Goal: Find specific page/section: Find specific page/section

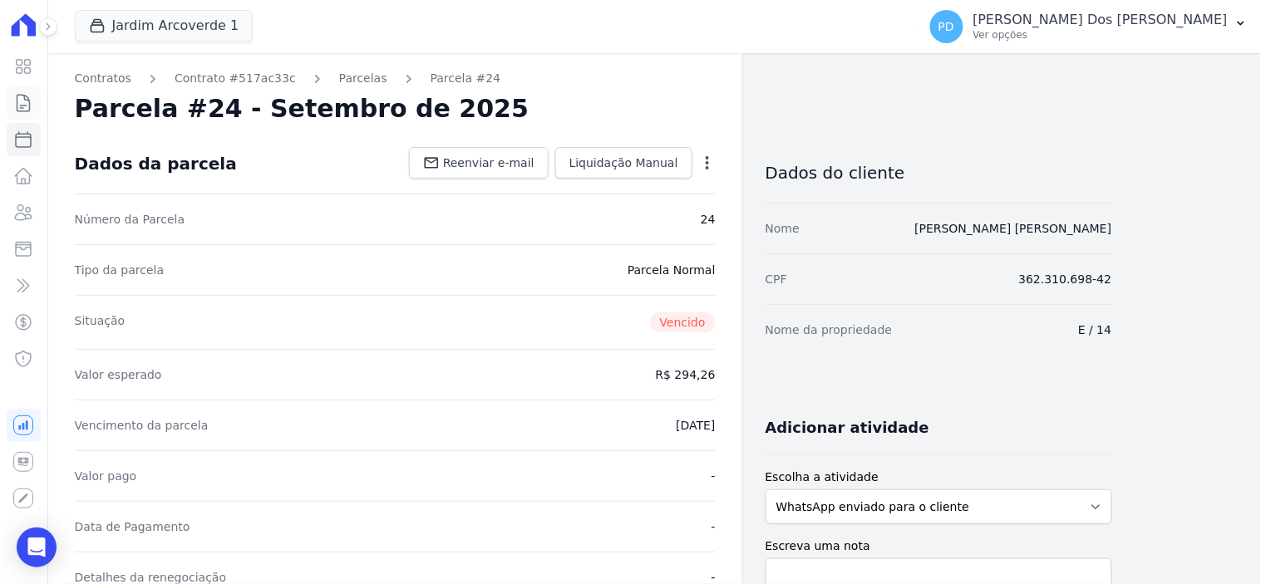
scroll to position [461, 0]
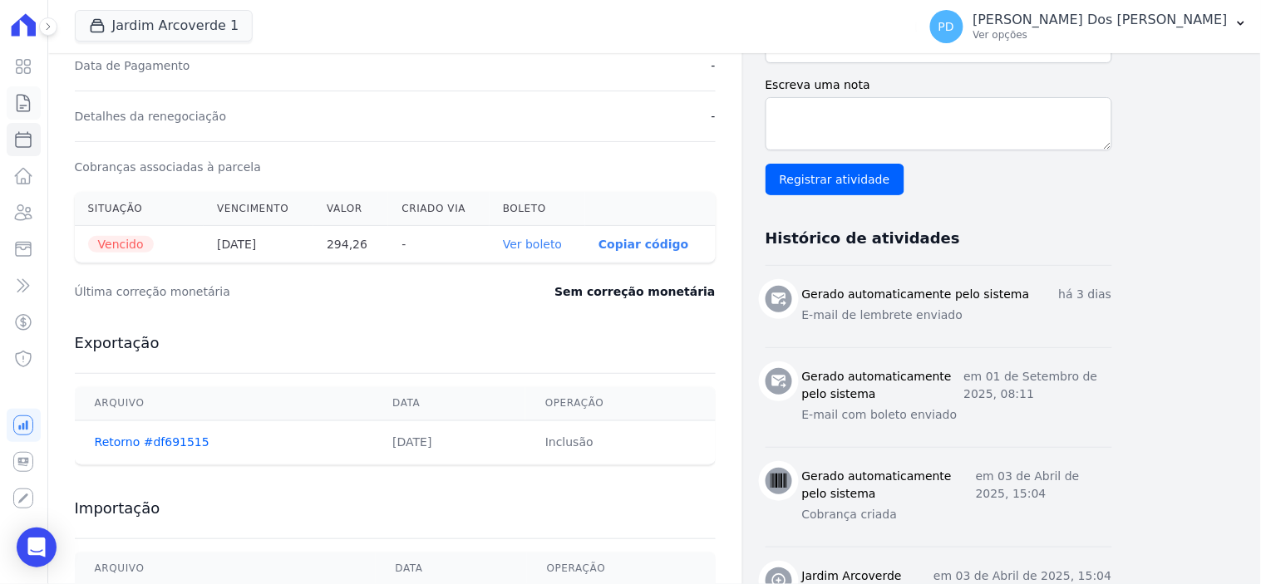
click at [26, 105] on icon at bounding box center [23, 103] width 12 height 17
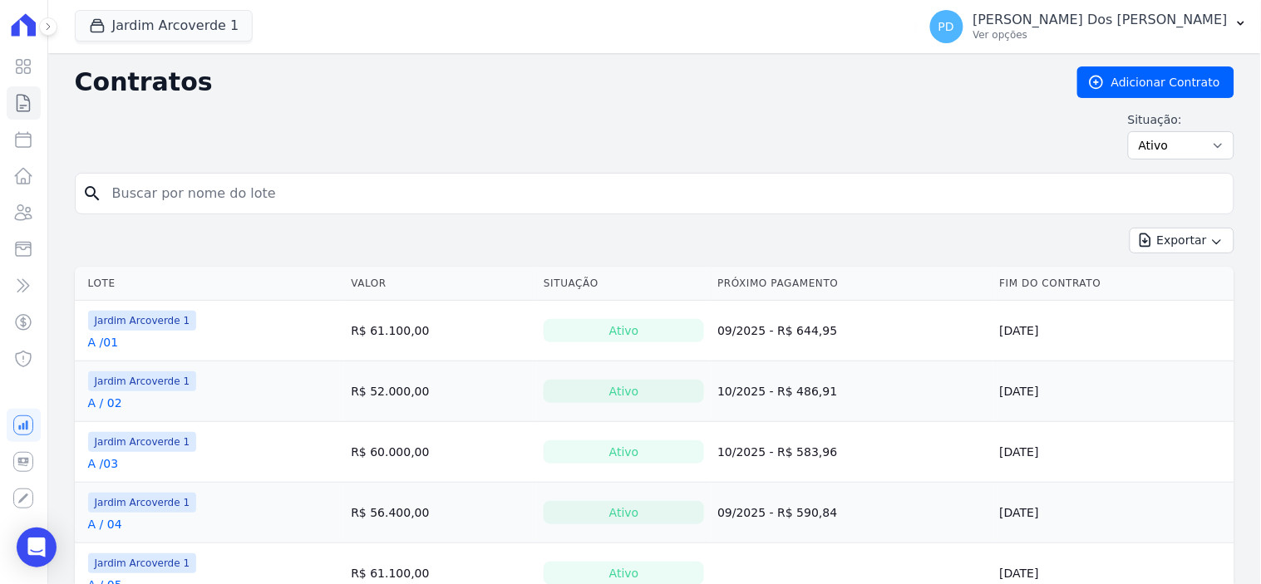
click at [195, 187] on input "search" at bounding box center [664, 193] width 1125 height 33
type input "K / 10"
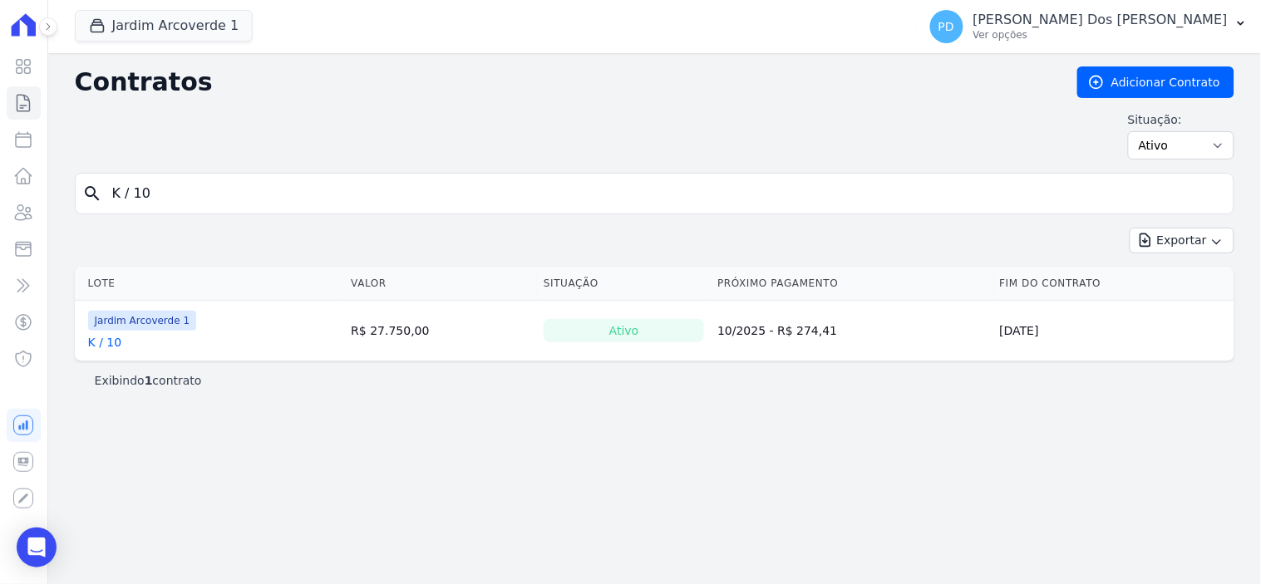
click at [104, 349] on link "K / 10" at bounding box center [105, 342] width 34 height 17
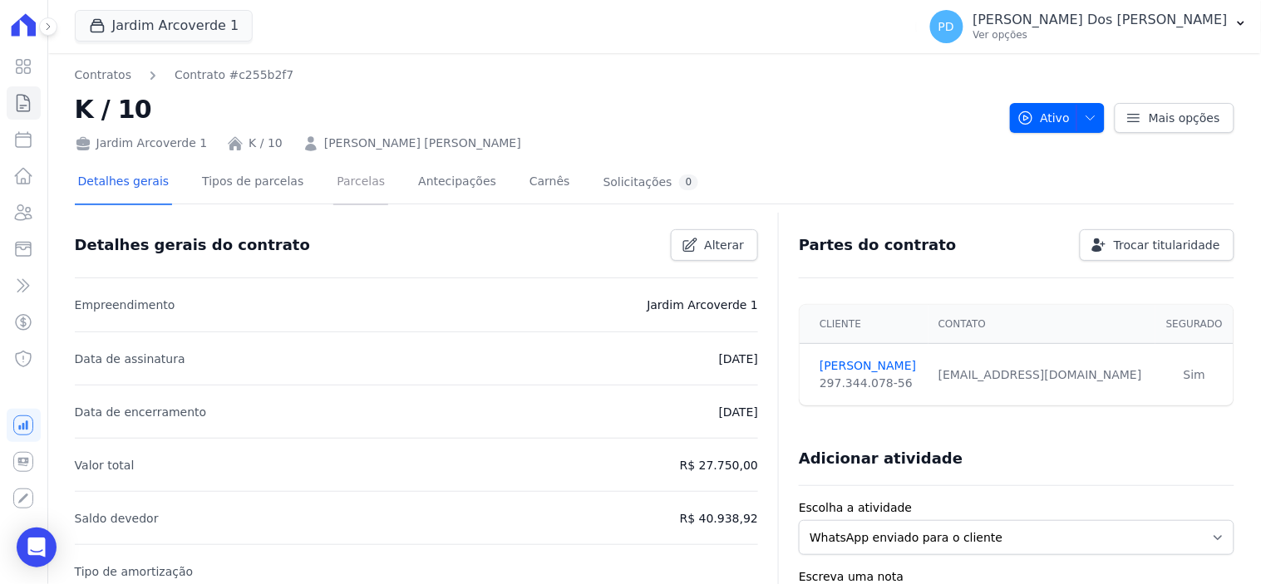
click at [347, 185] on link "Parcelas" at bounding box center [360, 183] width 55 height 44
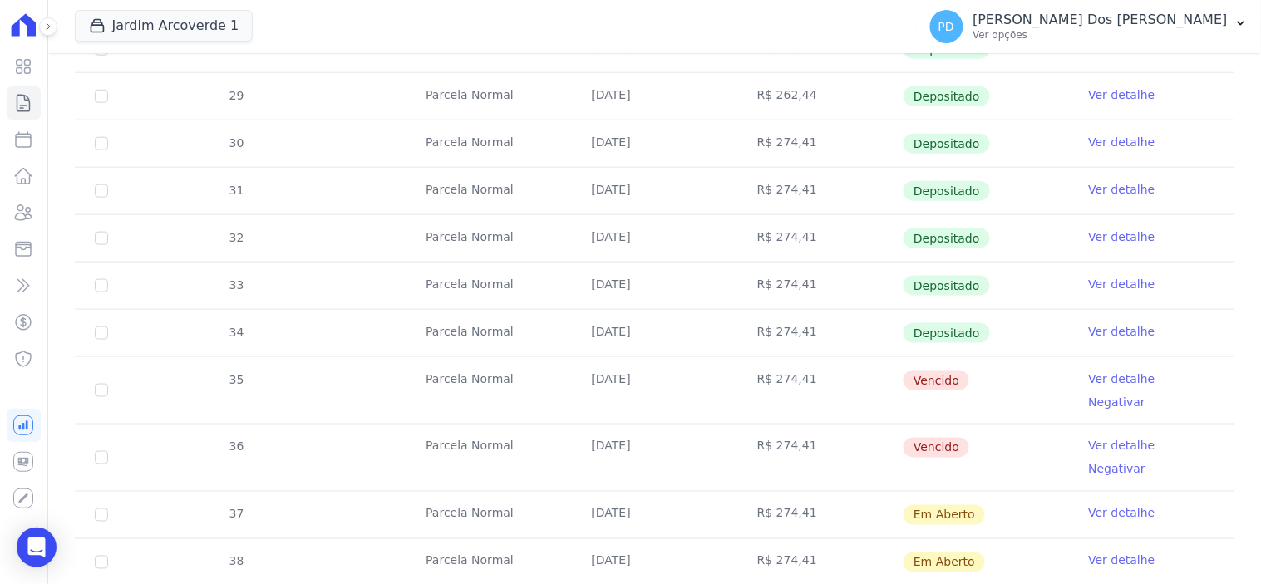
scroll to position [461, 0]
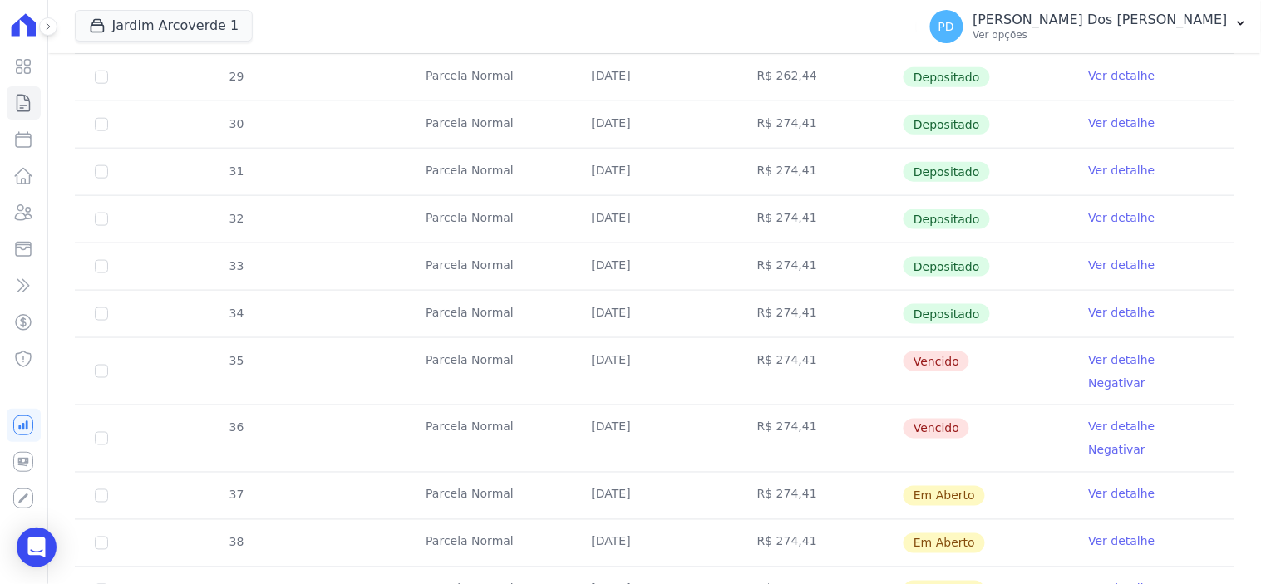
click at [1120, 358] on link "Ver detalhe" at bounding box center [1122, 360] width 67 height 17
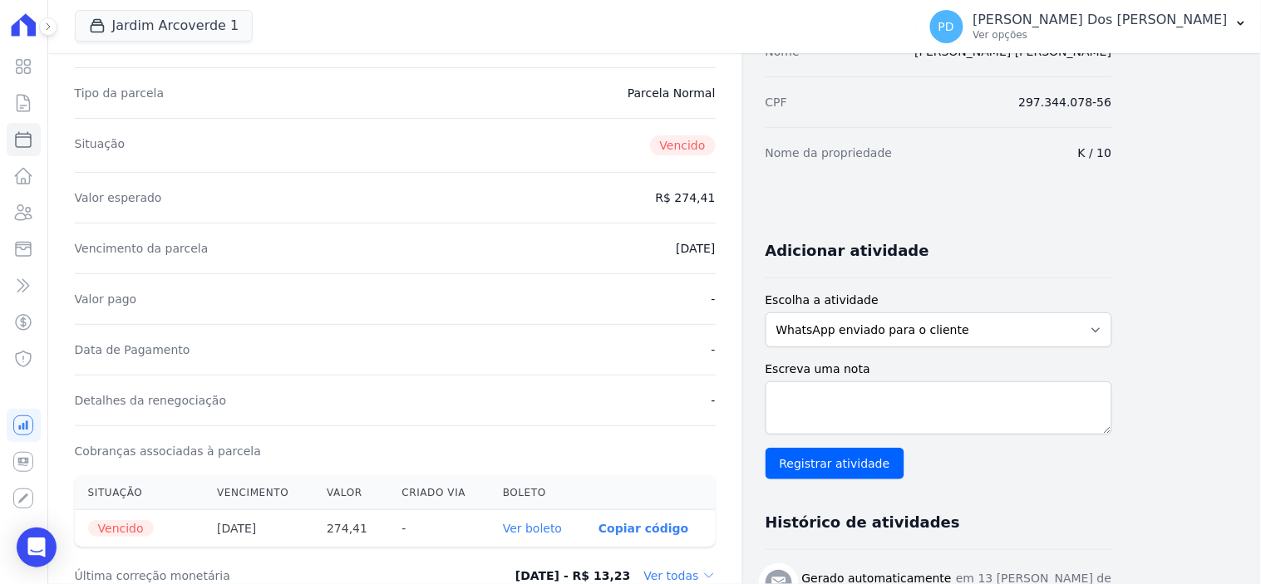
scroll to position [277, 0]
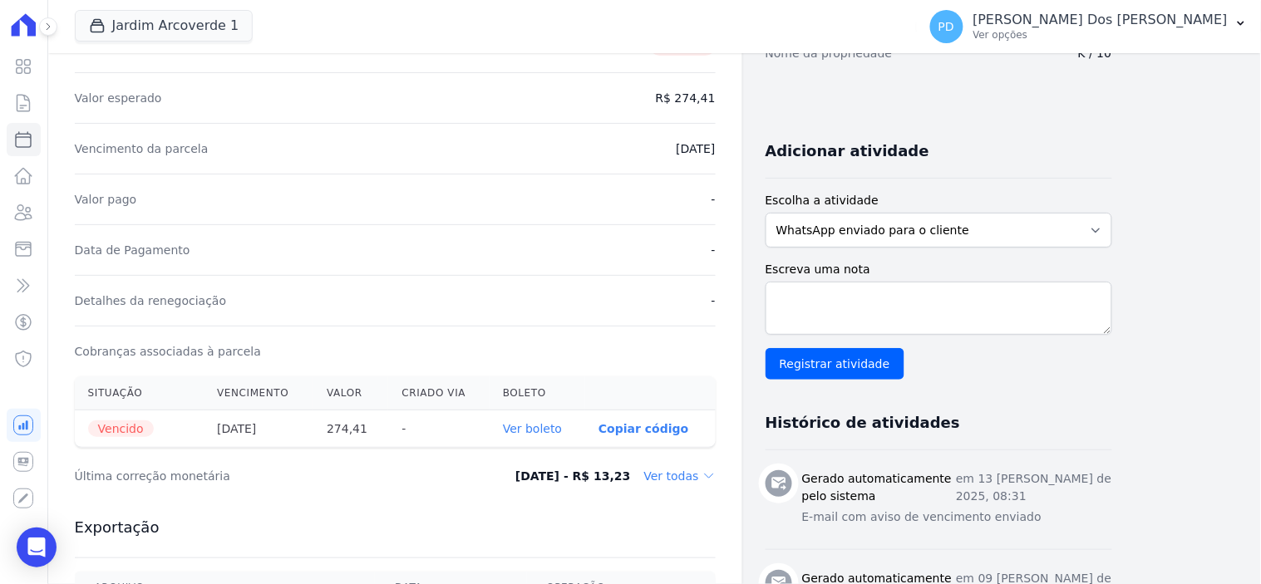
click at [551, 432] on link "Ver boleto" at bounding box center [532, 428] width 59 height 13
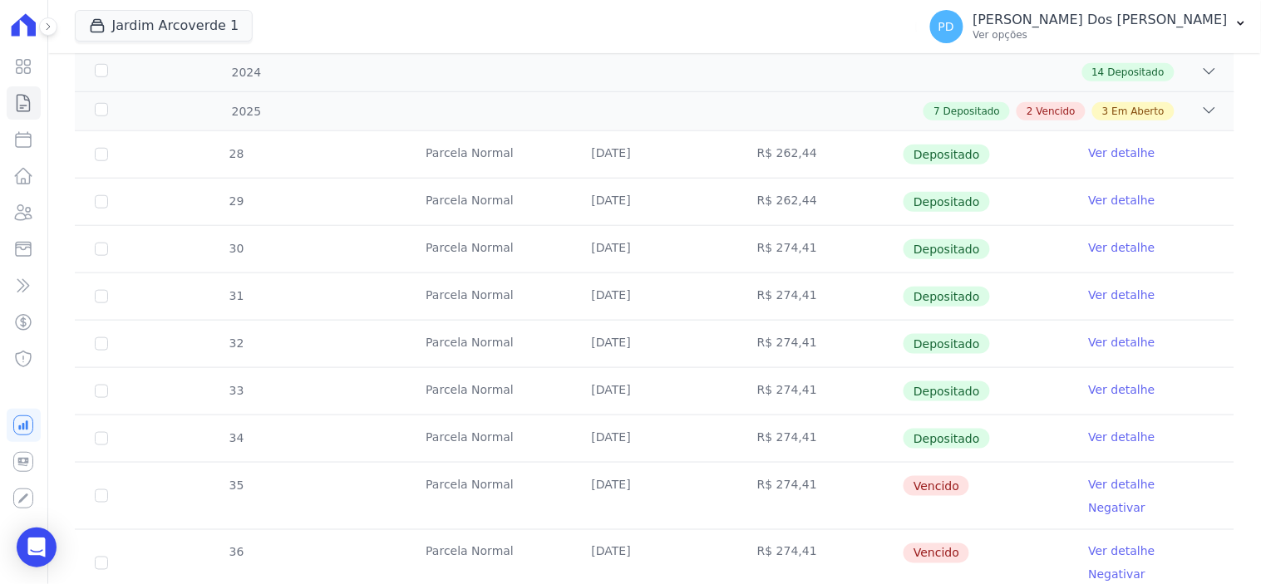
scroll to position [461, 0]
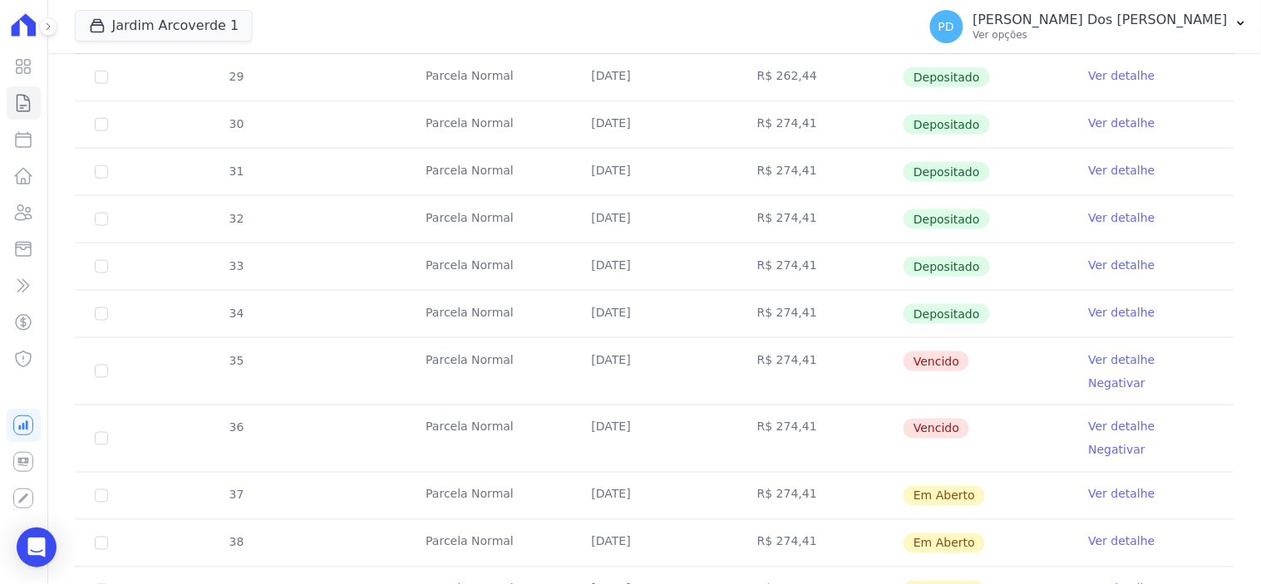
click at [1101, 419] on link "Ver detalhe" at bounding box center [1122, 427] width 67 height 17
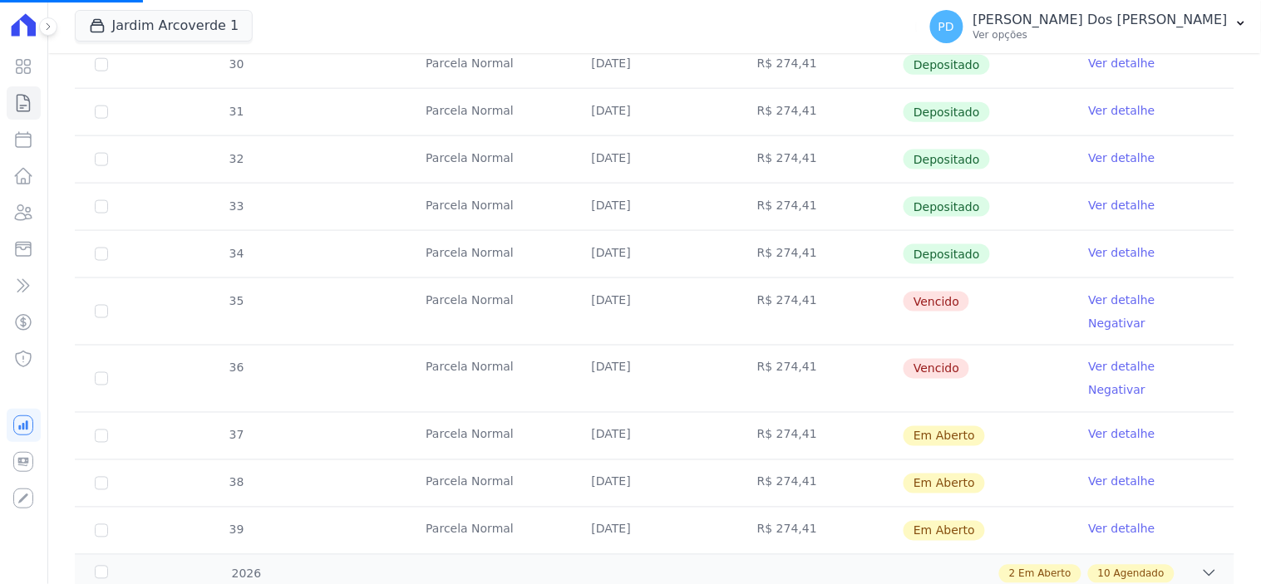
scroll to position [554, 0]
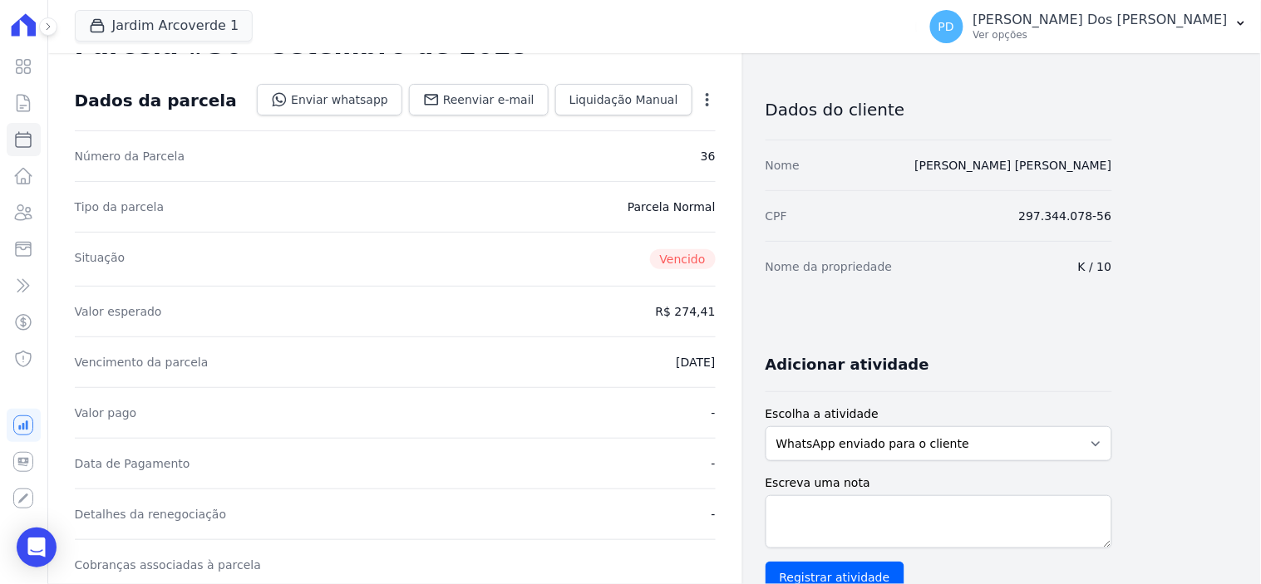
scroll to position [277, 0]
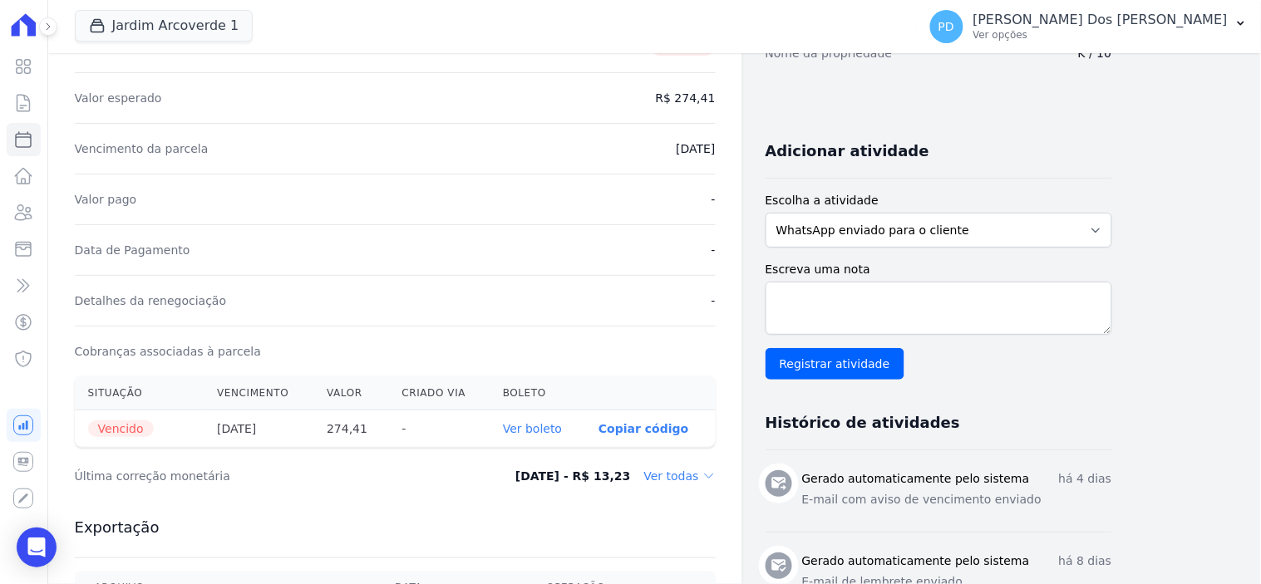
click at [511, 429] on link "Ver boleto" at bounding box center [532, 428] width 59 height 13
click at [28, 94] on icon at bounding box center [23, 103] width 20 height 20
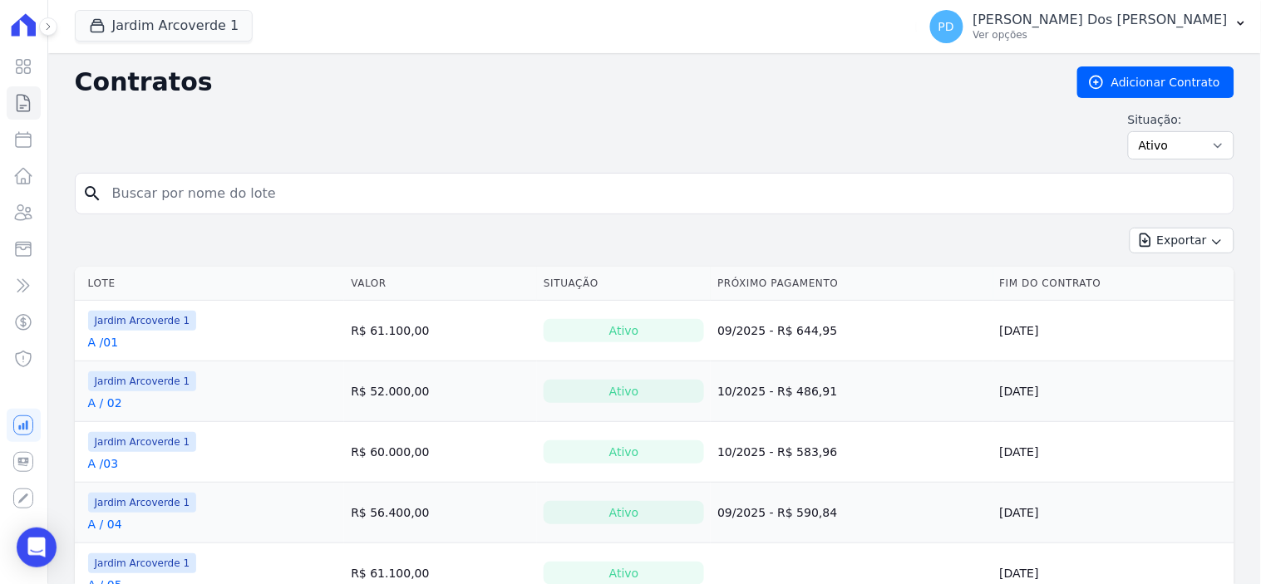
click at [220, 195] on input "search" at bounding box center [664, 193] width 1125 height 33
type input "i / 13"
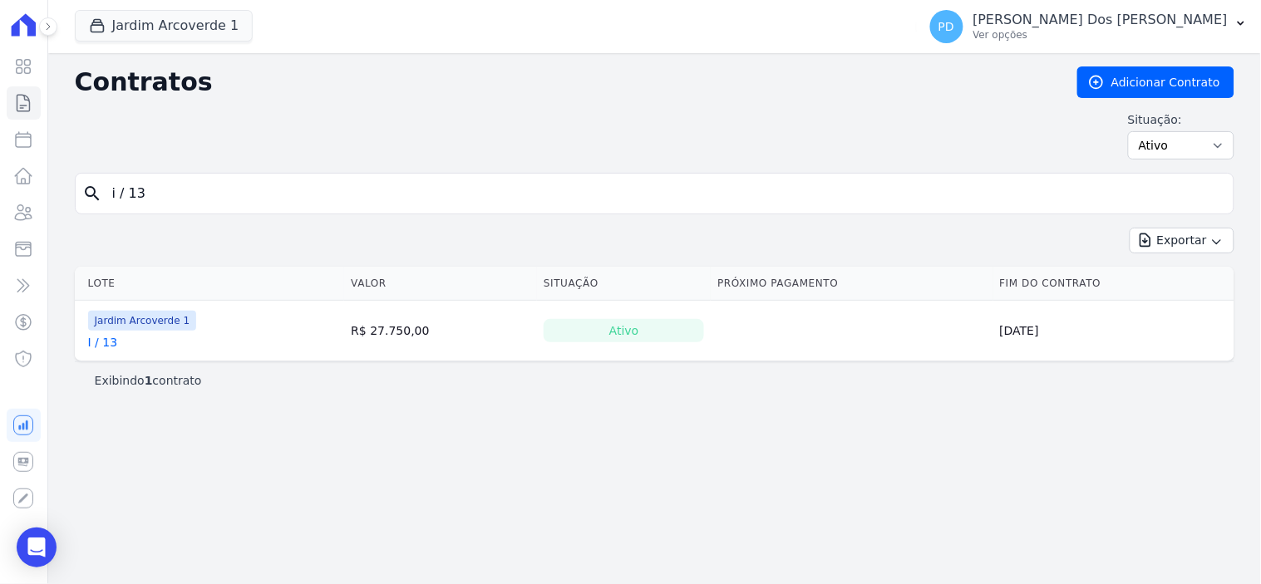
click at [105, 343] on link "I / 13" at bounding box center [103, 342] width 30 height 17
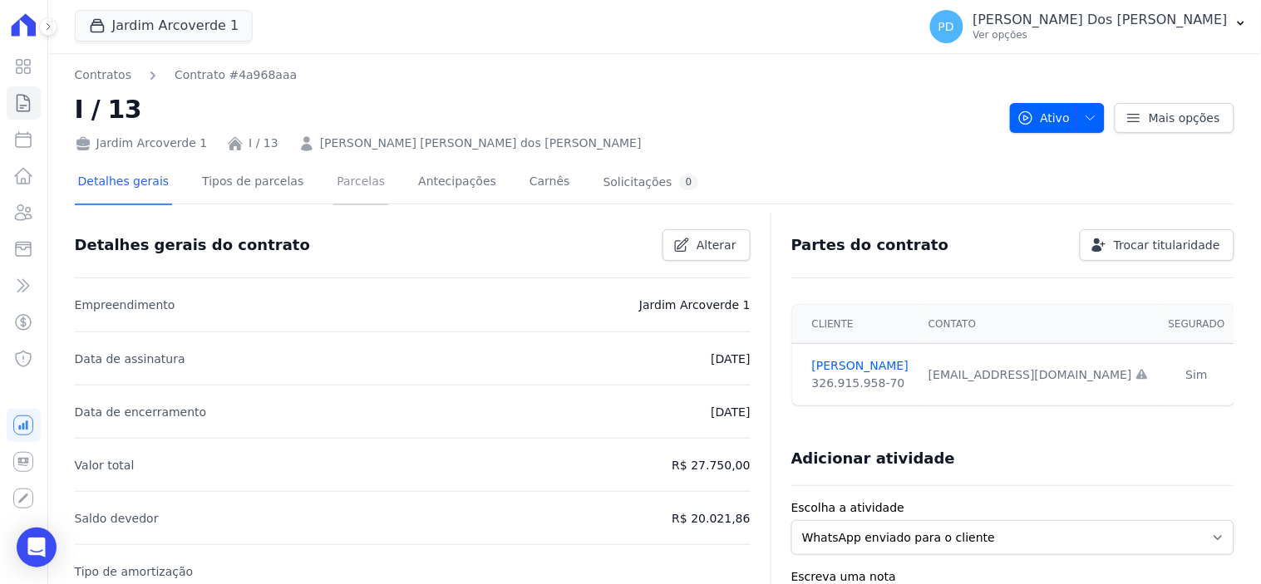
click at [333, 180] on link "Parcelas" at bounding box center [360, 183] width 55 height 44
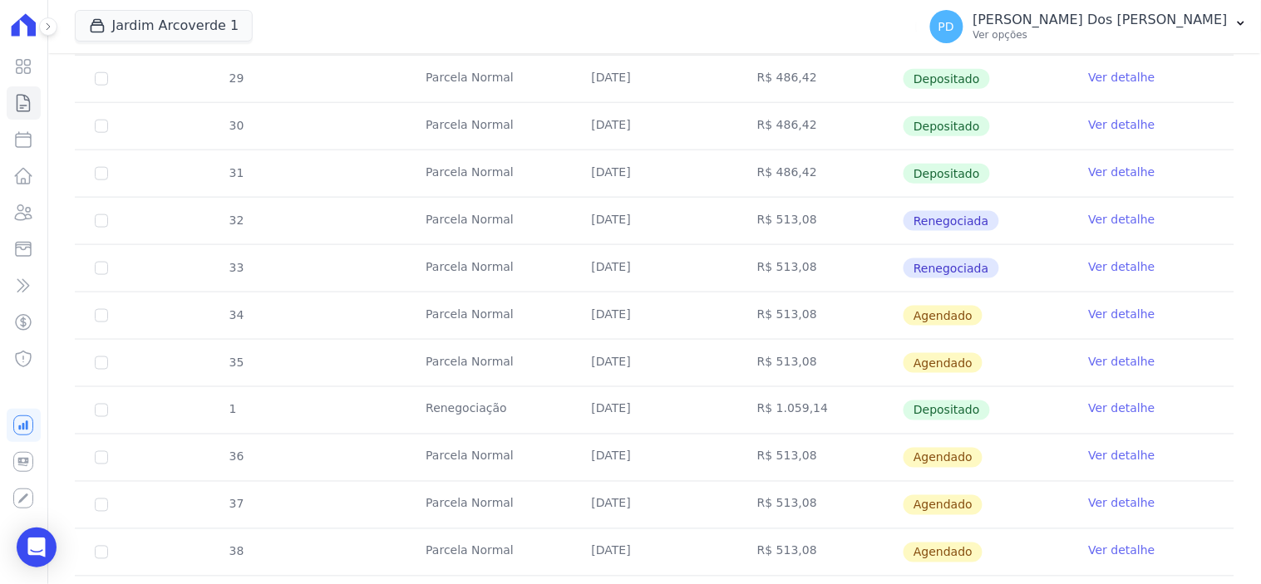
scroll to position [461, 0]
click at [98, 313] on input "checkbox" at bounding box center [101, 314] width 13 height 13
checkbox input "true"
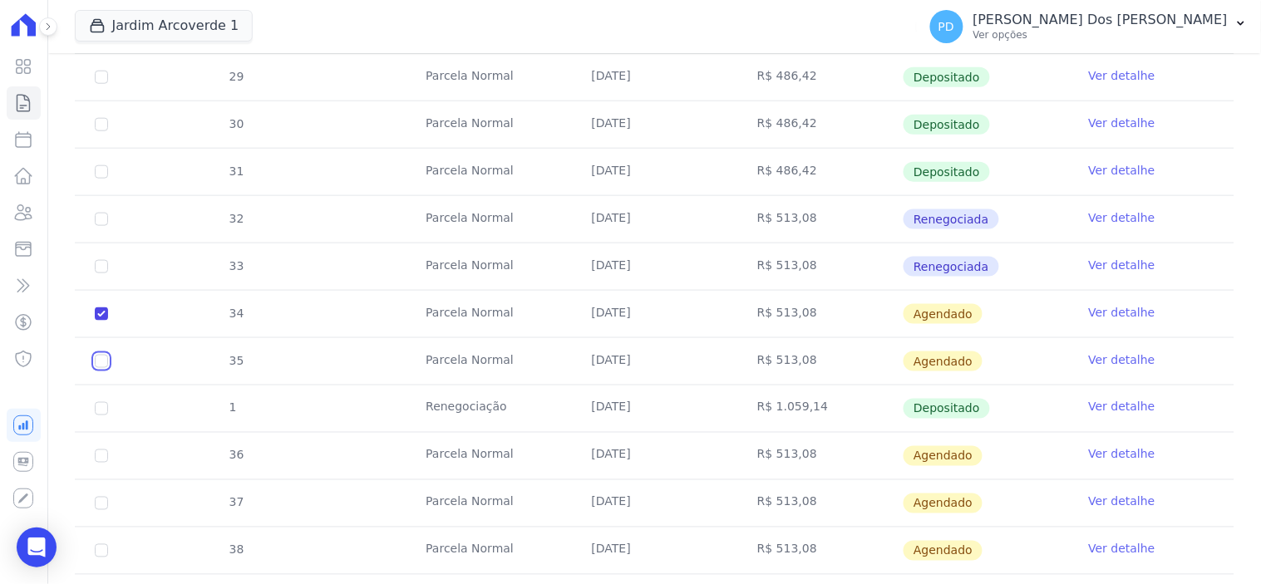
click at [101, 359] on input "checkbox" at bounding box center [101, 361] width 13 height 13
checkbox input "true"
click at [95, 454] on input "checkbox" at bounding box center [101, 456] width 13 height 13
checkbox input "true"
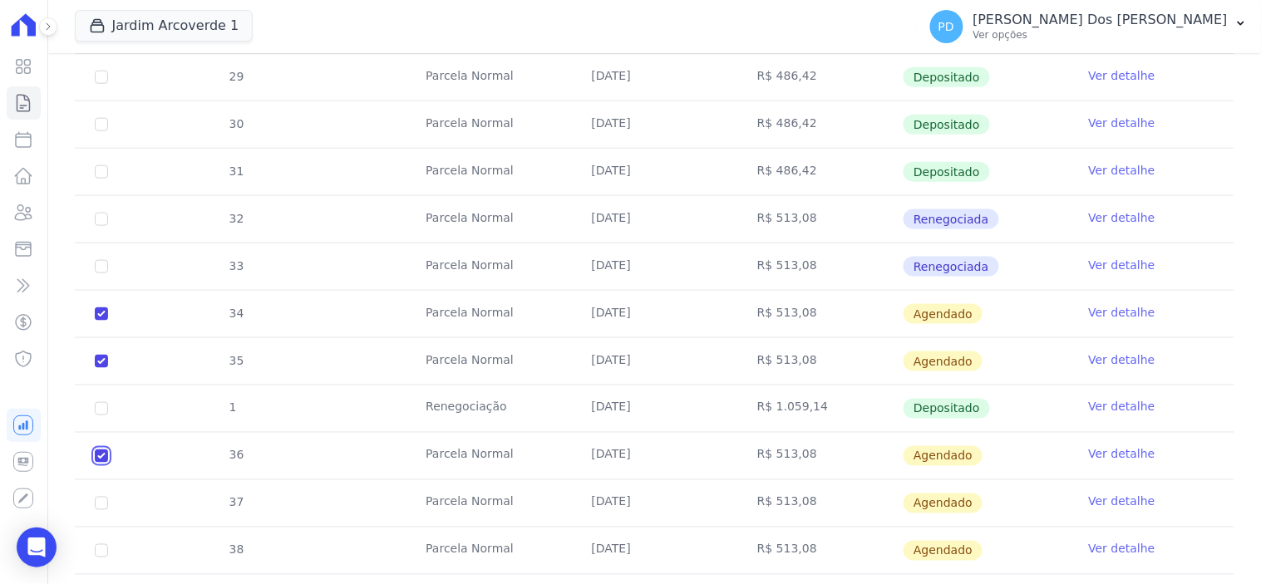
checkbox input "true"
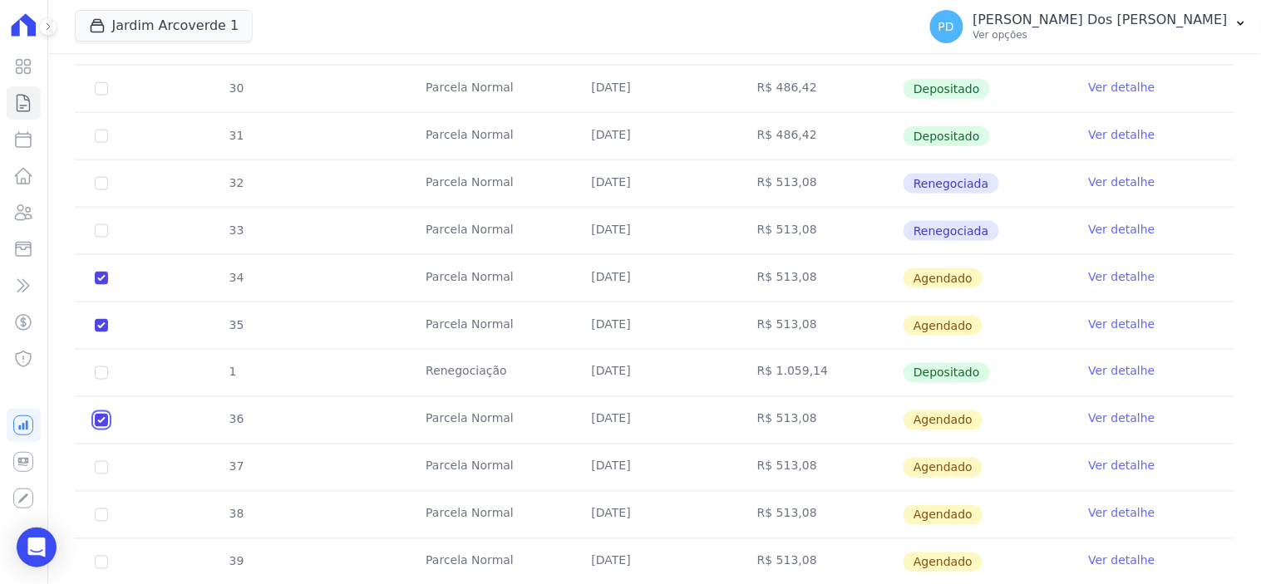
scroll to position [646, 0]
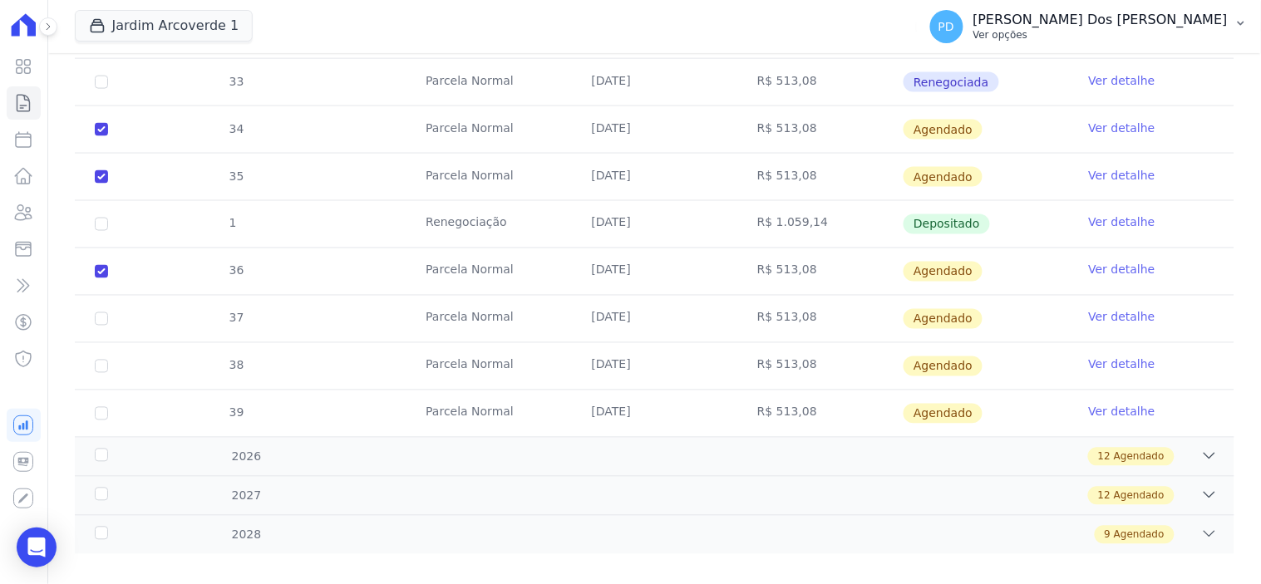
click at [1250, 14] on button "PD Paulo Felix Dos Santos Ver opções" at bounding box center [1089, 26] width 344 height 47
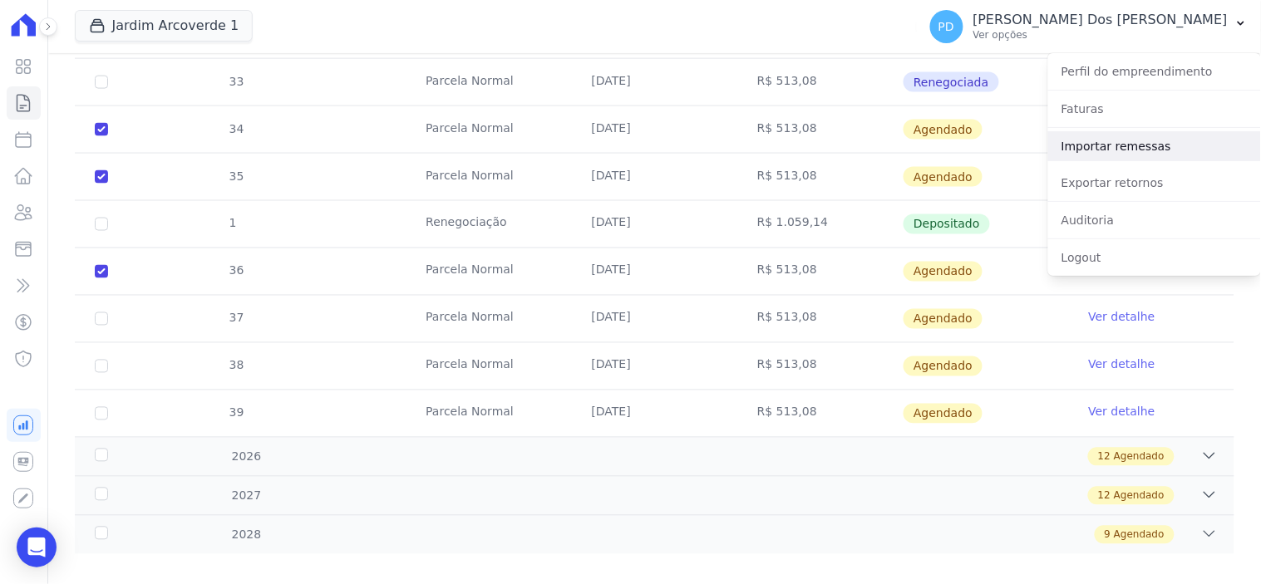
click at [1153, 156] on link "Importar remessas" at bounding box center [1154, 146] width 213 height 30
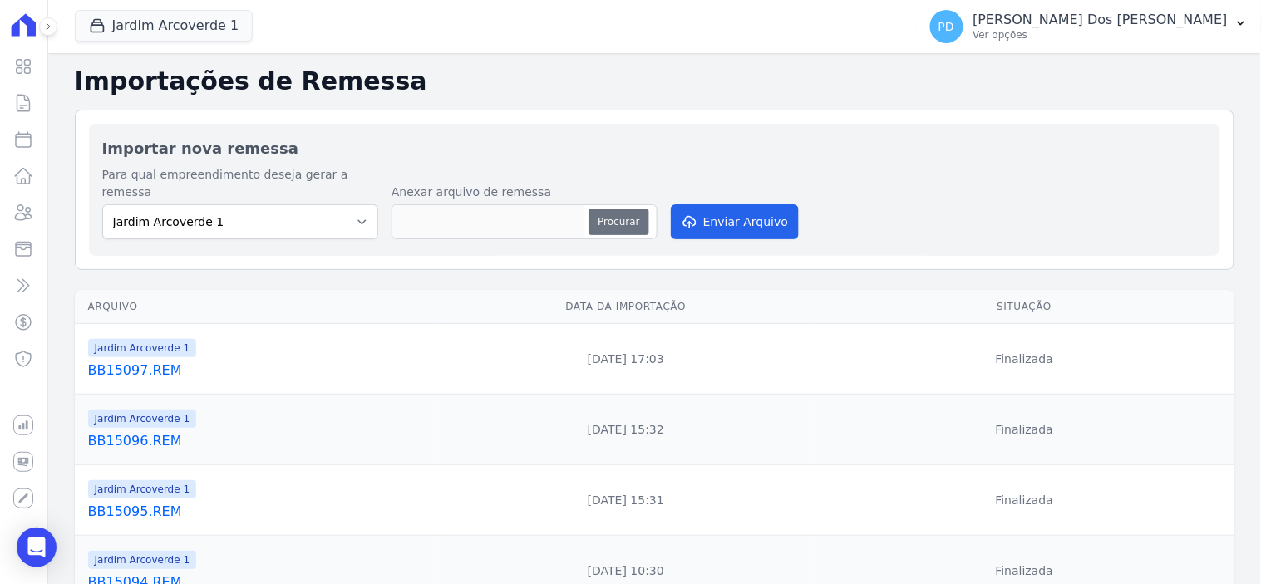
click at [611, 209] on button "Procurar" at bounding box center [619, 222] width 60 height 27
type input "BB17092.REM"
click at [745, 205] on button "Enviar Arquivo" at bounding box center [735, 222] width 128 height 35
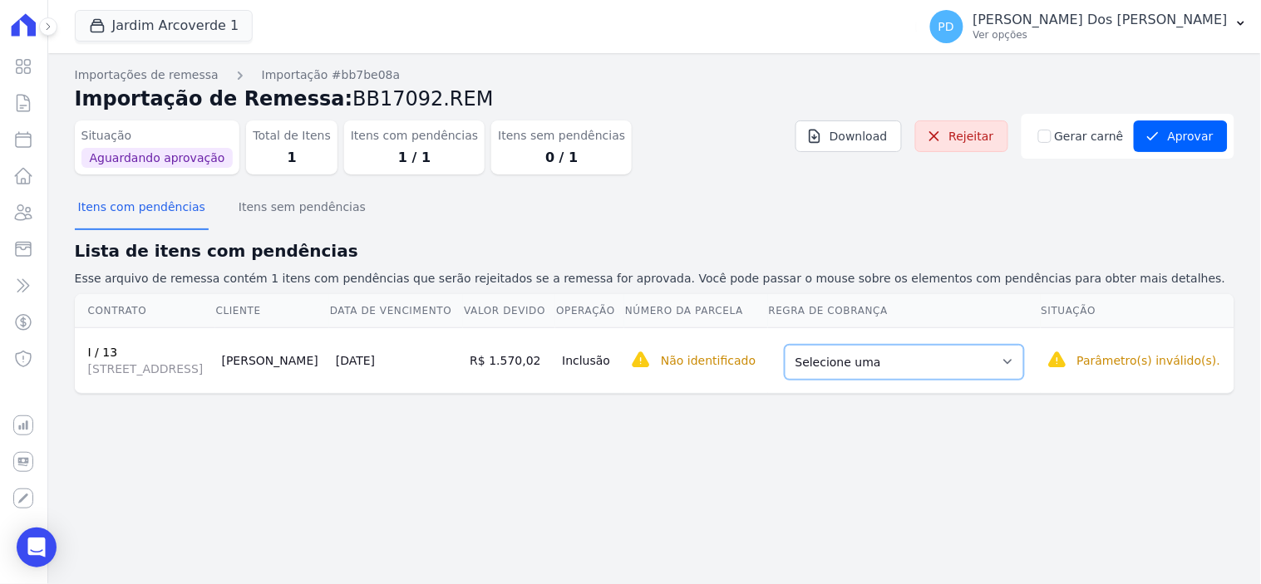
click at [999, 377] on select "Selecione uma Nova Parcela Avulsa Parcela Avulsa Existente Sinal (4 X R$ 333,00…" at bounding box center [904, 362] width 239 height 35
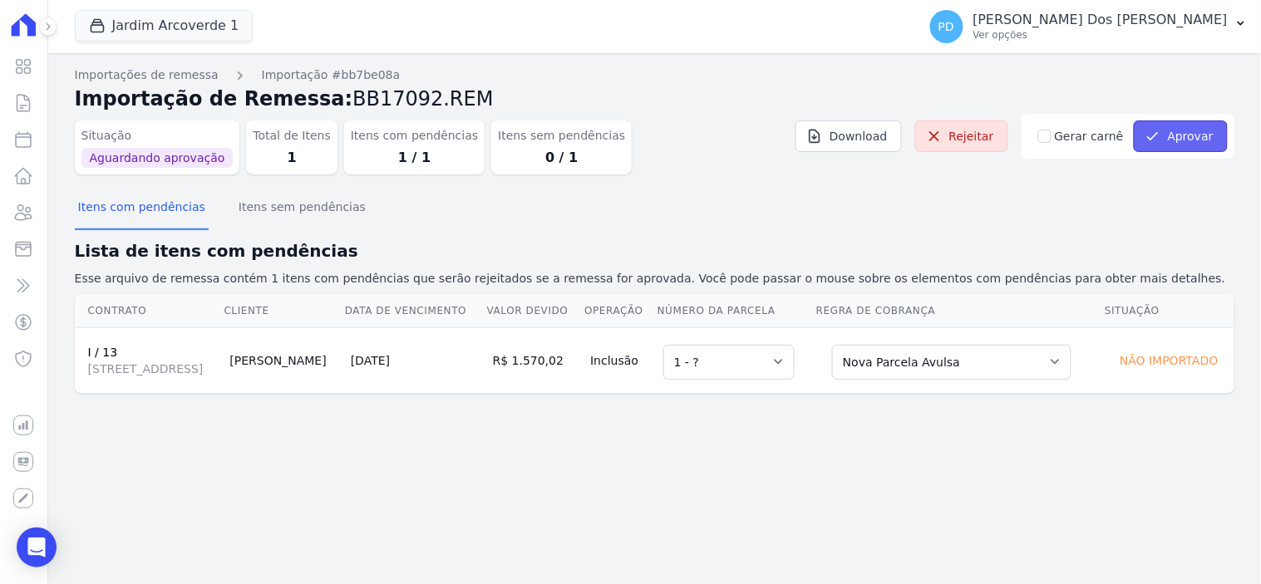
click at [1181, 138] on button "Aprovar" at bounding box center [1181, 137] width 94 height 32
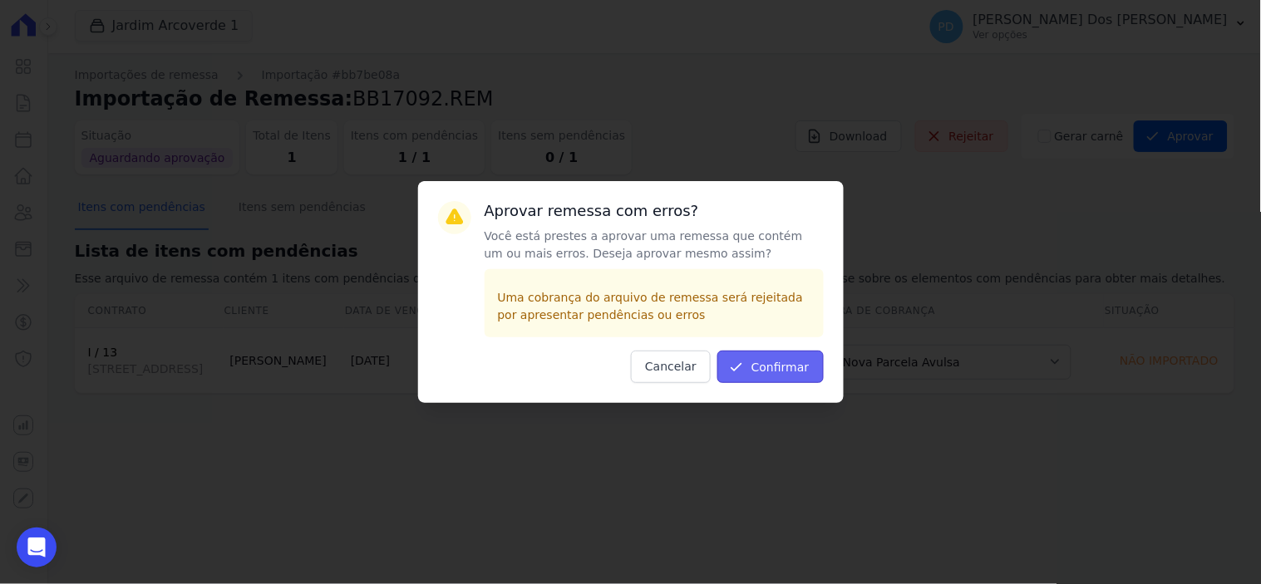
click at [774, 364] on button "Confirmar" at bounding box center [771, 367] width 106 height 32
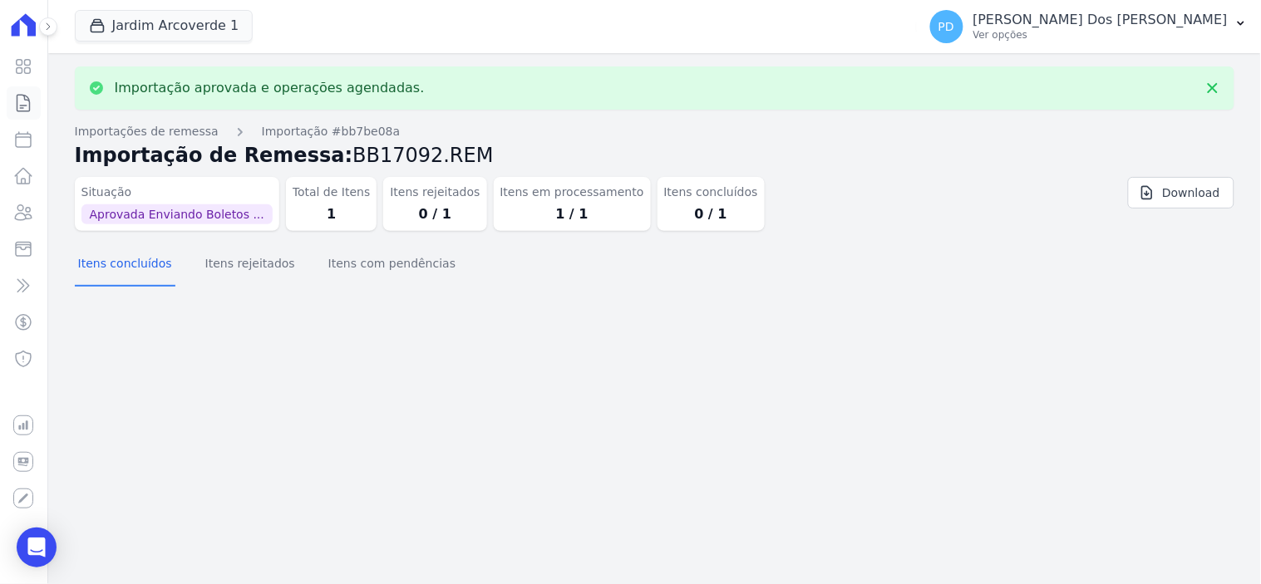
click at [22, 103] on icon at bounding box center [23, 103] width 20 height 20
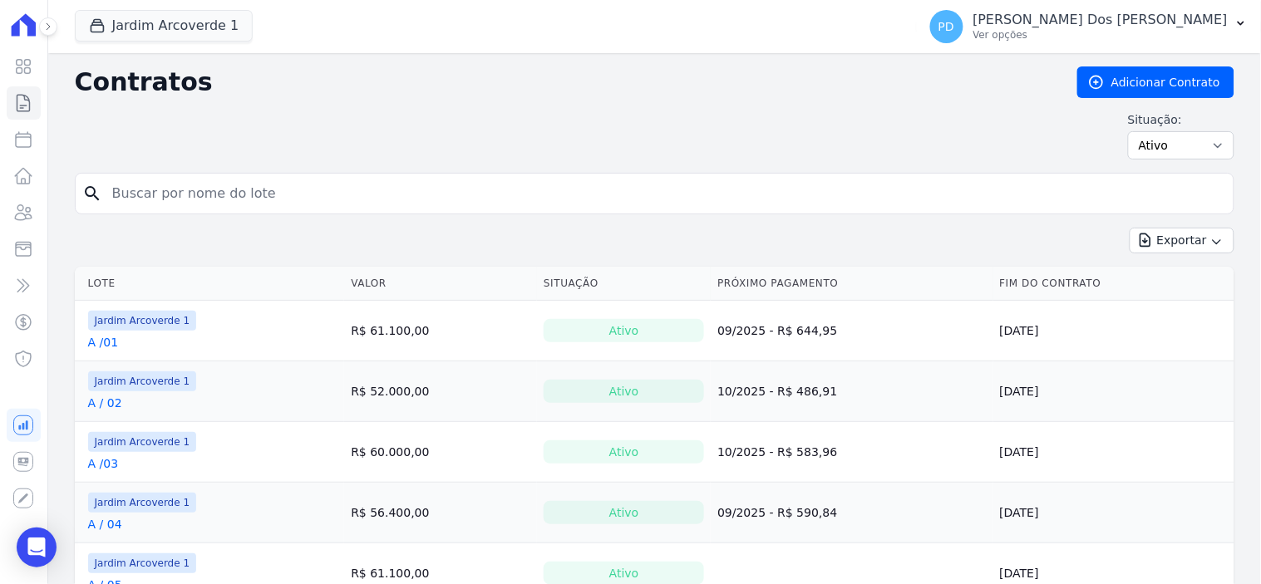
click at [269, 194] on input "search" at bounding box center [664, 193] width 1125 height 33
type input "i / 13"
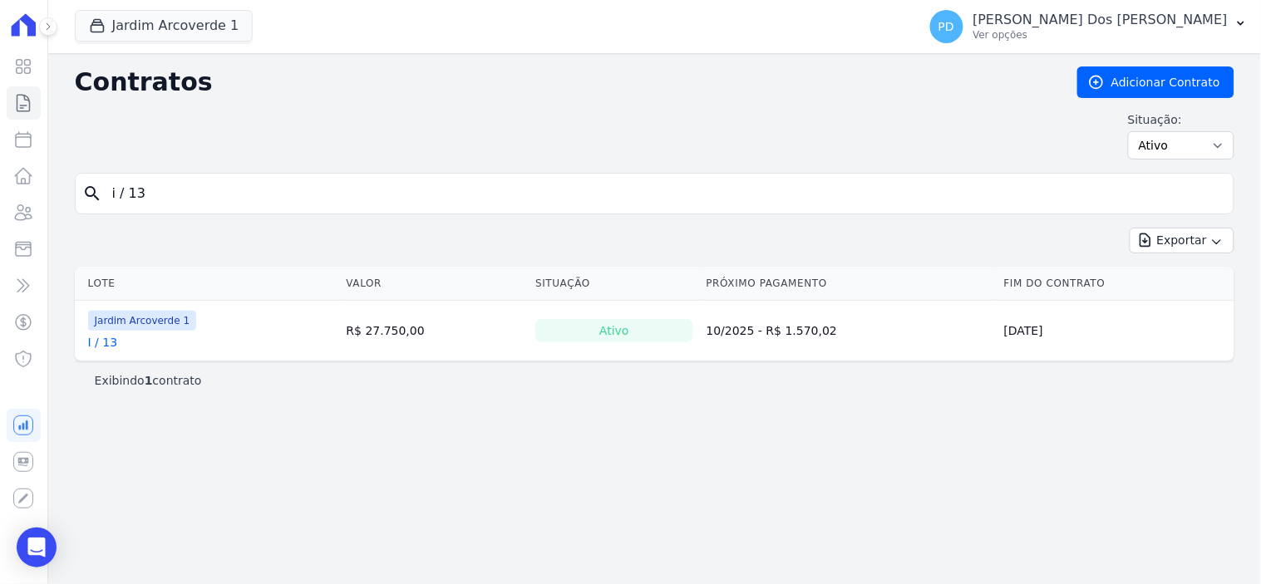
click at [101, 341] on link "I / 13" at bounding box center [103, 342] width 30 height 17
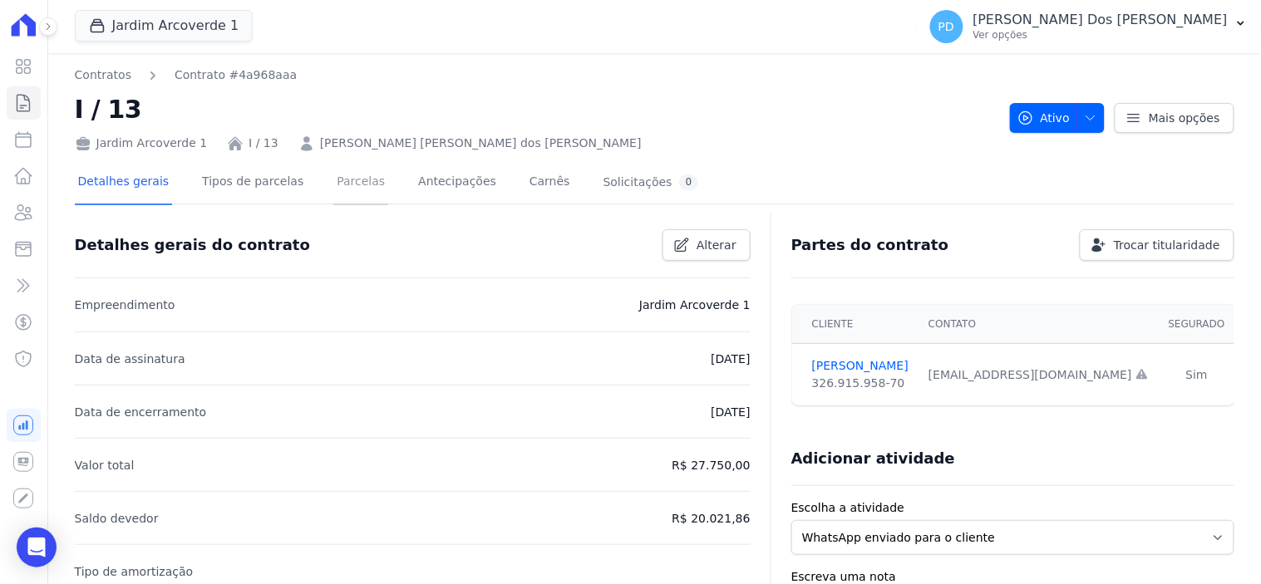
click at [341, 177] on link "Parcelas" at bounding box center [360, 183] width 55 height 44
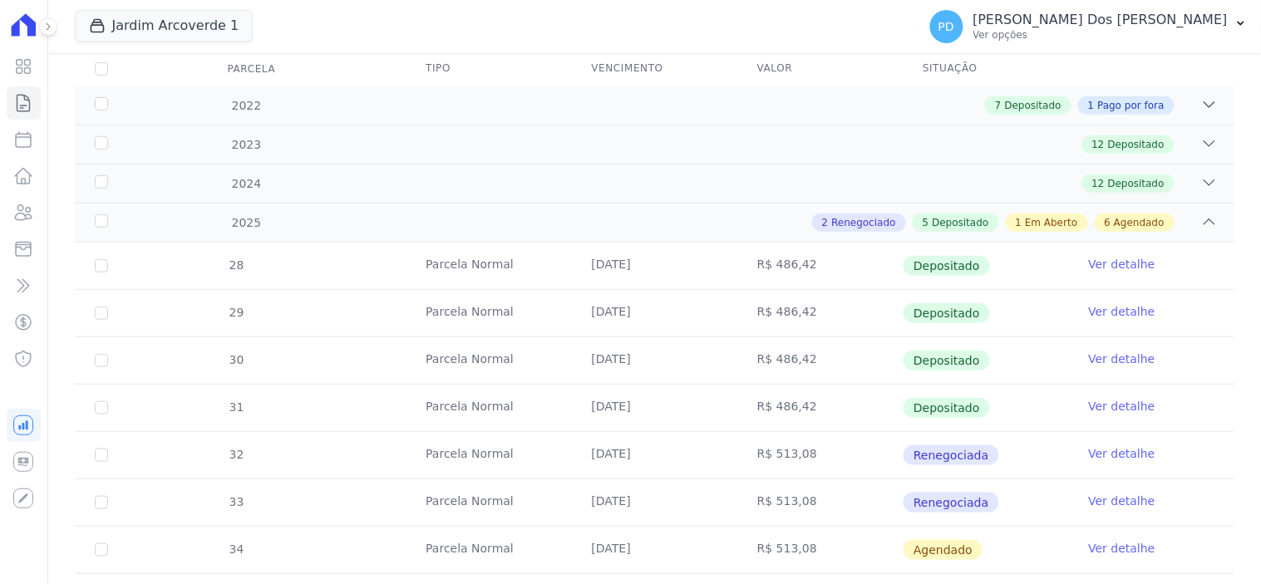
scroll to position [461, 0]
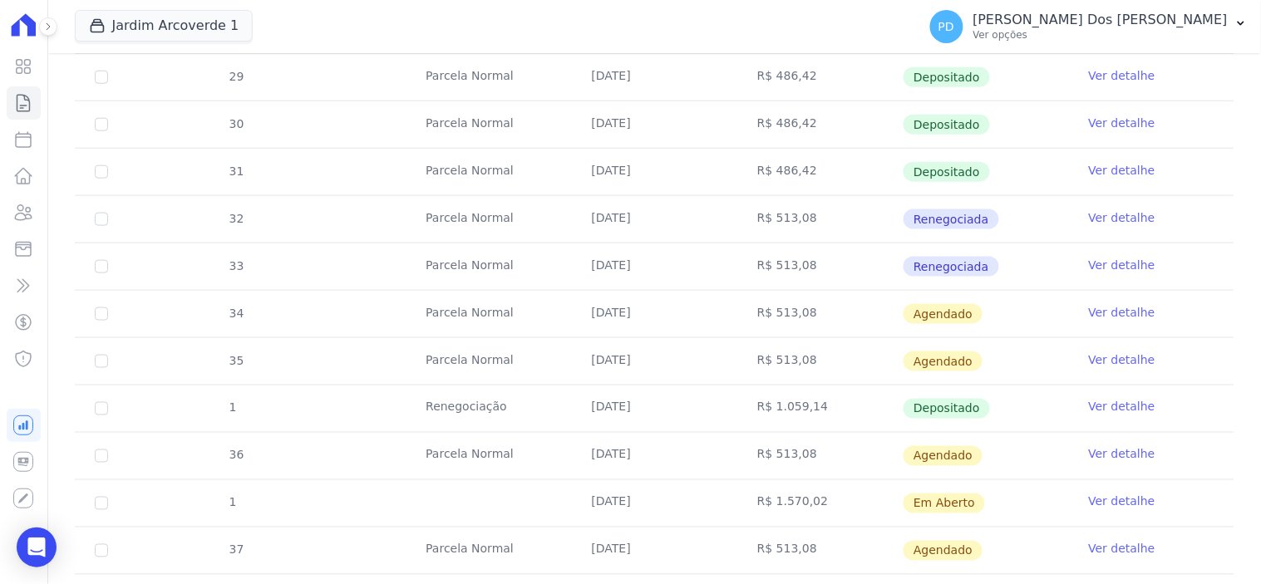
click at [1100, 496] on link "Ver detalhe" at bounding box center [1122, 502] width 67 height 17
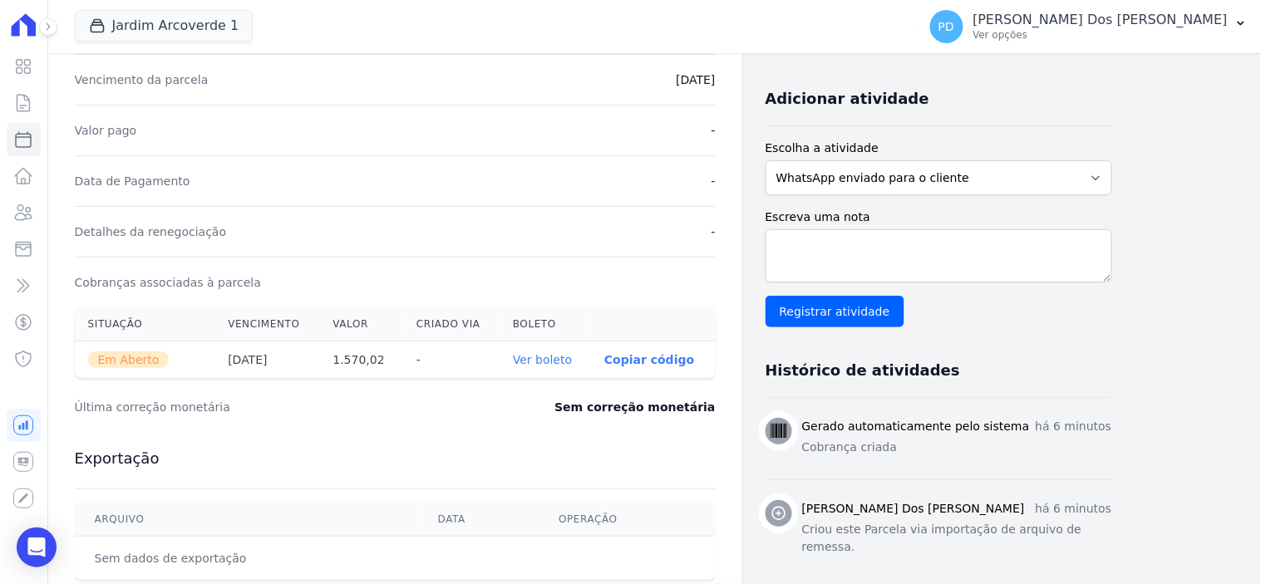
scroll to position [554, 0]
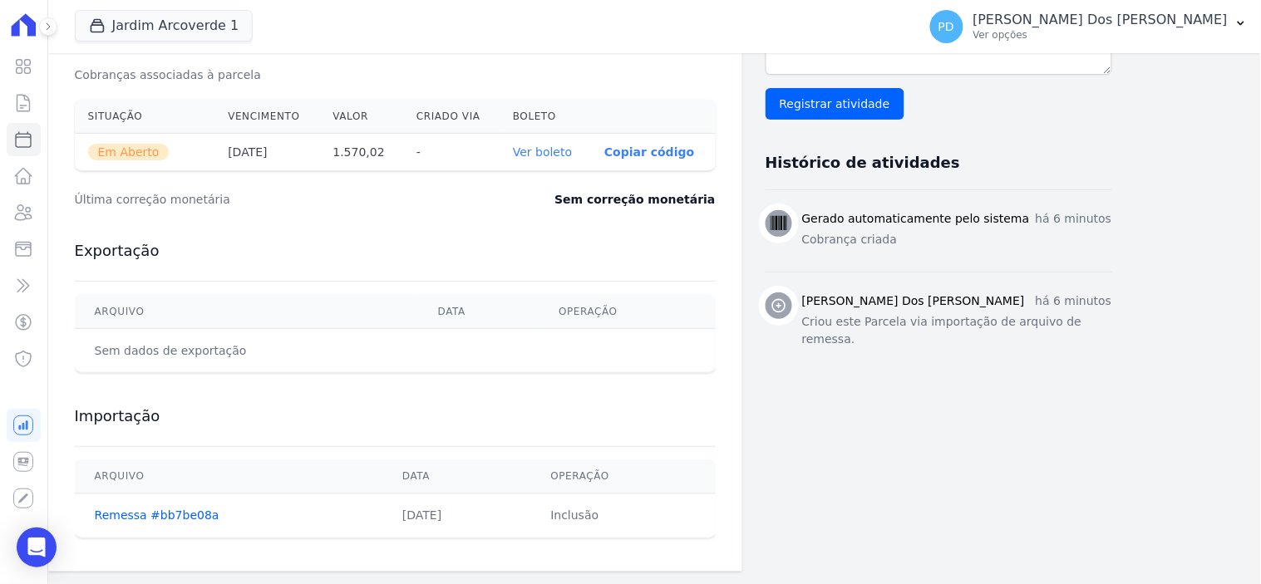
click at [541, 151] on link "Ver boleto" at bounding box center [542, 151] width 59 height 13
click at [29, 103] on icon at bounding box center [23, 103] width 12 height 17
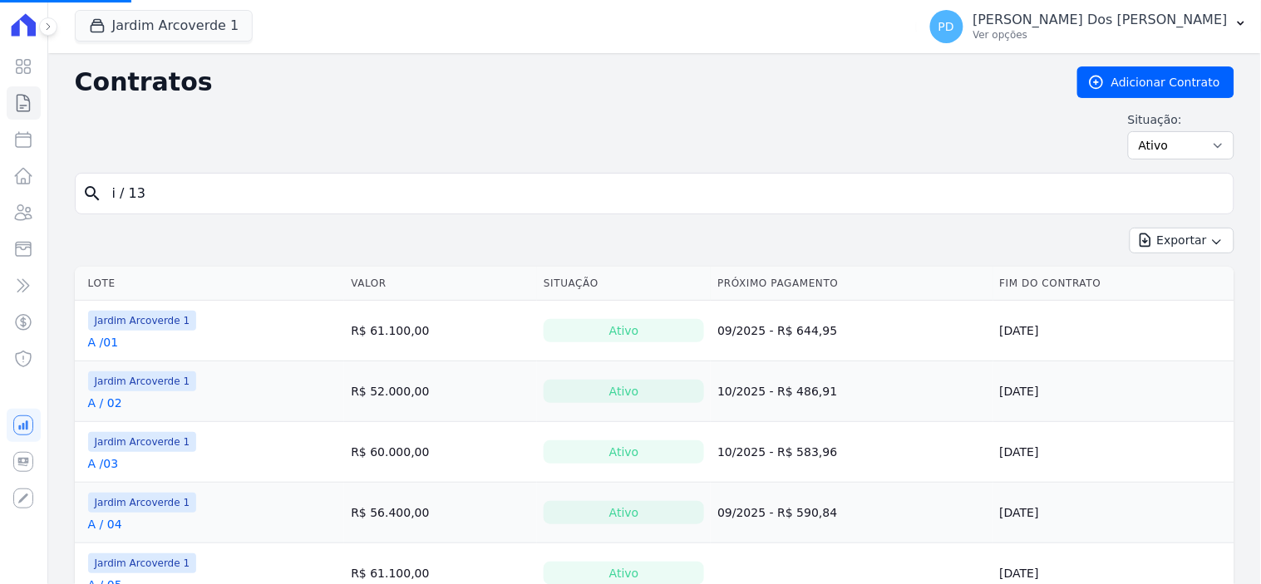
click at [161, 197] on input "i / 13" at bounding box center [664, 193] width 1125 height 33
click at [161, 197] on input "search" at bounding box center [664, 193] width 1125 height 33
type input "i / 15"
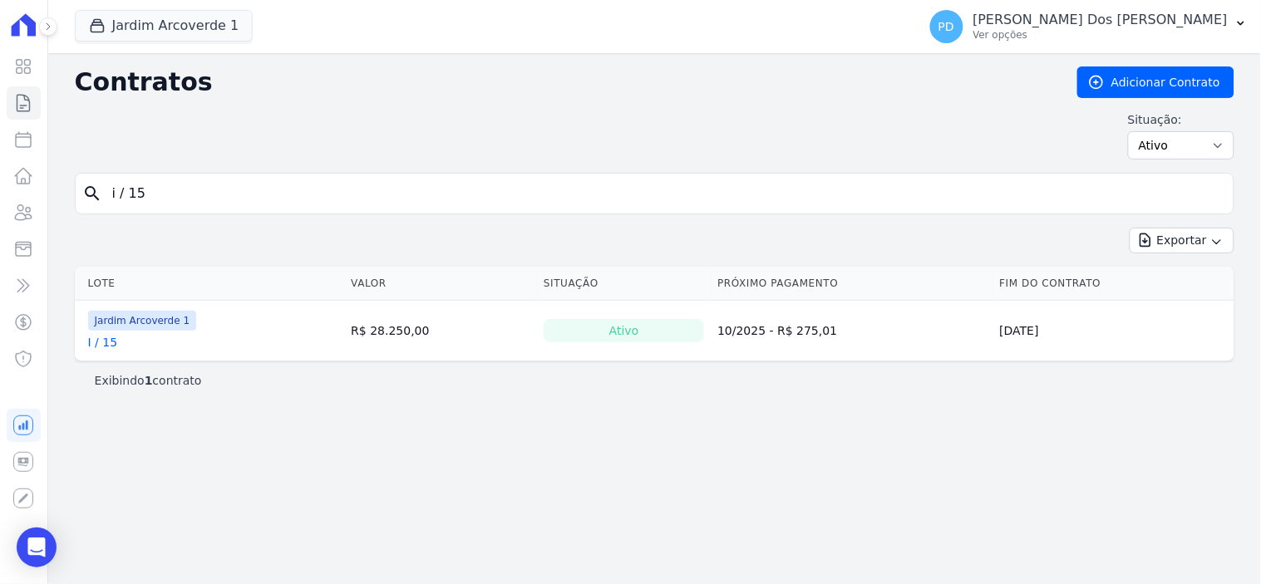
click at [101, 336] on link "I / 15" at bounding box center [103, 342] width 30 height 17
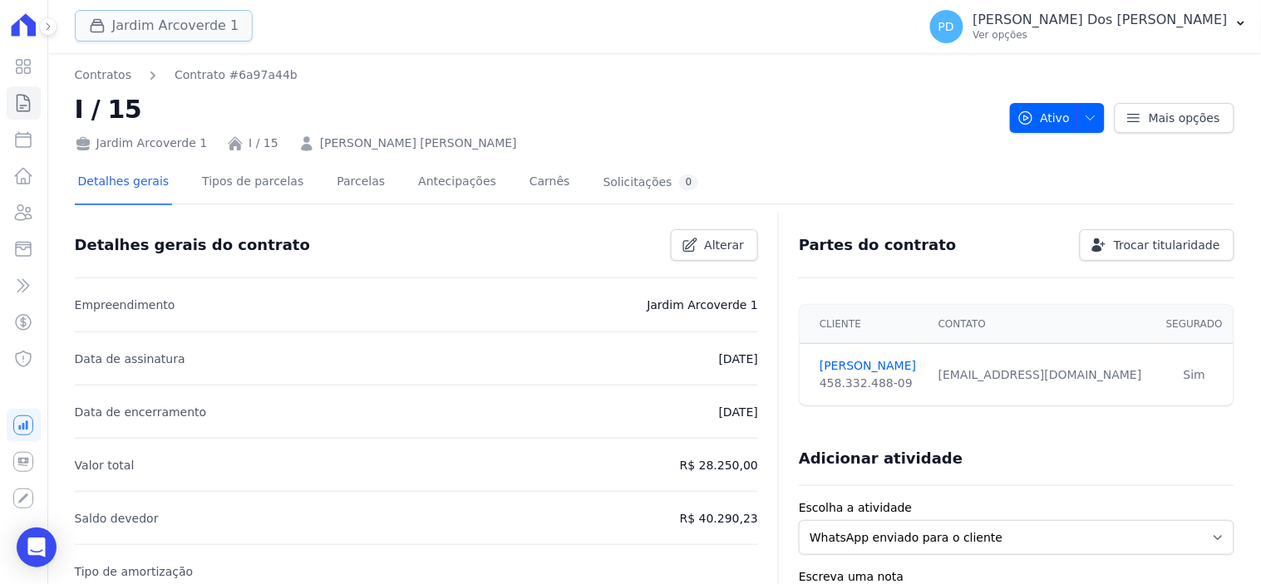
click at [204, 35] on button "Jardim Arcoverde 1" at bounding box center [164, 26] width 179 height 32
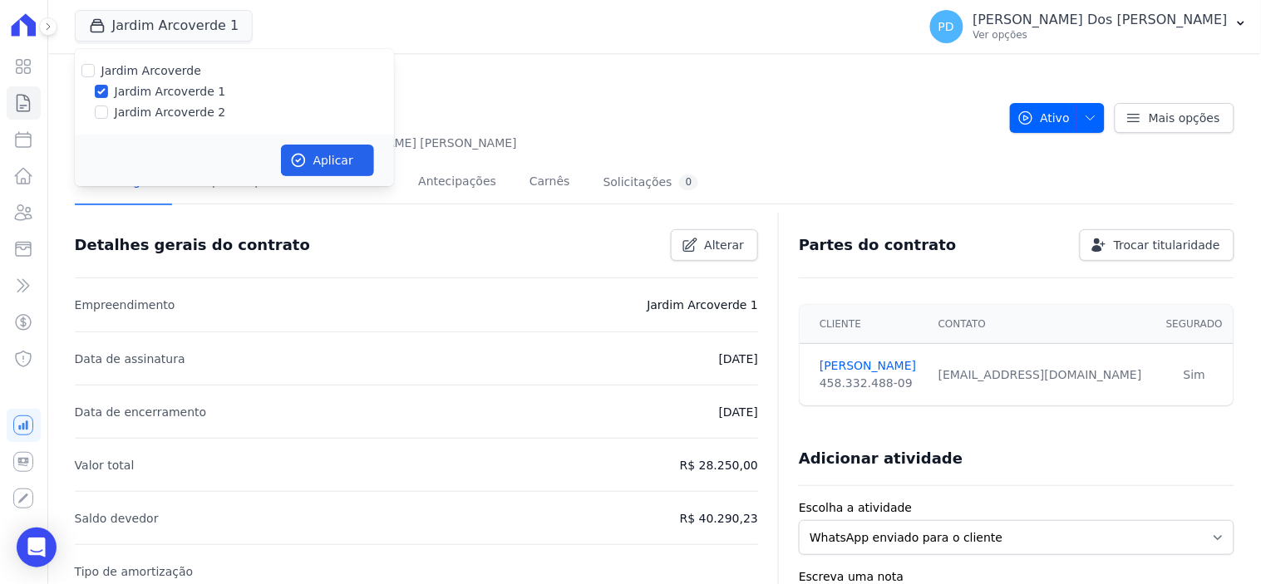
click at [138, 110] on label "Jardim Arcoverde 2" at bounding box center [170, 112] width 111 height 17
click at [108, 110] on input "Jardim Arcoverde 2" at bounding box center [101, 112] width 13 height 13
checkbox input "true"
click at [342, 156] on button "Aplicar" at bounding box center [327, 161] width 93 height 32
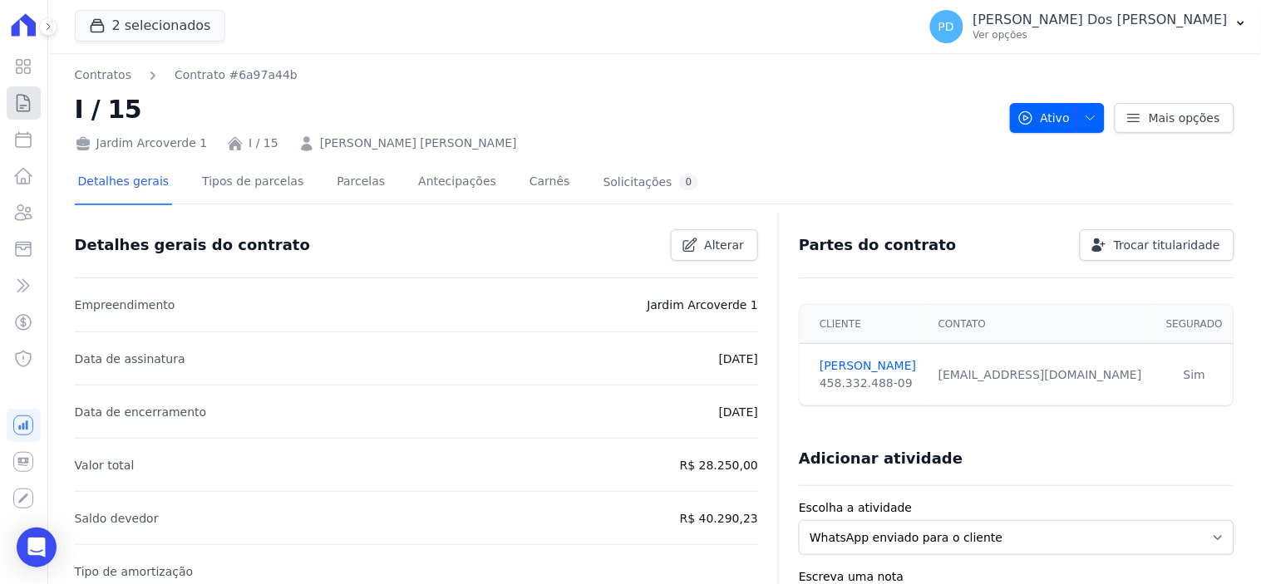
click at [22, 106] on icon at bounding box center [23, 103] width 20 height 20
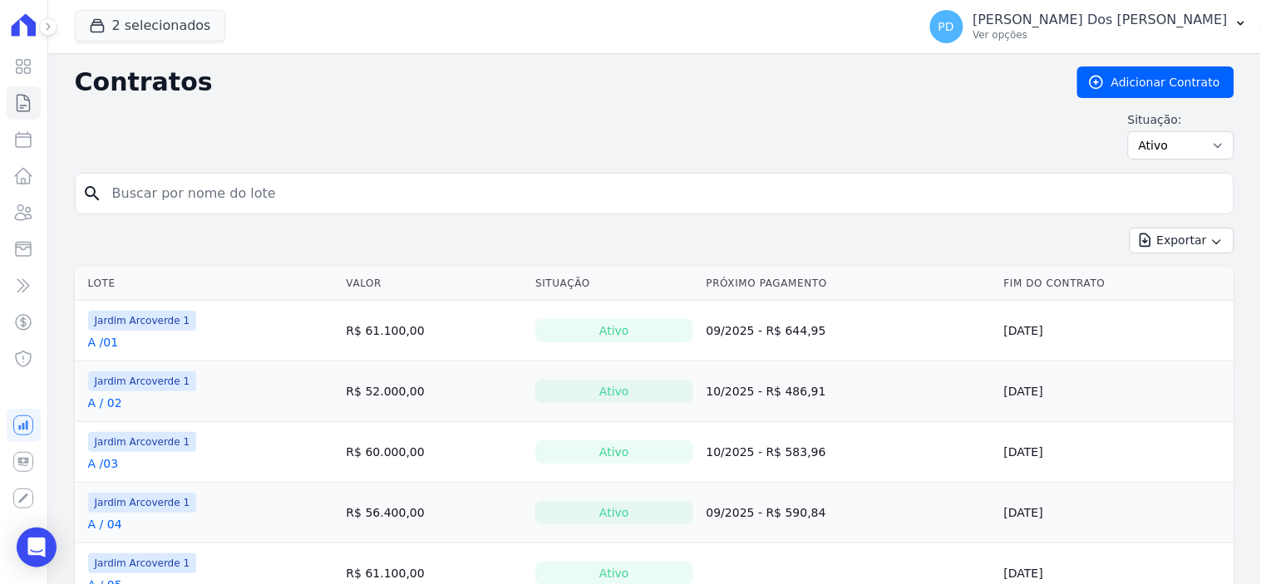
click at [194, 195] on input "search" at bounding box center [664, 193] width 1125 height 33
type input "i / 15"
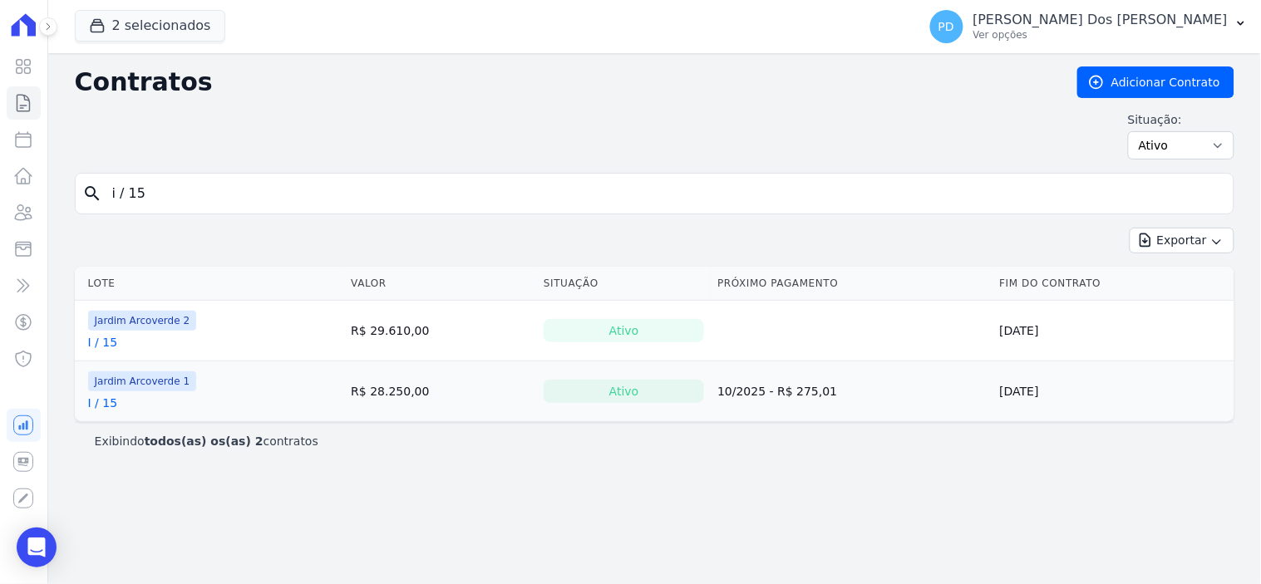
click at [111, 342] on link "I / 15" at bounding box center [103, 342] width 30 height 17
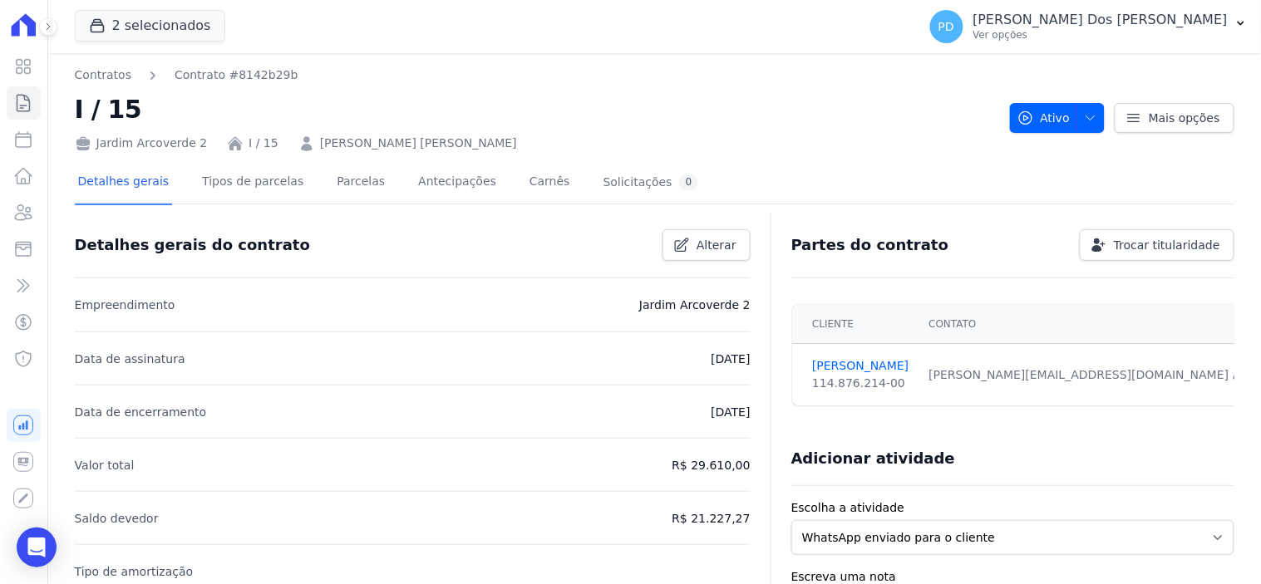
drag, startPoint x: 500, startPoint y: 153, endPoint x: 312, endPoint y: 145, distance: 188.1
click at [533, 135] on div "Jardim Arcoverde 2 I / 15 [PERSON_NAME] [PERSON_NAME]" at bounding box center [536, 140] width 922 height 24
drag, startPoint x: 520, startPoint y: 138, endPoint x: 300, endPoint y: 145, distance: 219.6
click at [300, 145] on div "Jardim Arcoverde 2 I / 15 [PERSON_NAME] [PERSON_NAME]" at bounding box center [536, 140] width 922 height 24
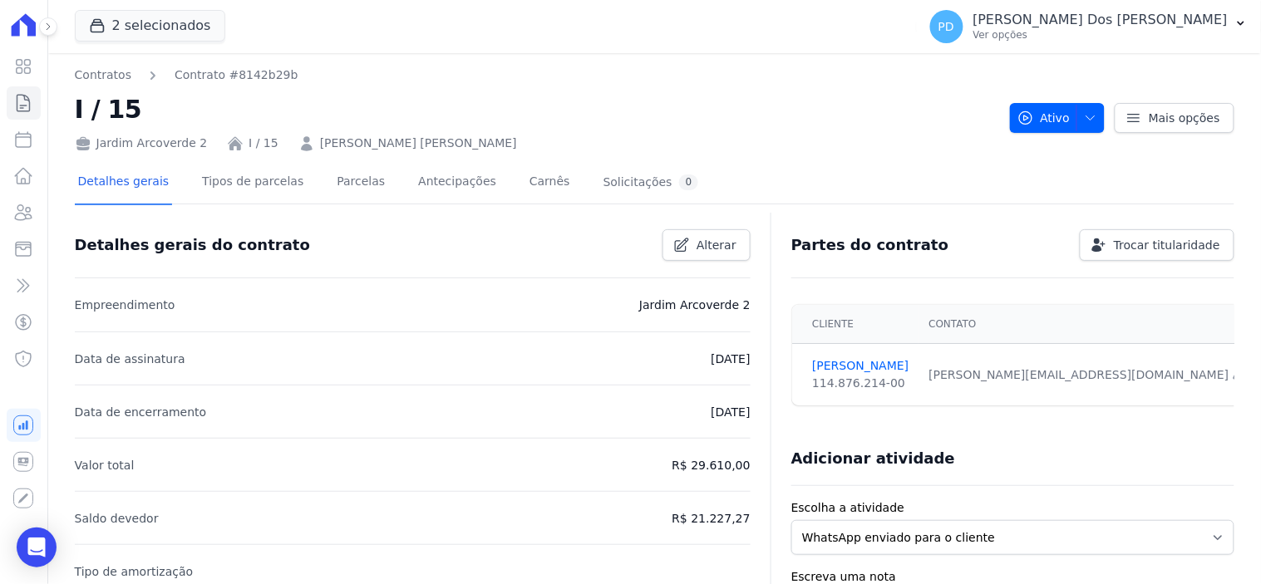
copy link "[PERSON_NAME] [PERSON_NAME]"
click at [14, 108] on icon at bounding box center [23, 103] width 20 height 20
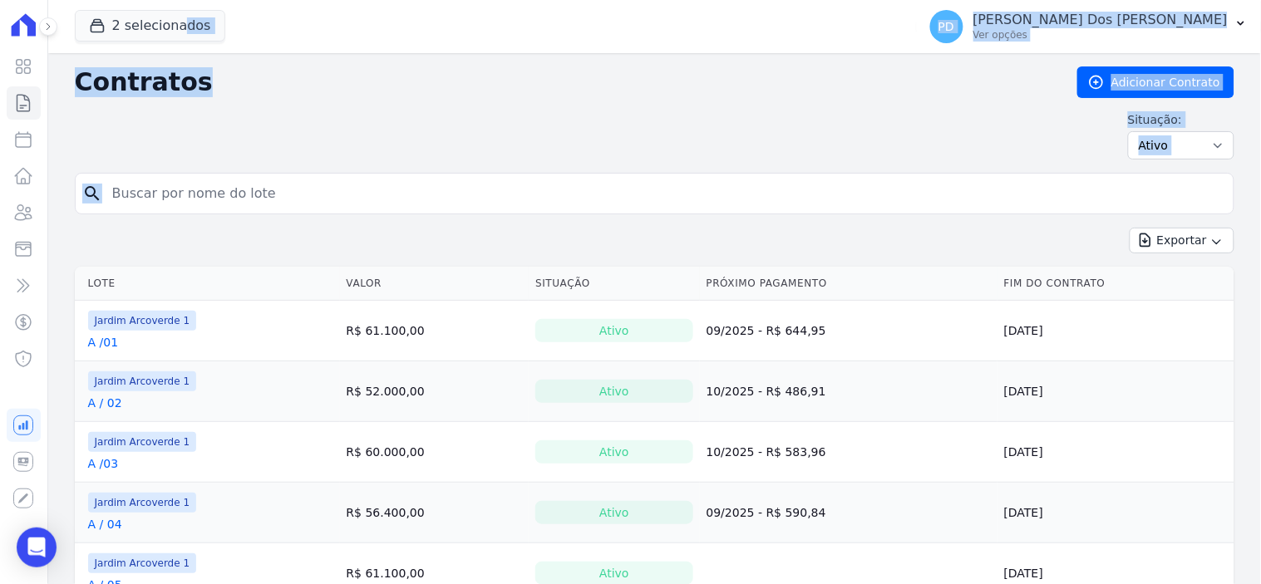
drag, startPoint x: 150, startPoint y: 200, endPoint x: 134, endPoint y: 194, distance: 17.6
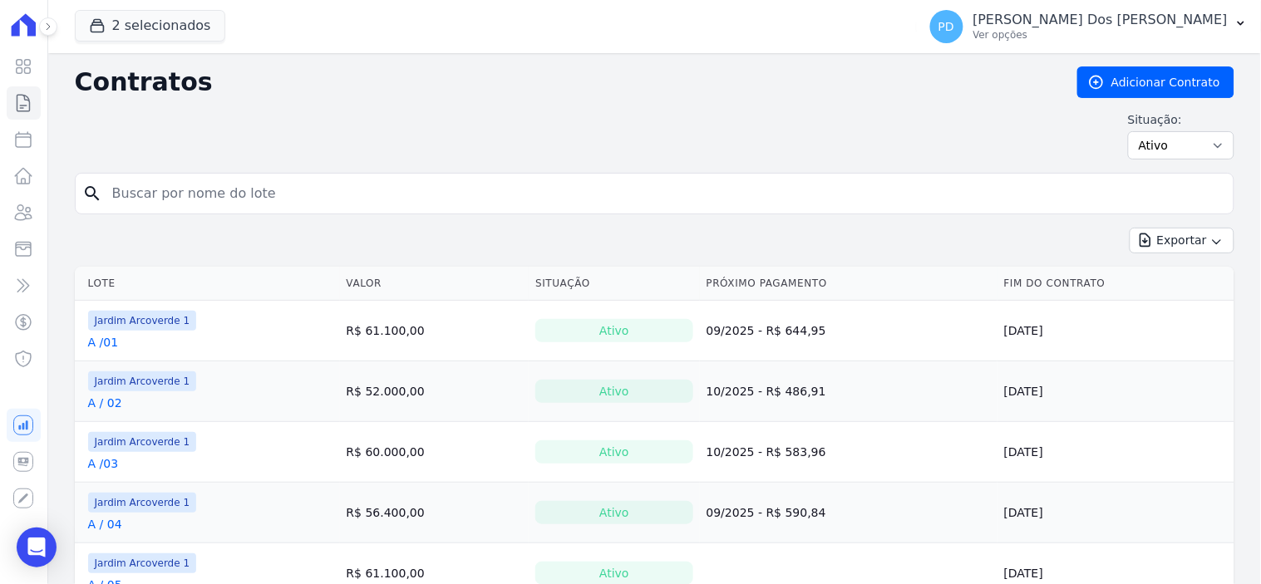
click at [134, 193] on input "search" at bounding box center [664, 193] width 1125 height 33
type input "i / 18"
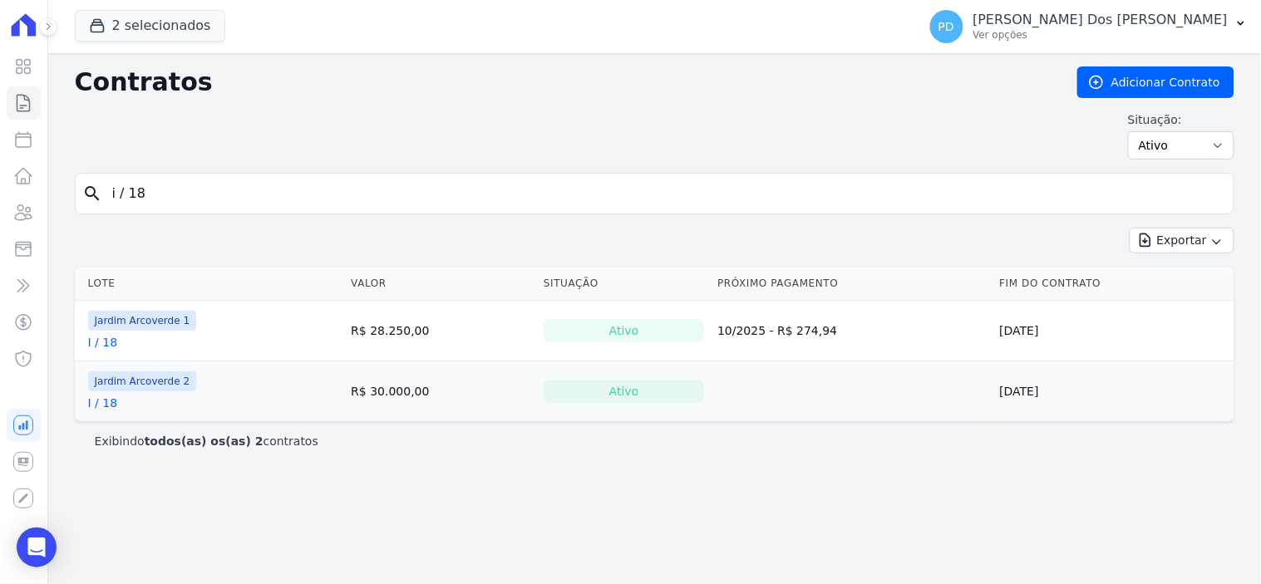
click at [105, 407] on link "I / 18" at bounding box center [103, 403] width 30 height 17
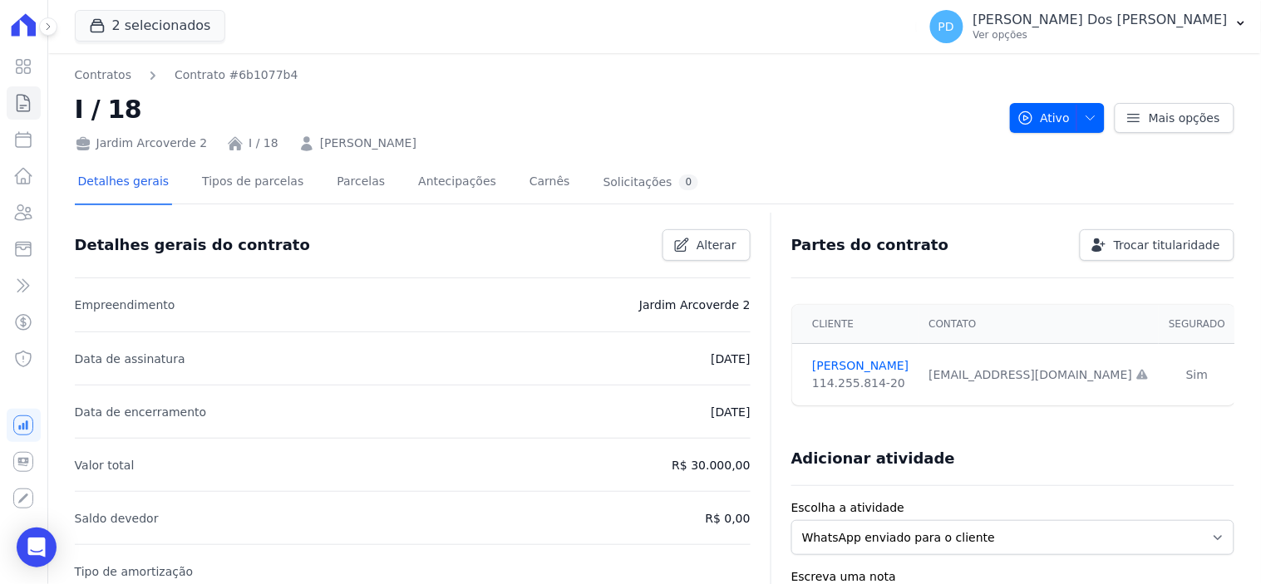
drag, startPoint x: 463, startPoint y: 141, endPoint x: 304, endPoint y: 146, distance: 158.9
click at [304, 146] on div "Jardim Arcoverde 2 I / 18 [PERSON_NAME]" at bounding box center [536, 140] width 922 height 24
copy link "[PERSON_NAME]"
click at [22, 111] on icon at bounding box center [23, 103] width 12 height 17
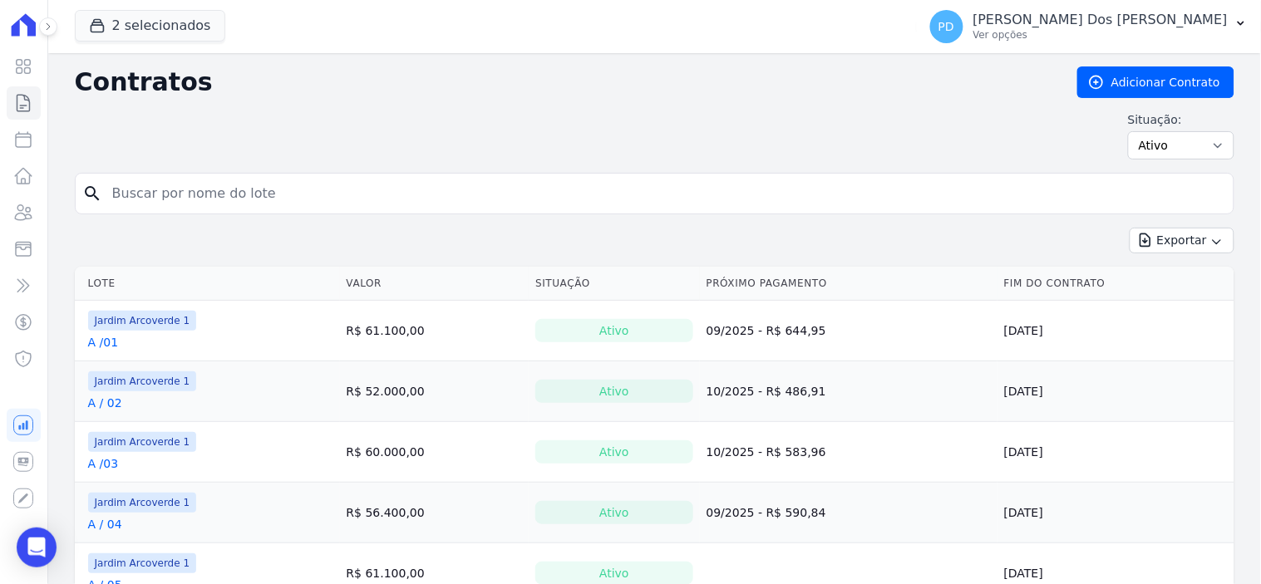
click at [166, 187] on input "search" at bounding box center [664, 193] width 1125 height 33
type input "i / 22"
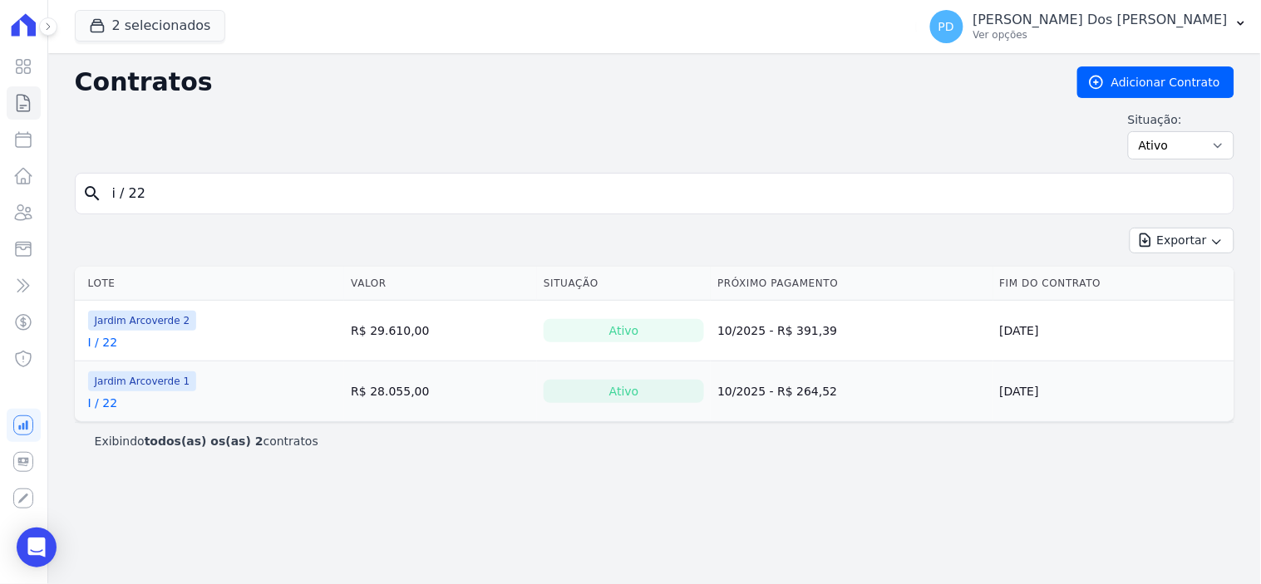
click at [106, 338] on link "I / 22" at bounding box center [103, 342] width 30 height 17
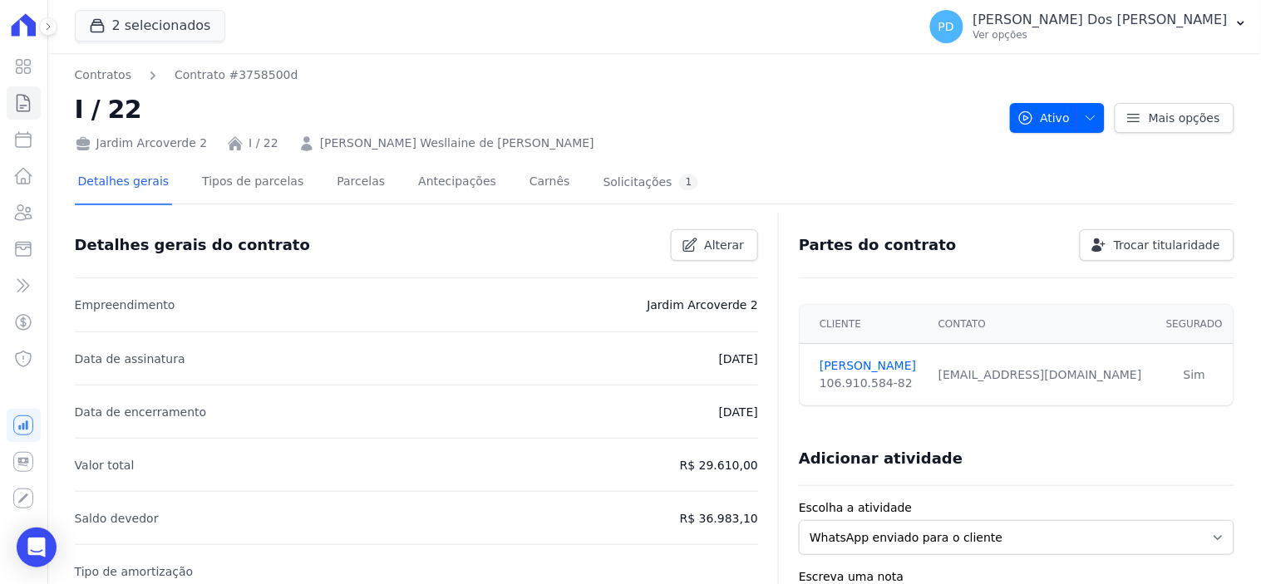
drag, startPoint x: 518, startPoint y: 151, endPoint x: 558, endPoint y: 131, distance: 44.6
click at [635, 130] on div "Jardim Arcoverde 2 I / 22 [PERSON_NAME] Wesllaine de [PERSON_NAME]" at bounding box center [536, 140] width 922 height 24
click at [554, 136] on div "Jardim Arcoverde 2 I / 22 [PERSON_NAME] Wesllaine de [PERSON_NAME]" at bounding box center [536, 140] width 922 height 24
drag, startPoint x: 436, startPoint y: 143, endPoint x: 303, endPoint y: 150, distance: 134.0
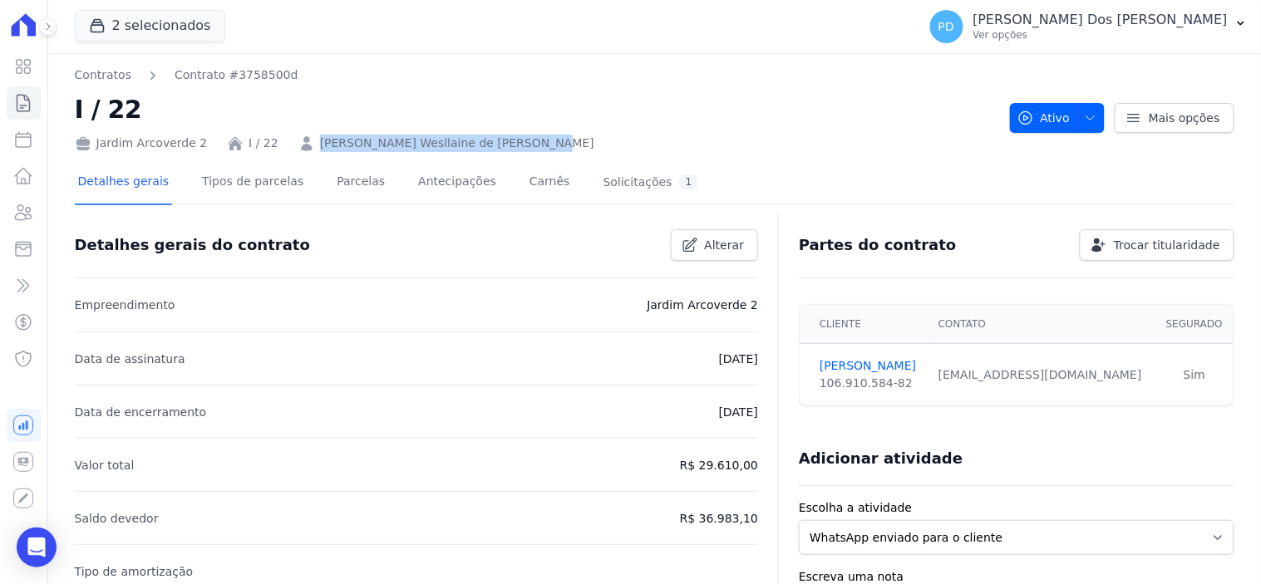
click at [303, 150] on div "Jardim Arcoverde 2 I / 22 [PERSON_NAME] Wesllaine de [PERSON_NAME]" at bounding box center [536, 140] width 922 height 24
copy link "[PERSON_NAME] Wesllaine de [PERSON_NAME]"
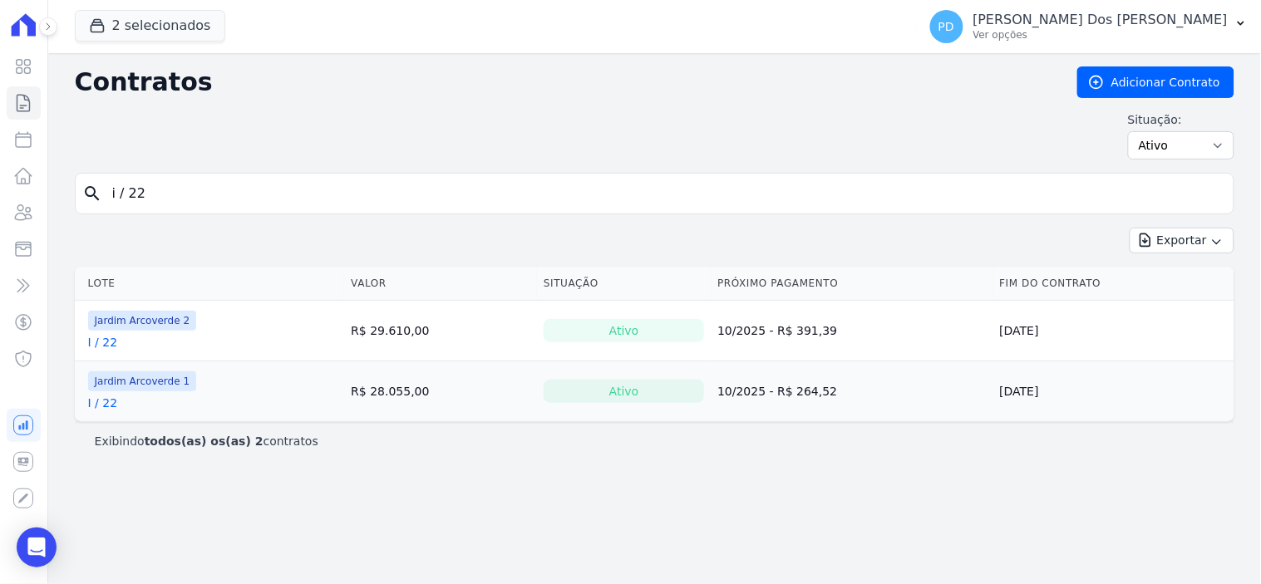
drag, startPoint x: 170, startPoint y: 198, endPoint x: 128, endPoint y: 202, distance: 41.8
click at [128, 202] on input "i / 22" at bounding box center [664, 193] width 1125 height 33
type input "i / 05"
click at [106, 343] on link "I / 05" at bounding box center [103, 342] width 30 height 17
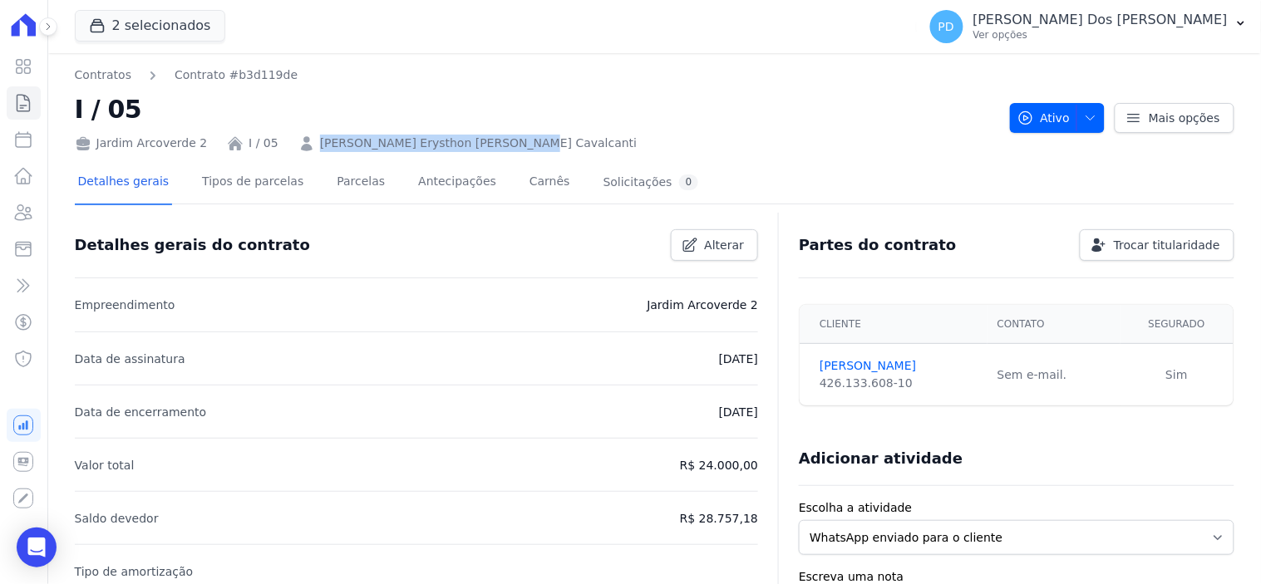
drag, startPoint x: 497, startPoint y: 144, endPoint x: 306, endPoint y: 147, distance: 191.3
click at [306, 147] on div "Jardim Arcoverde 2 I / 05 [PERSON_NAME] Erysthon [PERSON_NAME] Cavalcanti" at bounding box center [536, 140] width 922 height 24
copy link "[PERSON_NAME] Erysthon [PERSON_NAME] Cavalcanti"
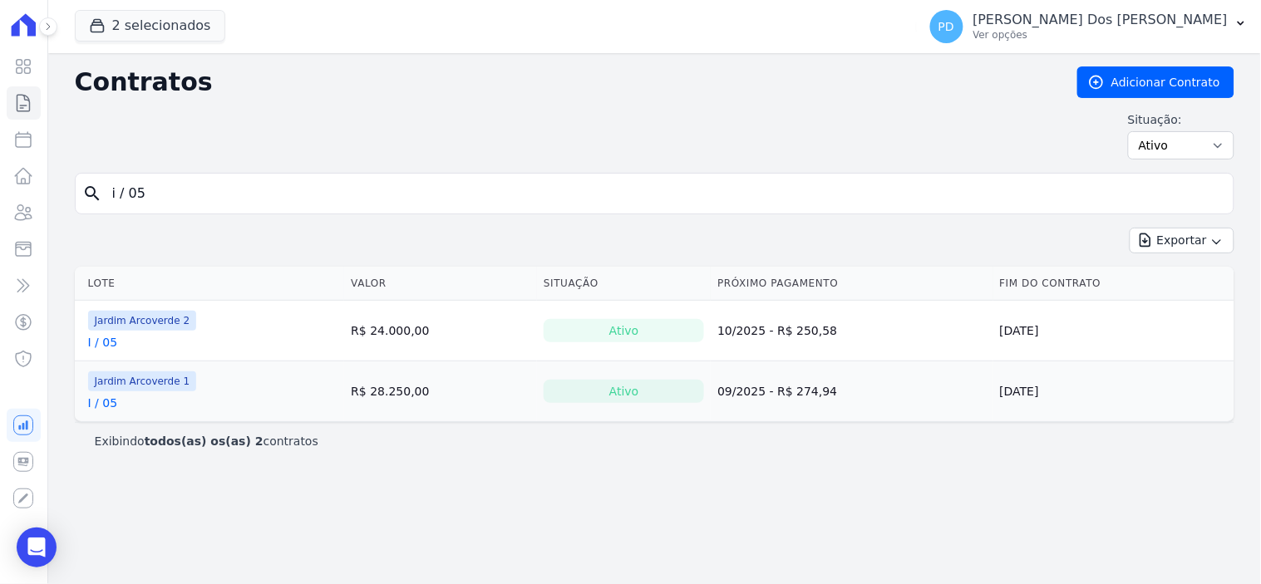
click at [136, 200] on input "i / 05" at bounding box center [664, 193] width 1125 height 33
type input "i / 09"
click at [111, 343] on link "I / 09" at bounding box center [103, 342] width 30 height 17
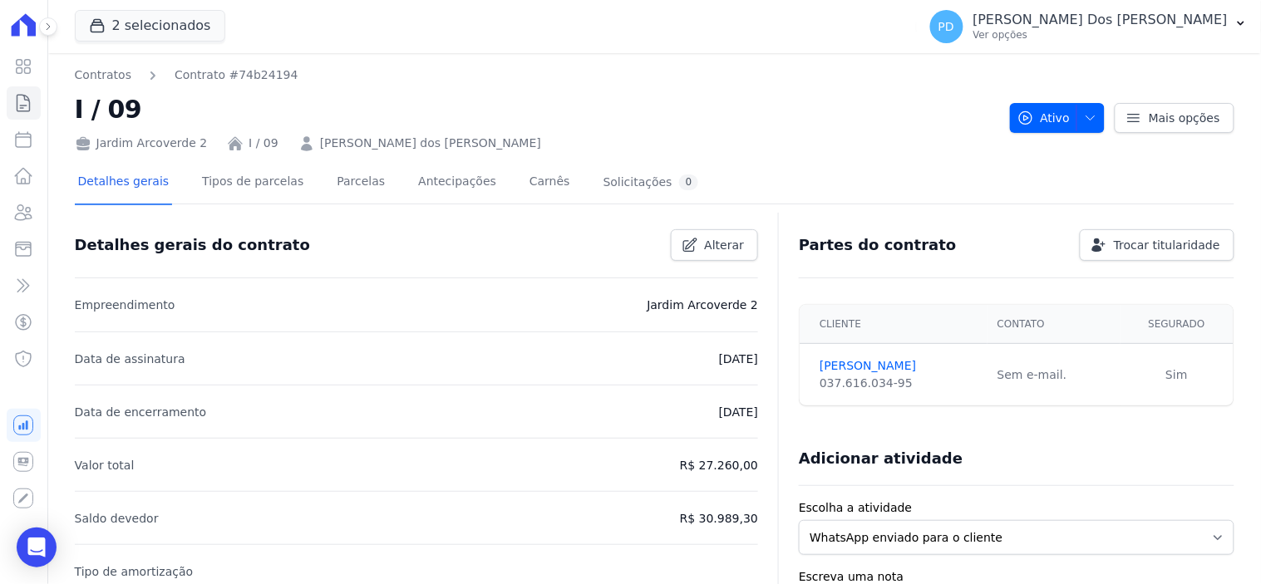
drag, startPoint x: 451, startPoint y: 151, endPoint x: 326, endPoint y: 150, distance: 125.6
click at [660, 126] on h2 "I / 09" at bounding box center [536, 109] width 922 height 37
drag, startPoint x: 459, startPoint y: 128, endPoint x: 308, endPoint y: 144, distance: 152.1
click at [308, 144] on div "Jardim Arcoverde 2 I / 09 [PERSON_NAME] dos [PERSON_NAME]" at bounding box center [536, 140] width 922 height 24
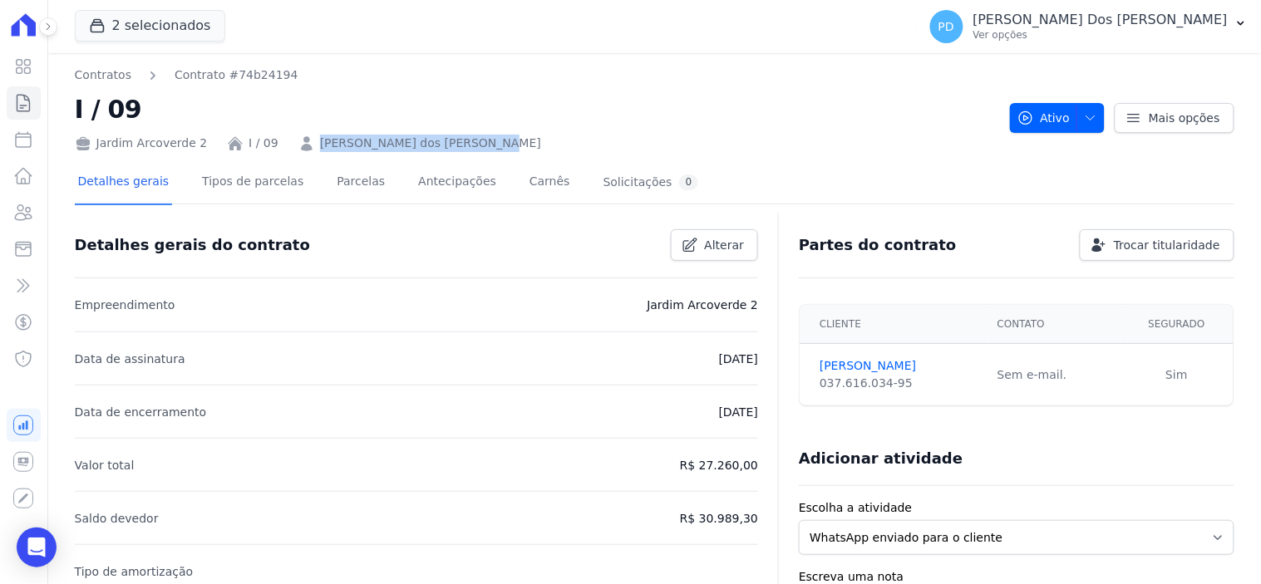
copy link "[PERSON_NAME] dos [PERSON_NAME]"
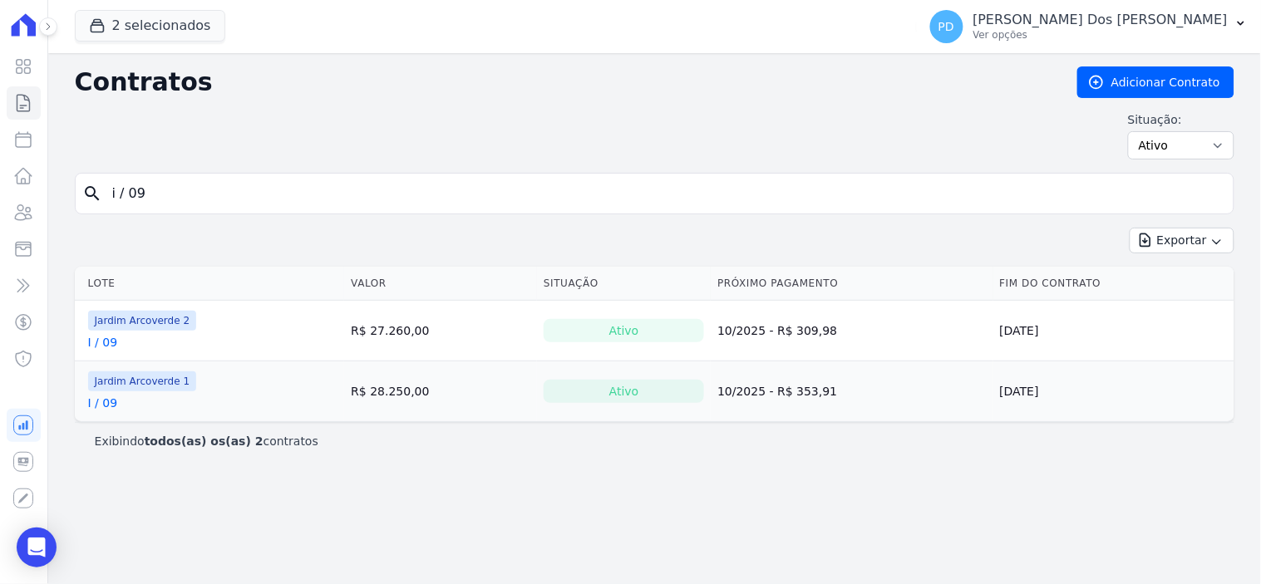
click at [162, 200] on input "i / 09" at bounding box center [664, 193] width 1125 height 33
type input "i / 11"
click at [109, 347] on link "I / 11" at bounding box center [103, 342] width 30 height 17
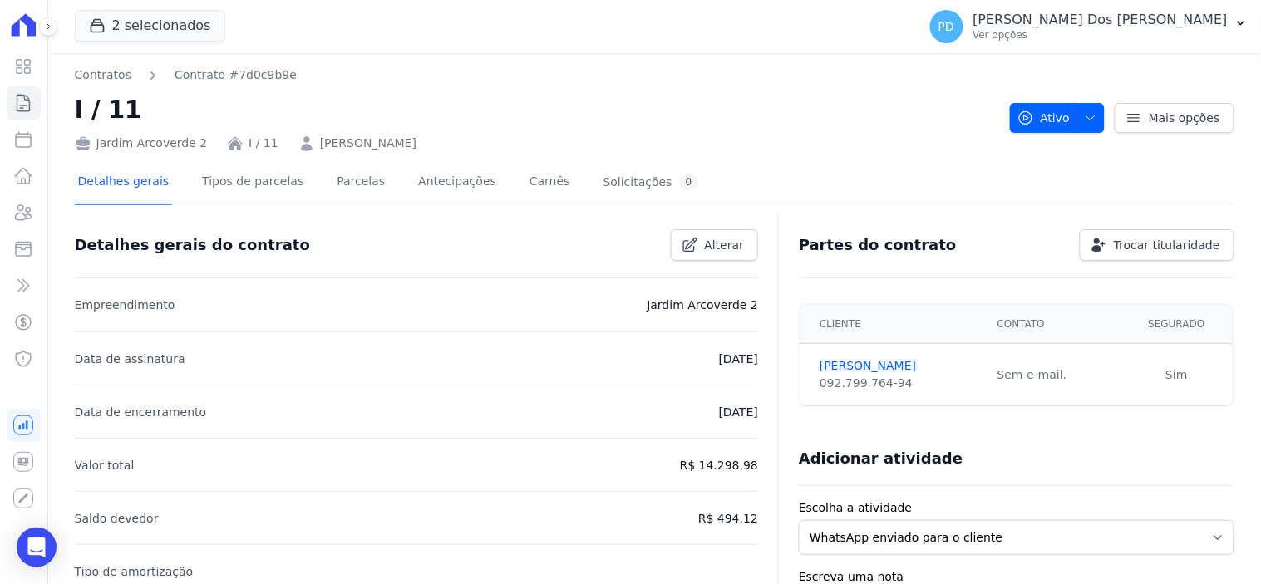
drag, startPoint x: 450, startPoint y: 150, endPoint x: 352, endPoint y: 152, distance: 98.1
click at [526, 130] on div "Jardim Arcoverde 2 I / 11 [PERSON_NAME]" at bounding box center [536, 140] width 922 height 24
drag, startPoint x: 449, startPoint y: 138, endPoint x: 302, endPoint y: 138, distance: 147.2
click at [302, 138] on div "Jardim Arcoverde 2 I / 11 [PERSON_NAME]" at bounding box center [536, 140] width 922 height 24
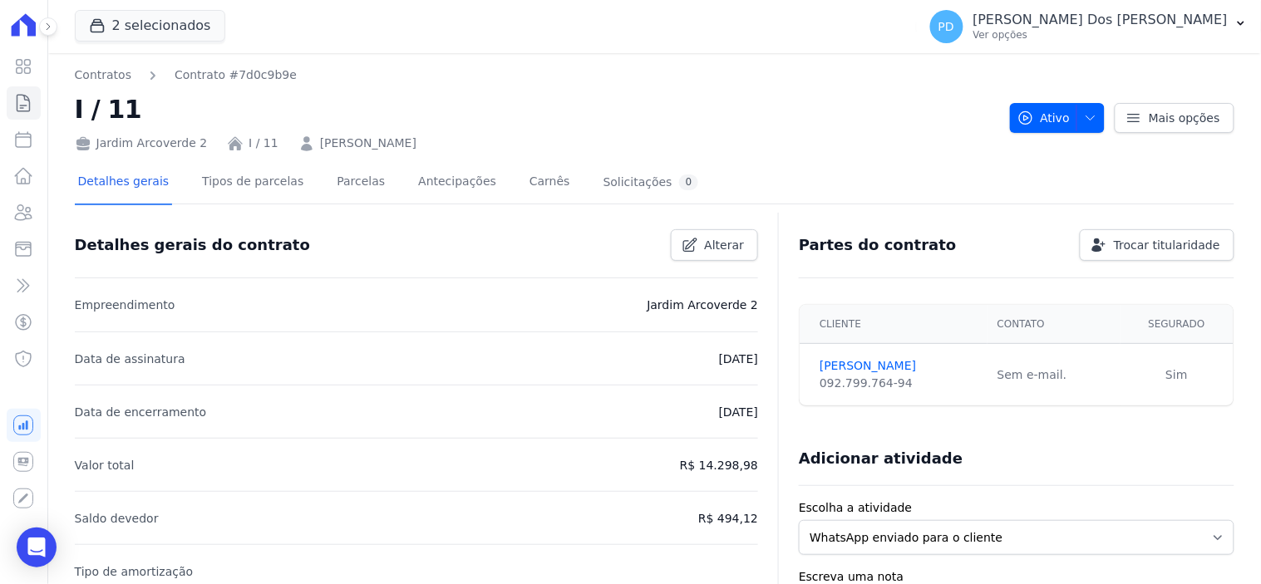
copy link "[PERSON_NAME]"
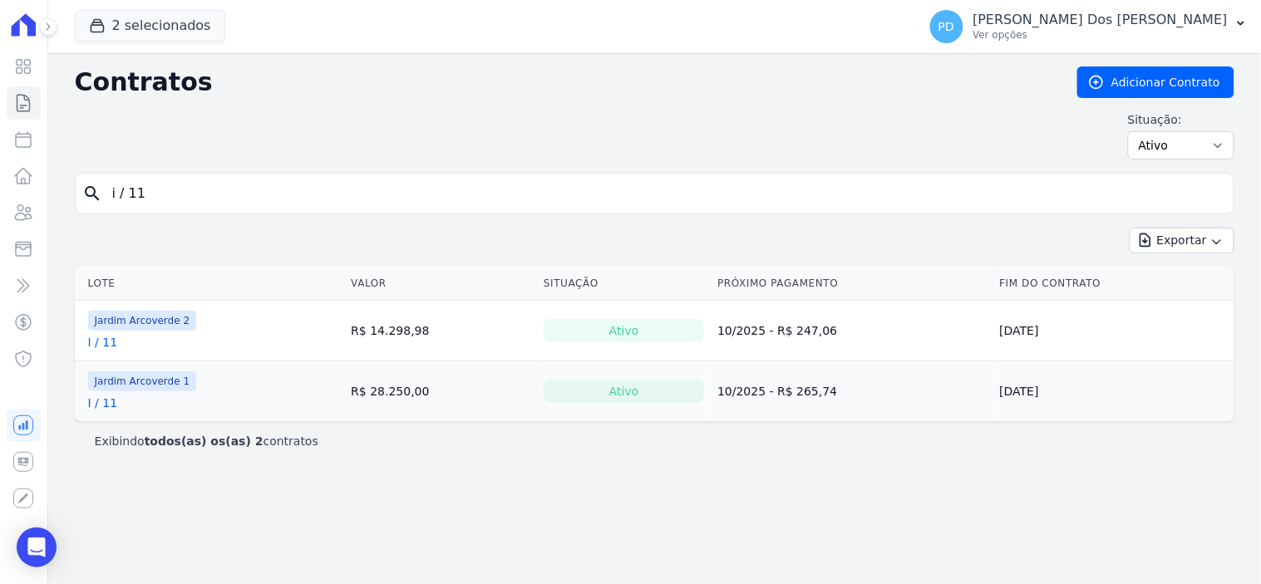
drag, startPoint x: 170, startPoint y: 196, endPoint x: 57, endPoint y: 195, distance: 113.9
click at [57, 195] on div "Contratos Adicionar Contrato Situação: Ativo Todos Pausado Distratado Rascunho …" at bounding box center [654, 318] width 1213 height 531
type input "h / 01"
click at [113, 347] on link "H / 01" at bounding box center [105, 342] width 35 height 17
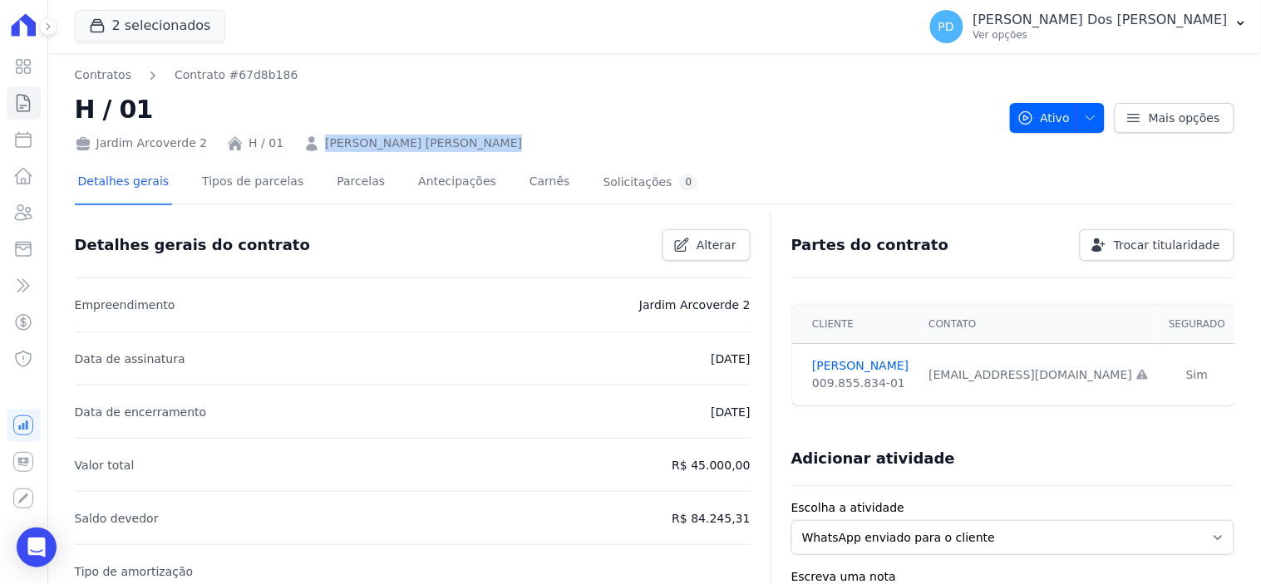
drag, startPoint x: 500, startPoint y: 143, endPoint x: 306, endPoint y: 146, distance: 193.7
click at [306, 146] on div "Jardim Arcoverde 2 H / 01 [PERSON_NAME] [PERSON_NAME]" at bounding box center [536, 140] width 922 height 24
copy link "[PERSON_NAME] [PERSON_NAME]"
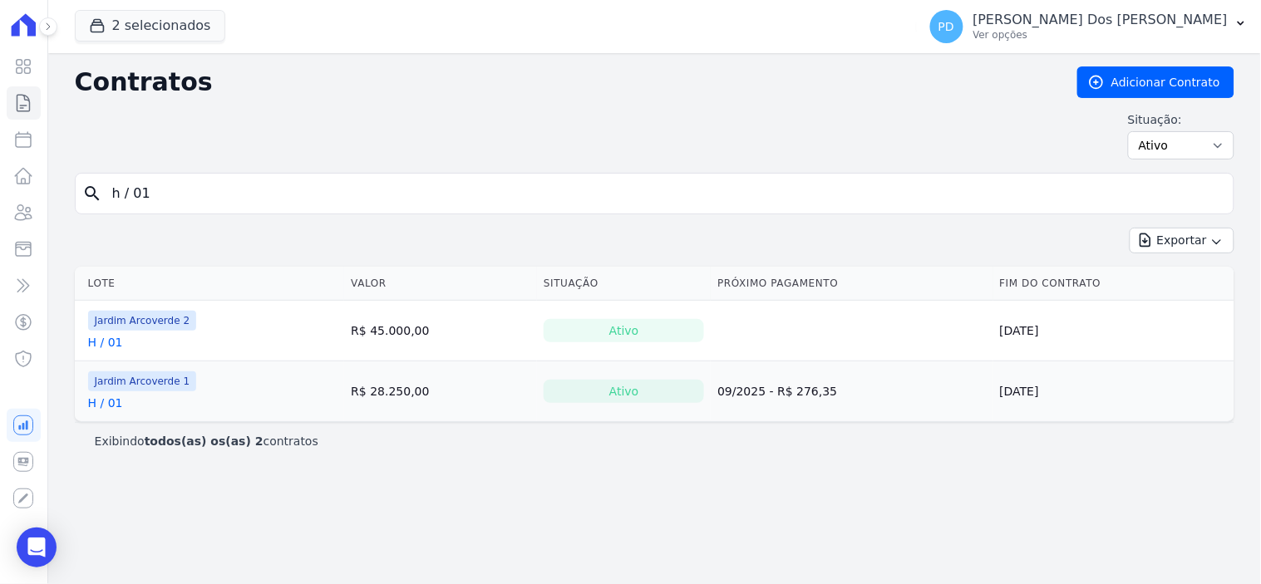
click at [163, 185] on input "h / 01" at bounding box center [664, 193] width 1125 height 33
type input "h / 02"
click at [112, 338] on link "H / 02" at bounding box center [105, 342] width 35 height 17
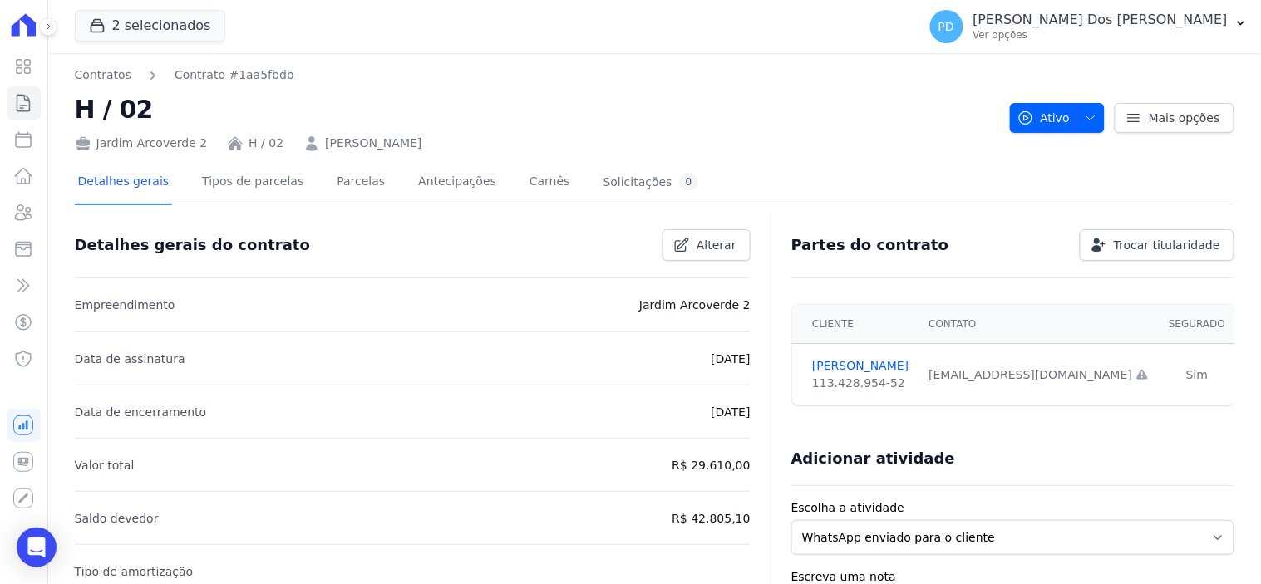
drag, startPoint x: 425, startPoint y: 143, endPoint x: 308, endPoint y: 145, distance: 117.2
click at [308, 145] on div "Jardim Arcoverde 2 H / 02 [PERSON_NAME]" at bounding box center [536, 140] width 922 height 24
copy link "[PERSON_NAME]"
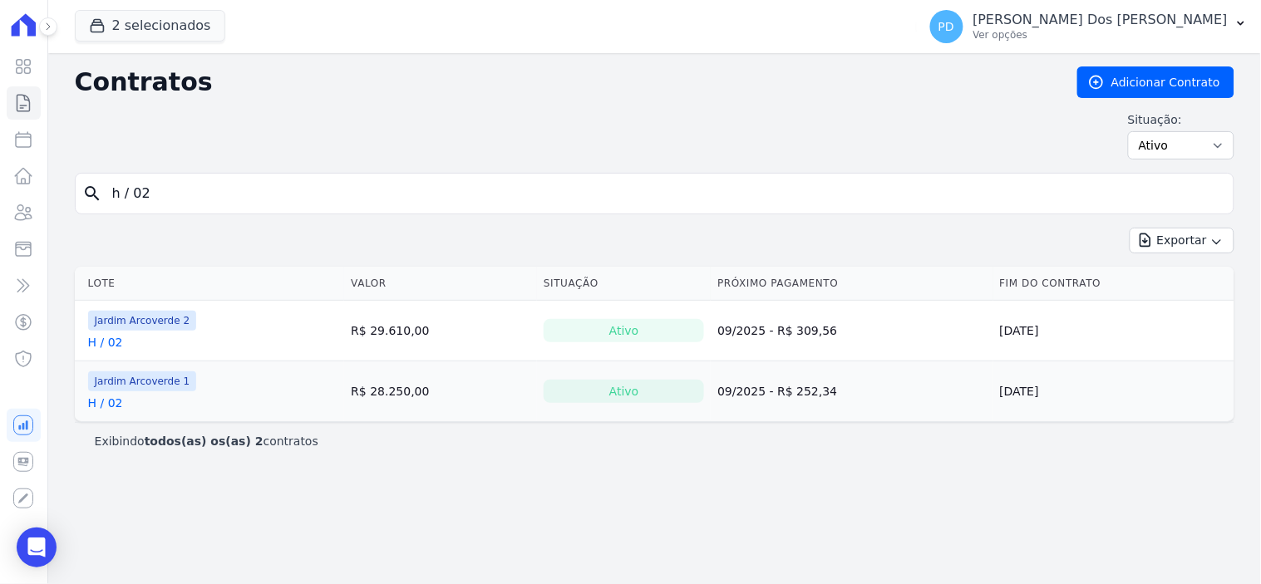
click at [147, 192] on input "h / 02" at bounding box center [664, 193] width 1125 height 33
type input "h / 05"
click at [113, 339] on link "H / 05" at bounding box center [105, 342] width 35 height 17
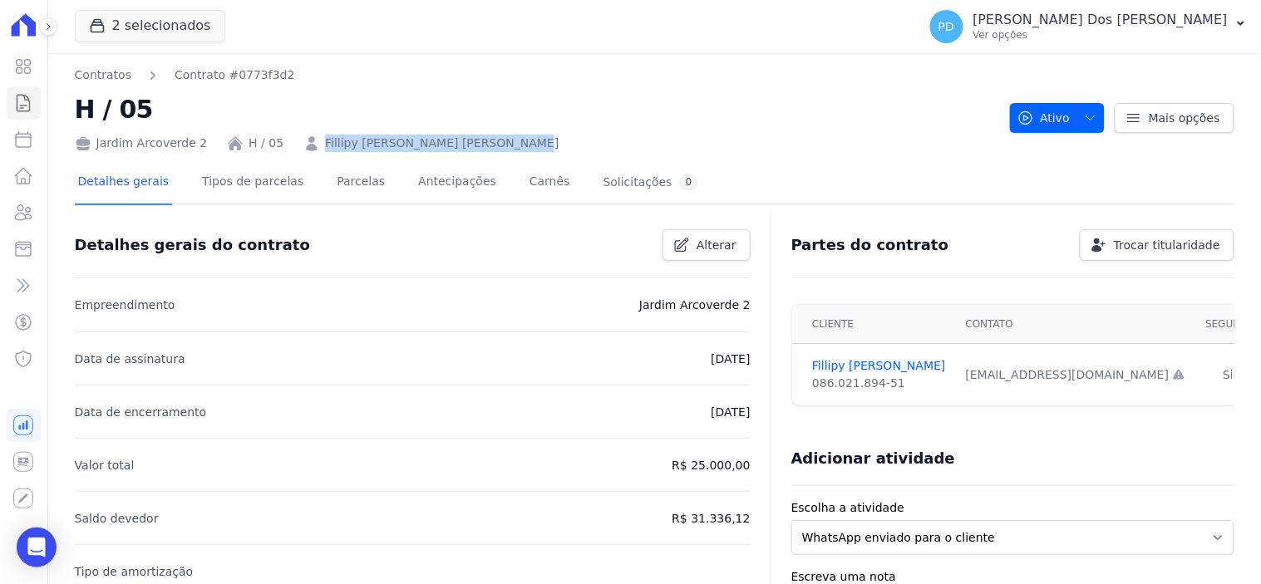
drag, startPoint x: 519, startPoint y: 136, endPoint x: 311, endPoint y: 136, distance: 207.9
click at [311, 136] on div "Jardim Arcoverde 2 H / 05 Fillipy [PERSON_NAME] [PERSON_NAME]" at bounding box center [536, 140] width 922 height 24
copy link "Fillipy [PERSON_NAME] [PERSON_NAME]"
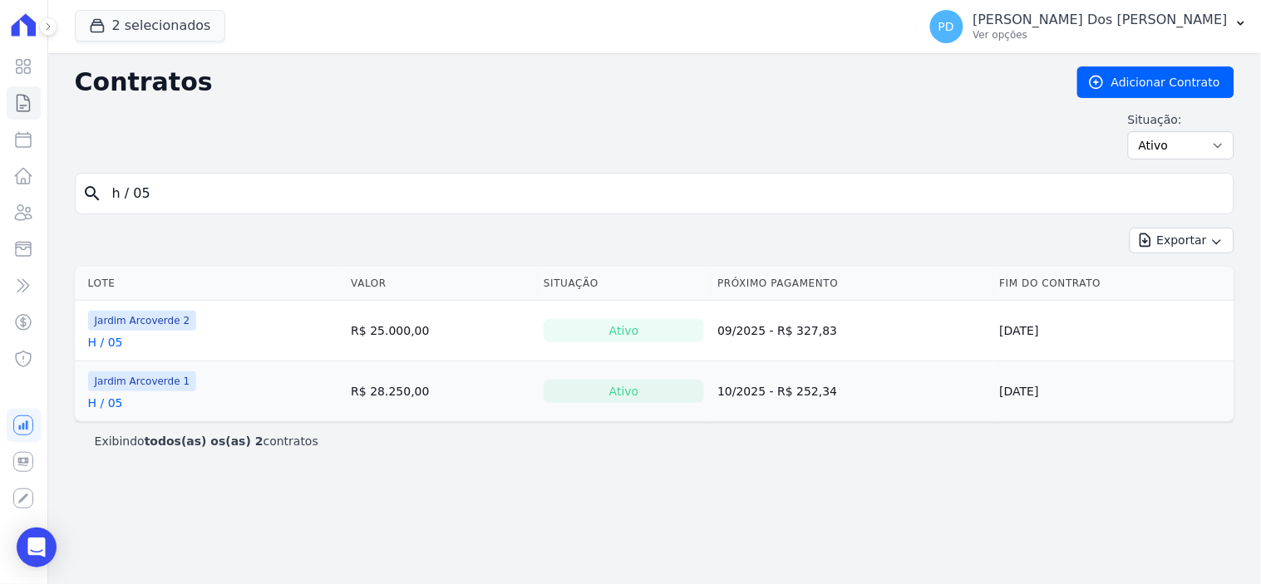
click at [180, 193] on input "h / 05" at bounding box center [664, 193] width 1125 height 33
type input "h / 06"
click at [102, 336] on link "H / 06" at bounding box center [105, 342] width 35 height 17
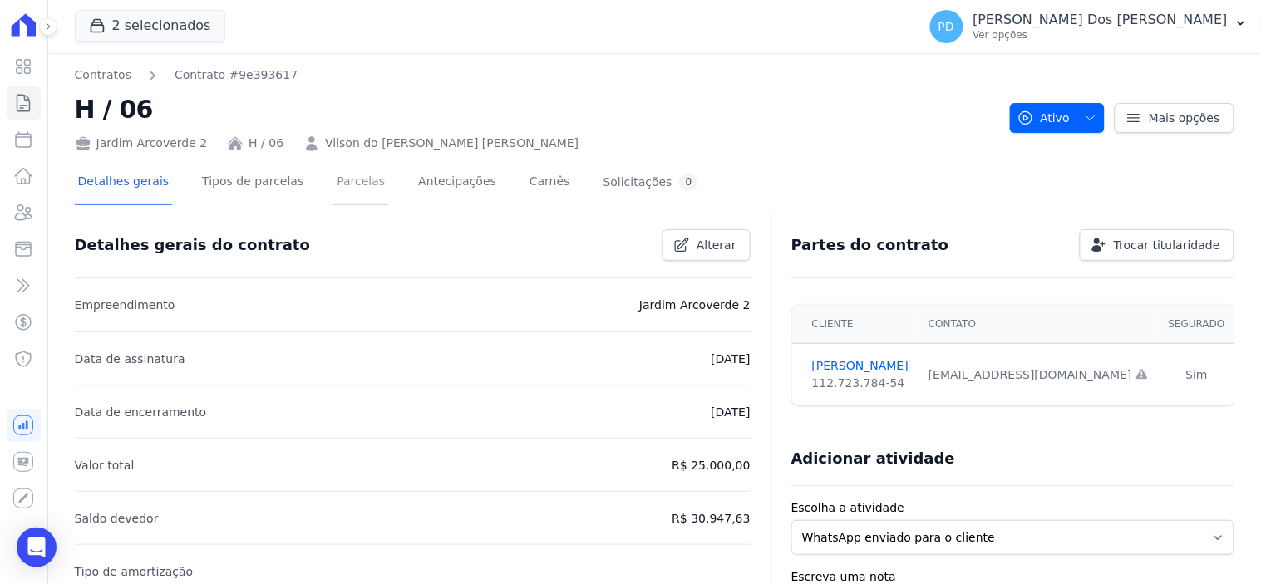
click at [351, 178] on link "Parcelas" at bounding box center [360, 183] width 55 height 44
drag, startPoint x: 481, startPoint y: 135, endPoint x: 312, endPoint y: 134, distance: 168.8
click at [312, 134] on div "Jardim Arcoverde 2 H / 06 Vilson do [PERSON_NAME] [PERSON_NAME]" at bounding box center [536, 140] width 922 height 24
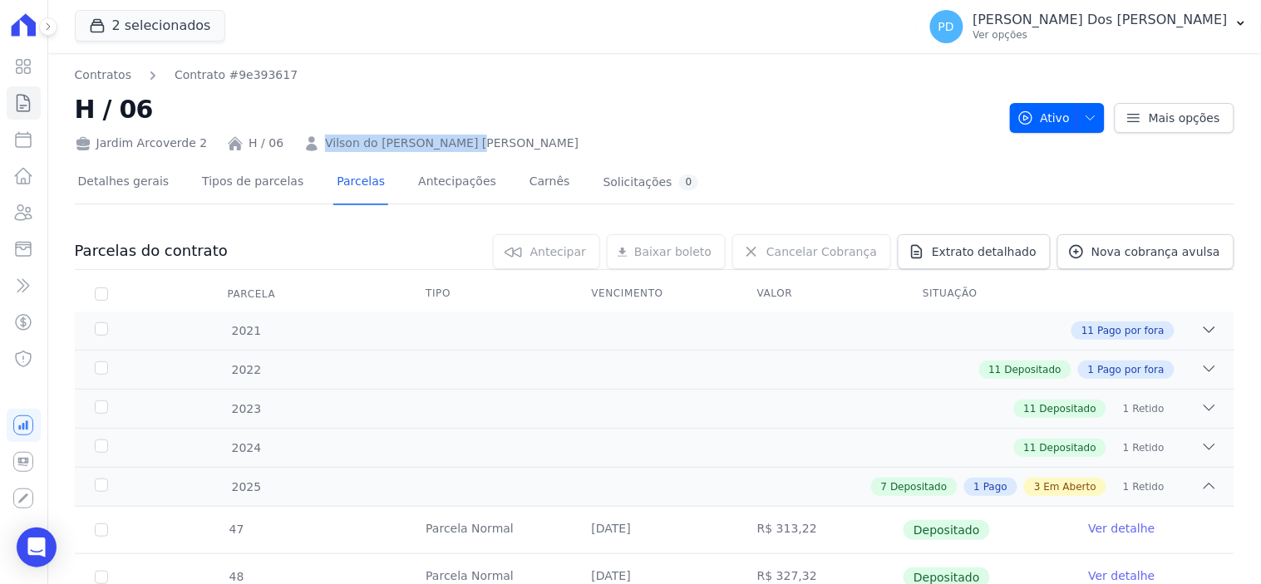
drag, startPoint x: 417, startPoint y: 147, endPoint x: 309, endPoint y: 140, distance: 108.3
click at [309, 140] on div "Jardim Arcoverde 2 H / 06 Vilson do [PERSON_NAME] [PERSON_NAME]" at bounding box center [536, 140] width 922 height 24
copy link "Vilson do [PERSON_NAME] [PERSON_NAME]"
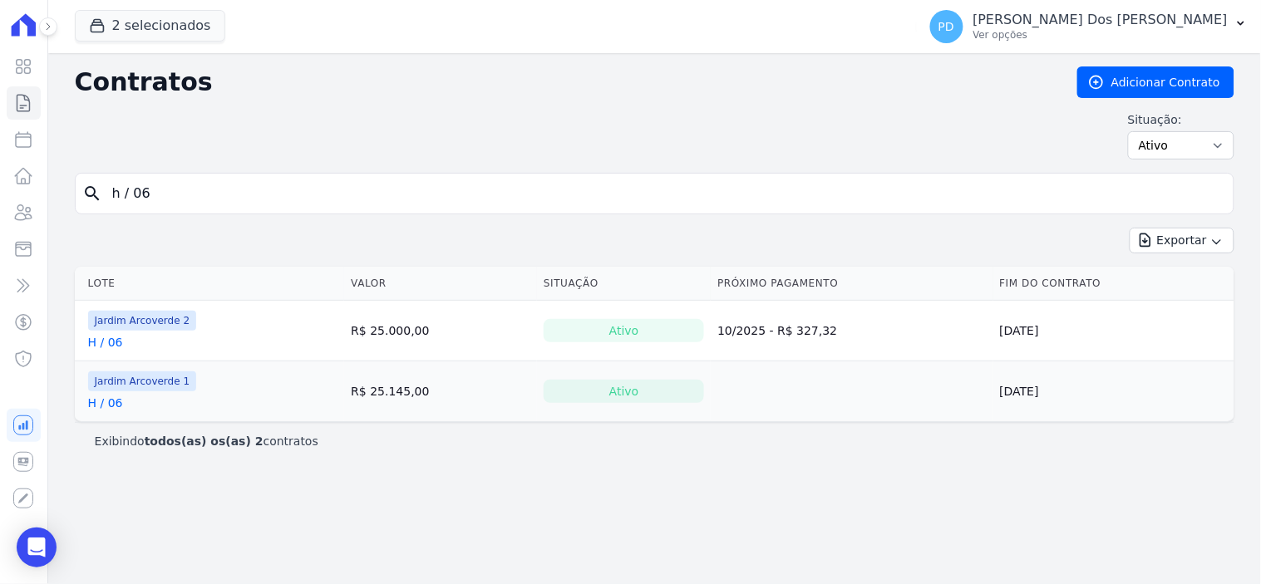
click at [163, 189] on input "h / 06" at bounding box center [664, 193] width 1125 height 33
type input "h / 07"
click at [115, 343] on link "H / 07" at bounding box center [105, 342] width 35 height 17
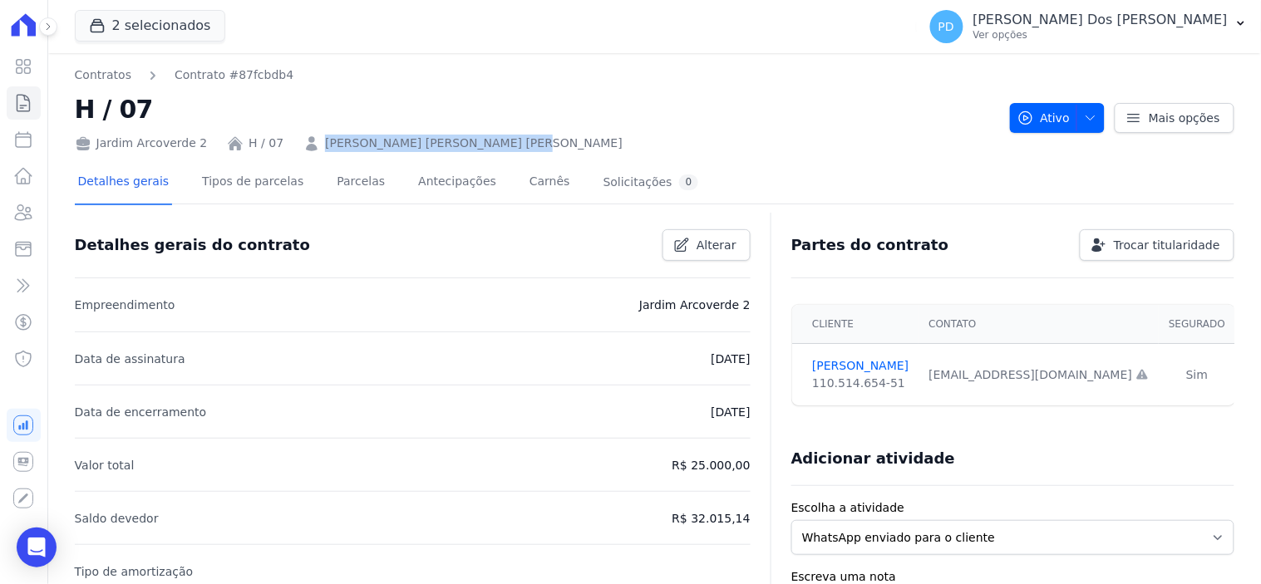
drag, startPoint x: 476, startPoint y: 150, endPoint x: 312, endPoint y: 141, distance: 164.0
click at [312, 141] on div "Jardim Arcoverde 2 H / 07 [PERSON_NAME] [PERSON_NAME] [PERSON_NAME]" at bounding box center [536, 140] width 922 height 24
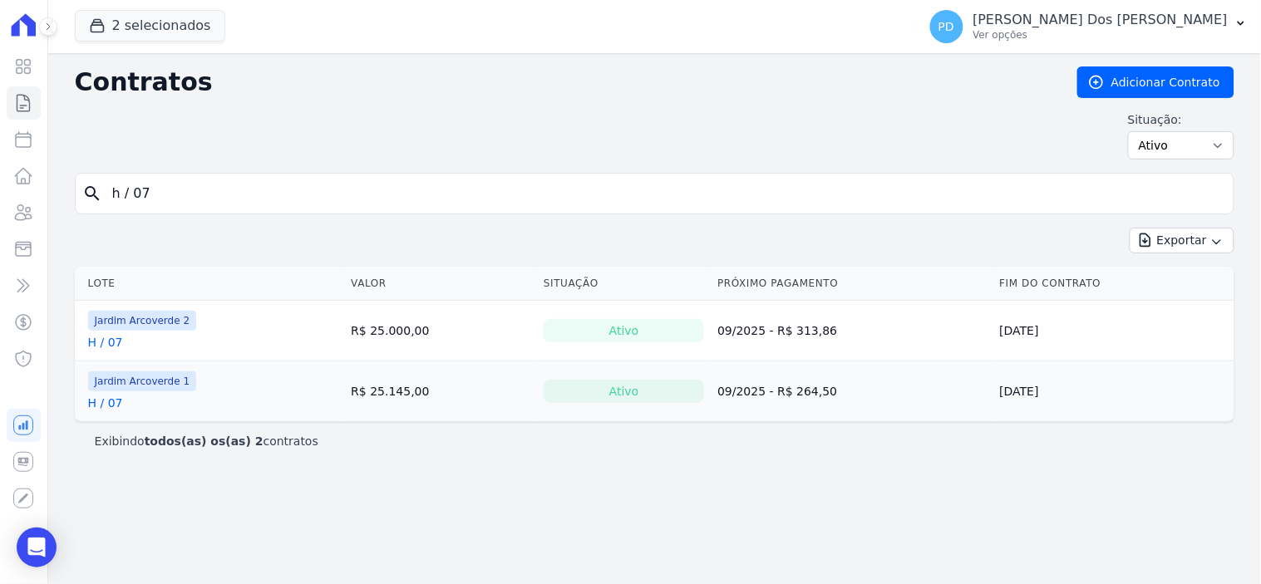
click at [190, 186] on input "h / 07" at bounding box center [664, 193] width 1125 height 33
type input "h / 08"
drag, startPoint x: 104, startPoint y: 343, endPoint x: 599, endPoint y: 461, distance: 509.4
click at [105, 343] on link "H / 08" at bounding box center [105, 342] width 35 height 17
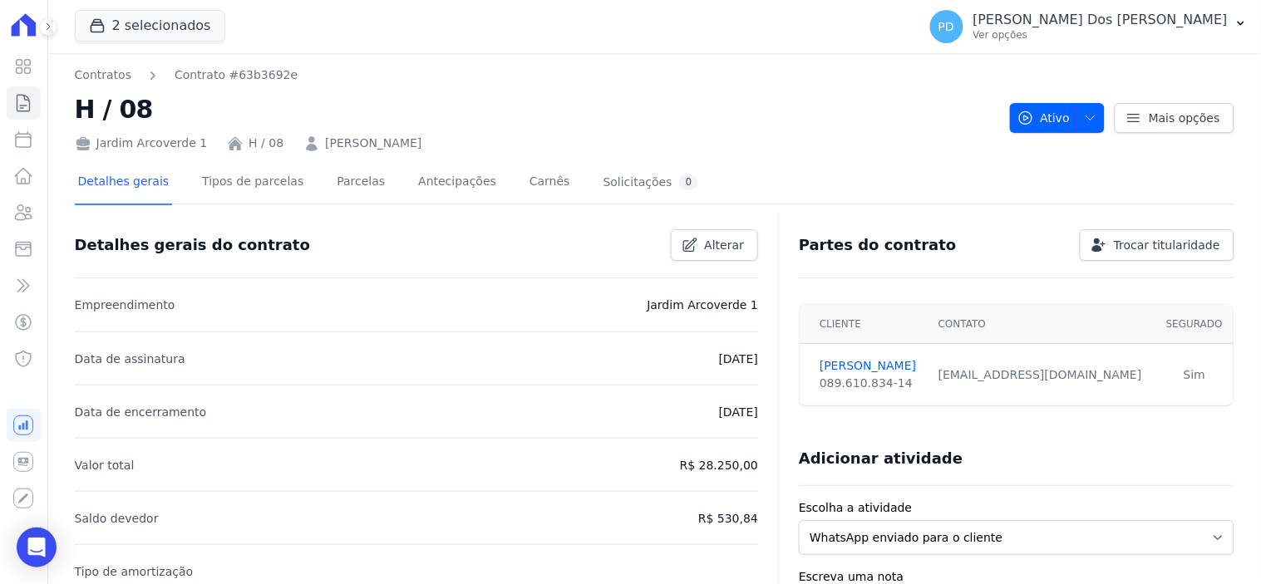
drag, startPoint x: 426, startPoint y: 139, endPoint x: 308, endPoint y: 143, distance: 117.3
click at [308, 143] on div "Jardim Arcoverde 1 H / 08 [PERSON_NAME]" at bounding box center [536, 140] width 922 height 24
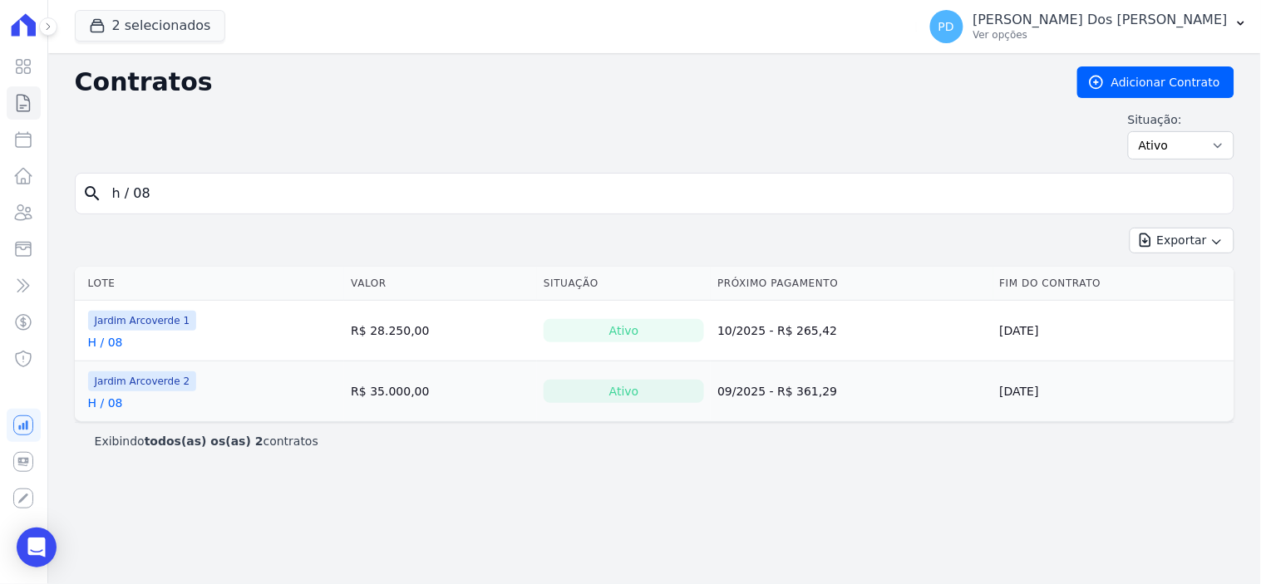
click at [185, 193] on input "h / 08" at bounding box center [664, 193] width 1125 height 33
type input "h / 10"
click at [111, 338] on link "H / 10" at bounding box center [105, 342] width 35 height 17
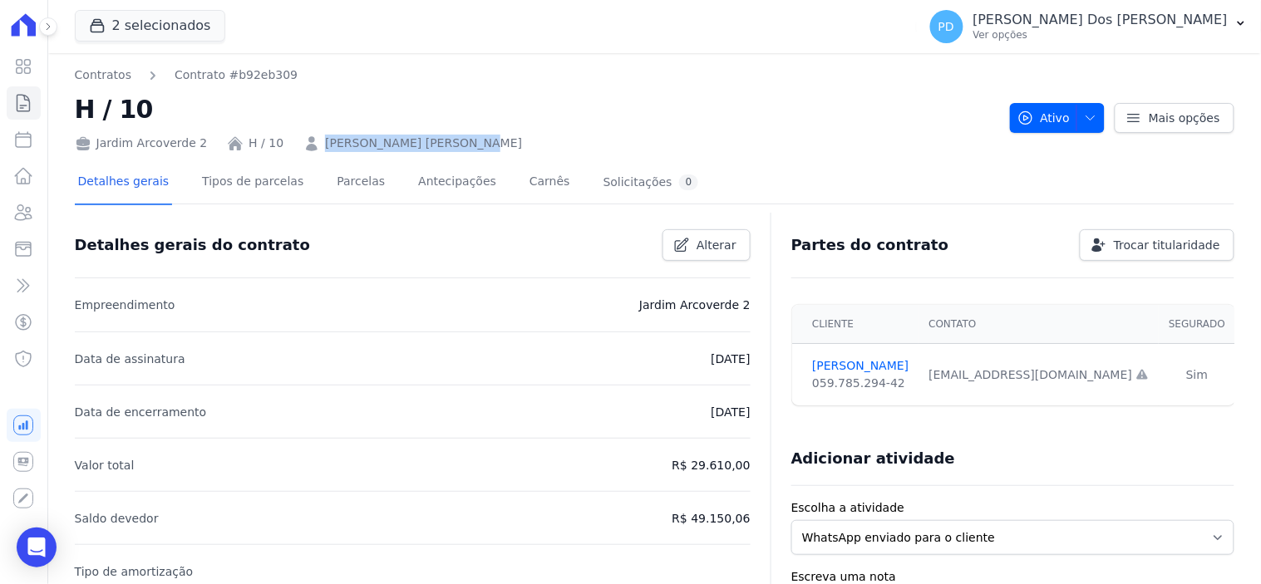
drag, startPoint x: 439, startPoint y: 144, endPoint x: 308, endPoint y: 146, distance: 130.6
click at [308, 146] on div "Jardim Arcoverde 2 H / 10 [PERSON_NAME] [PERSON_NAME]" at bounding box center [536, 140] width 922 height 24
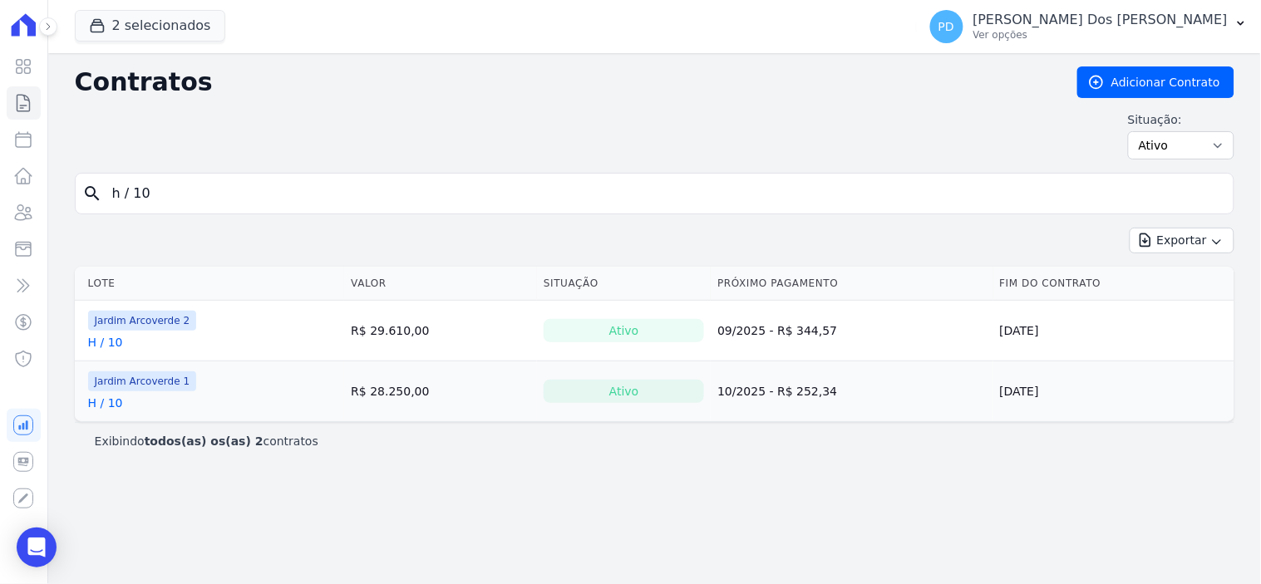
click at [144, 191] on input "h / 10" at bounding box center [664, 193] width 1125 height 33
type input "h / 12"
drag, startPoint x: 142, startPoint y: 353, endPoint x: 111, endPoint y: 347, distance: 32.3
click at [111, 347] on link "H / 12" at bounding box center [105, 342] width 35 height 17
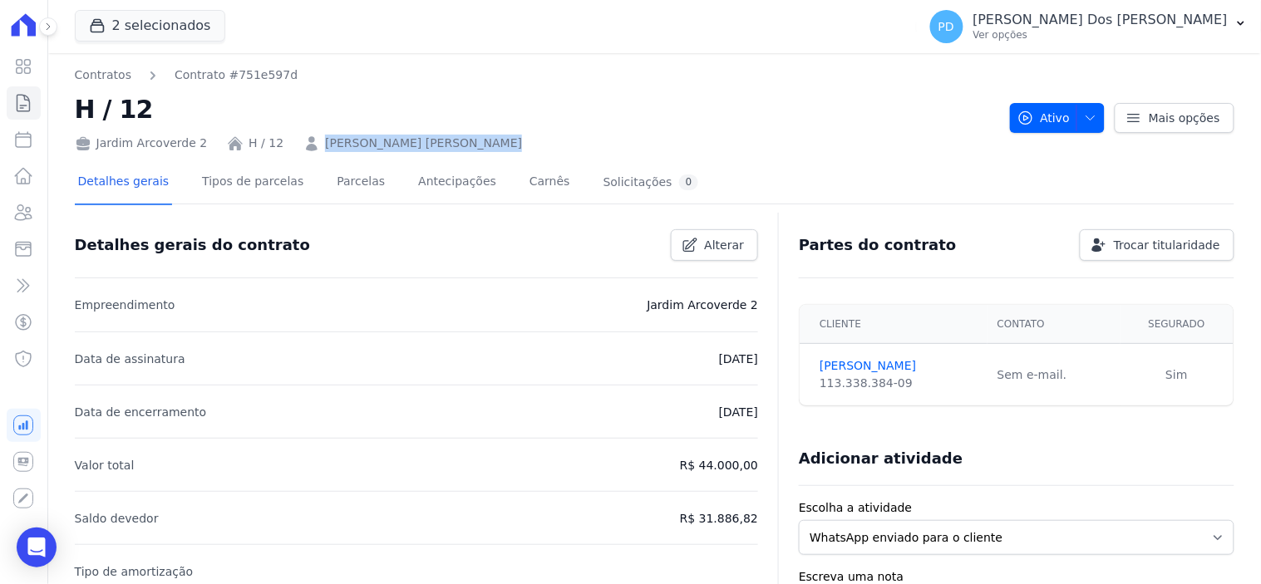
drag, startPoint x: 486, startPoint y: 140, endPoint x: 311, endPoint y: 143, distance: 174.6
click at [311, 143] on div "Jardim Arcoverde 2 H / 12 [PERSON_NAME] [PERSON_NAME]" at bounding box center [536, 140] width 922 height 24
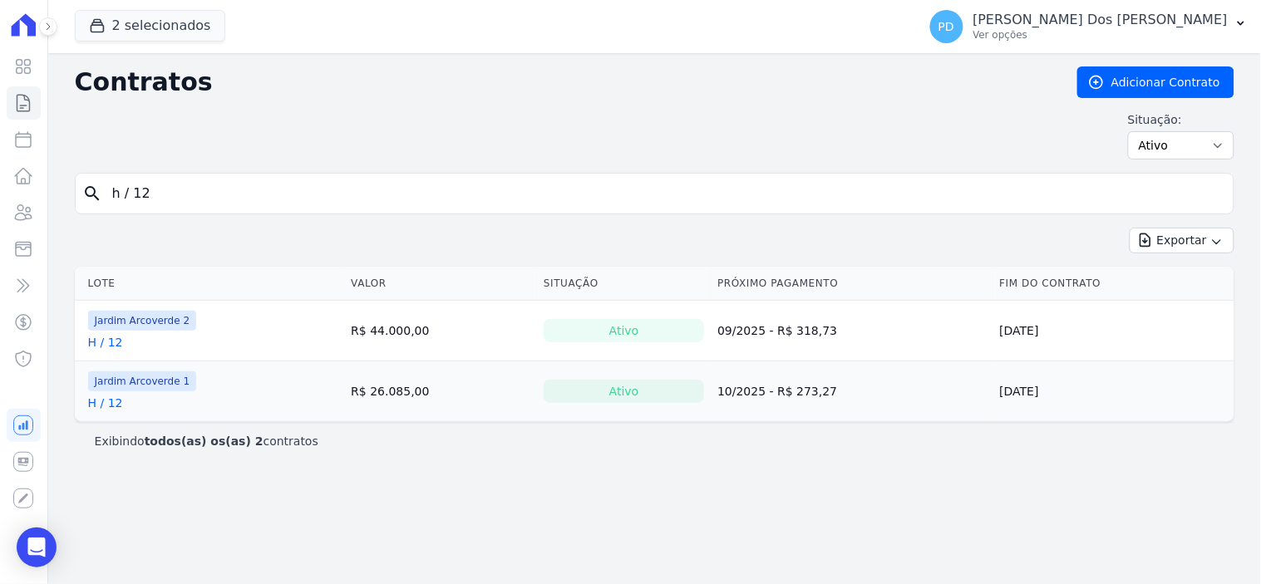
click at [186, 200] on input "h / 12" at bounding box center [664, 193] width 1125 height 33
type input "h / 14"
click at [118, 341] on link "H / 14" at bounding box center [105, 342] width 35 height 17
click at [108, 402] on link "H / 14" at bounding box center [105, 403] width 35 height 17
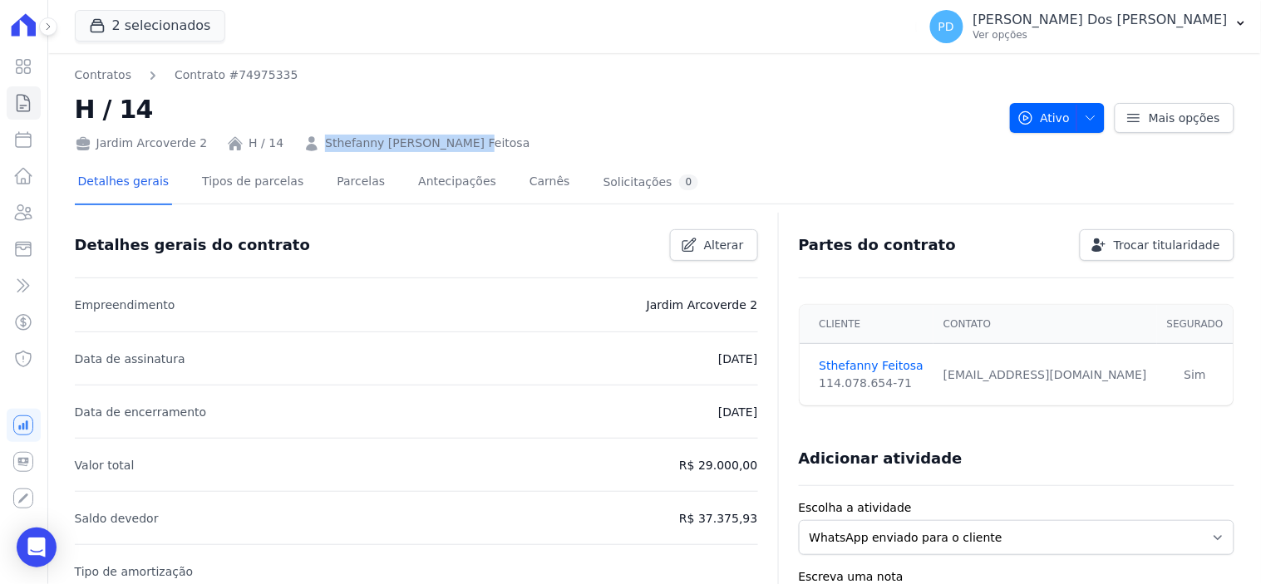
drag, startPoint x: 449, startPoint y: 141, endPoint x: 302, endPoint y: 145, distance: 147.2
click at [302, 145] on div "Jardim Arcoverde 2 H / 14 Sthefanny [PERSON_NAME] Feitosa" at bounding box center [536, 140] width 922 height 24
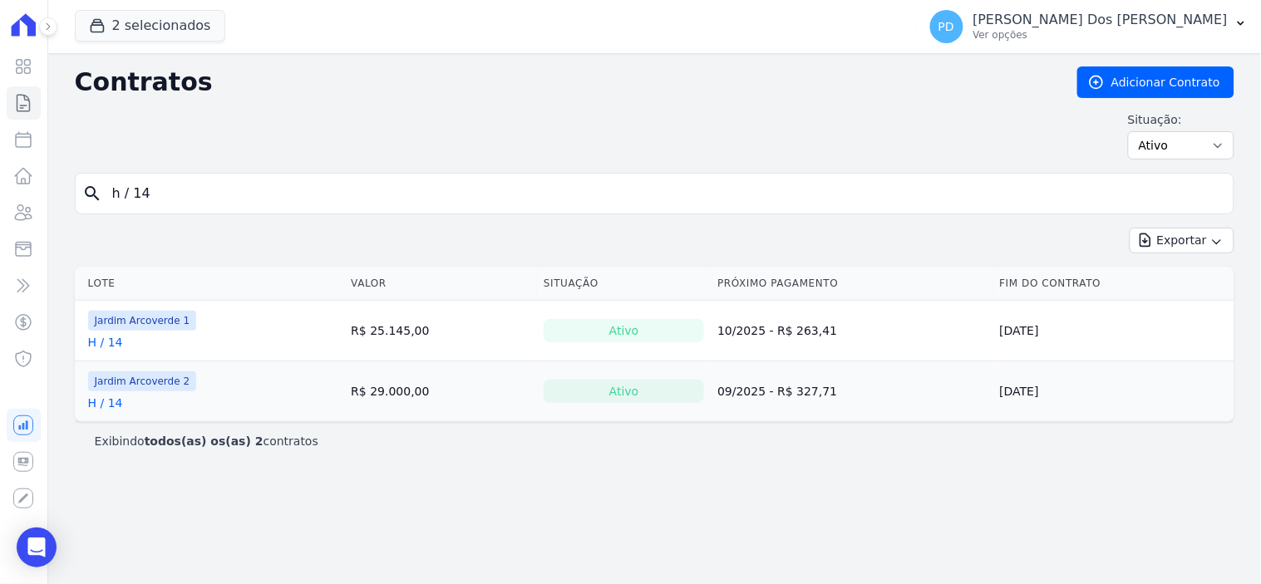
click at [177, 197] on input "h / 14" at bounding box center [664, 193] width 1125 height 33
type input "h / 18"
click at [111, 343] on link "H / 18" at bounding box center [105, 342] width 35 height 17
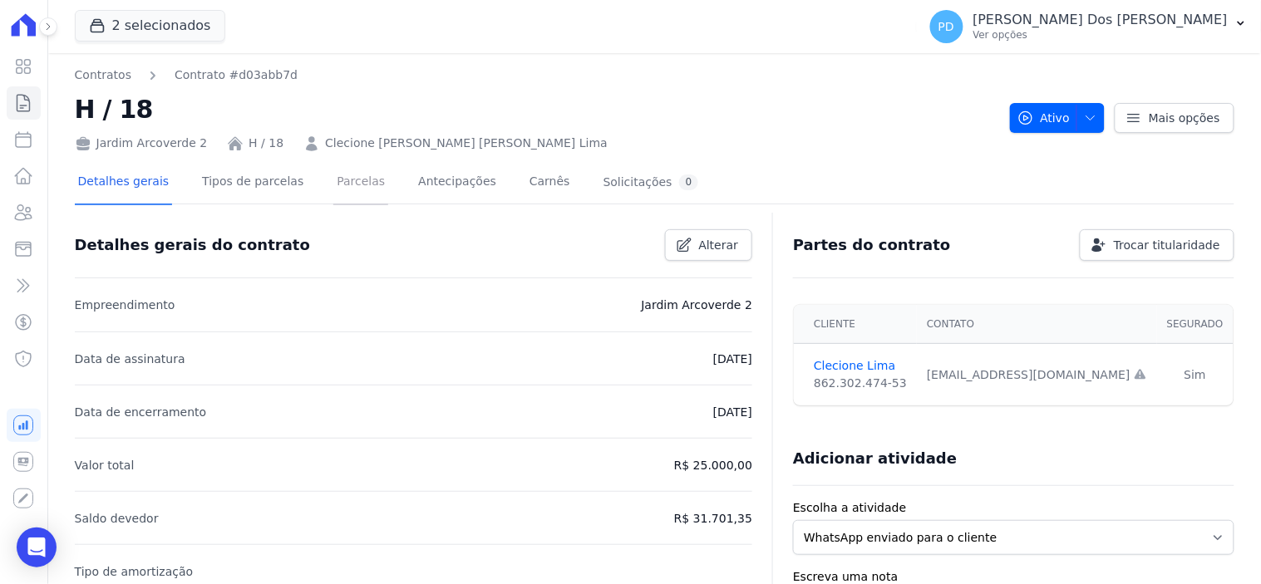
click at [333, 180] on link "Parcelas" at bounding box center [360, 183] width 55 height 44
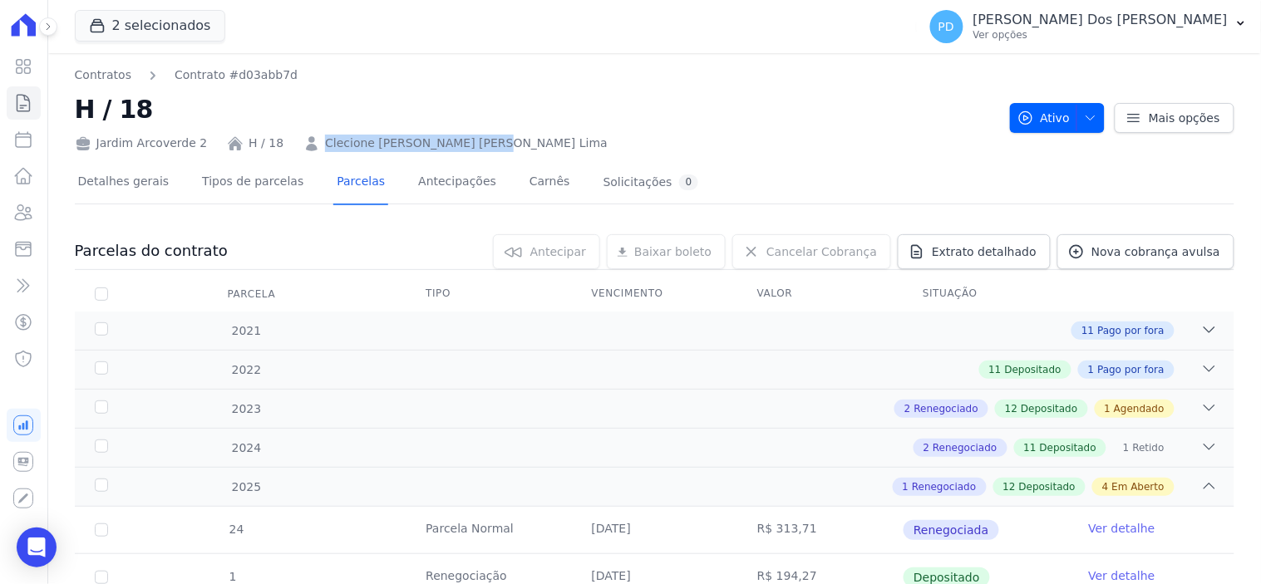
drag, startPoint x: 370, startPoint y: 143, endPoint x: 310, endPoint y: 147, distance: 60.0
click at [310, 147] on div "Jardim Arcoverde 2 H / 18 Clecione [PERSON_NAME] [PERSON_NAME] Lima" at bounding box center [536, 140] width 922 height 24
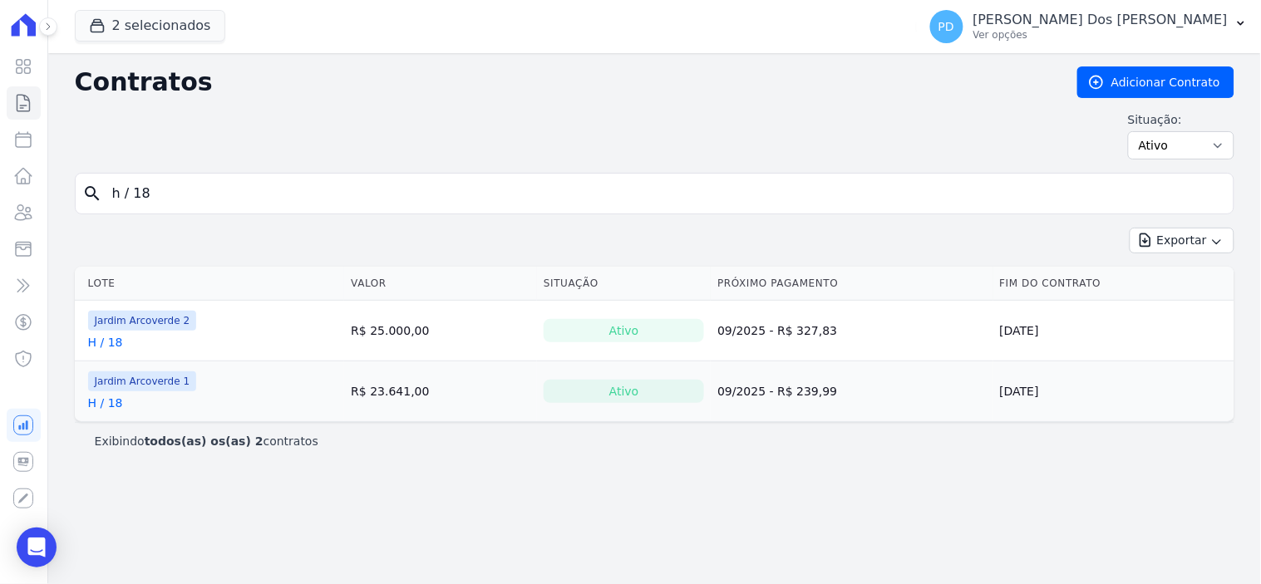
click at [189, 191] on input "h / 18" at bounding box center [664, 193] width 1125 height 33
type input "h / 19"
click at [111, 341] on link "H / 19" at bounding box center [105, 342] width 35 height 17
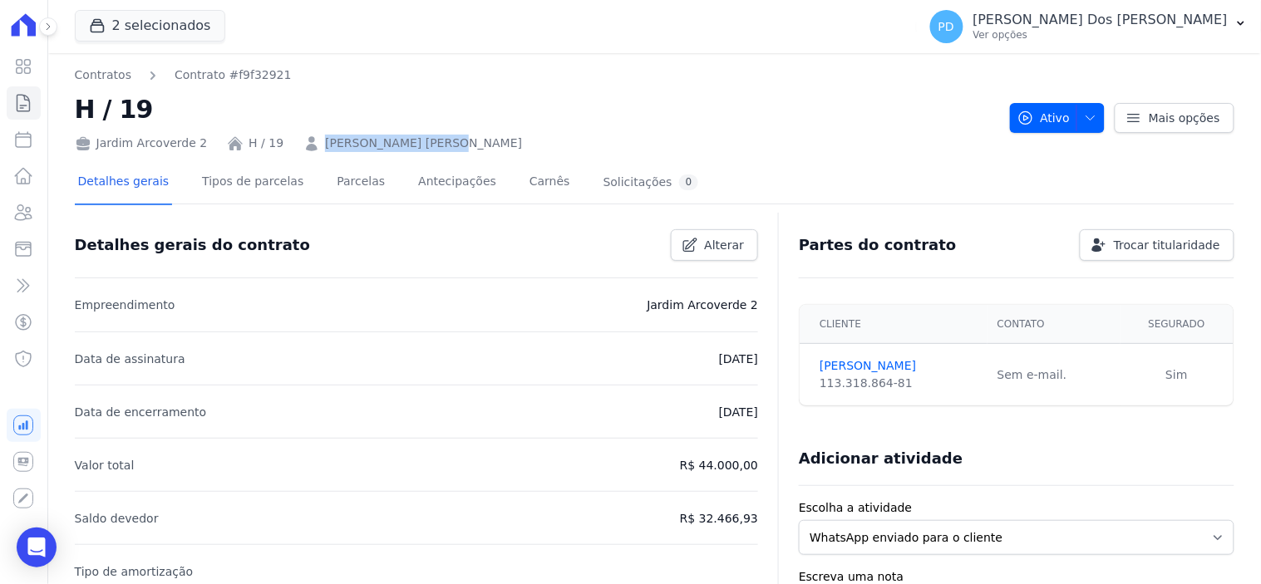
drag, startPoint x: 425, startPoint y: 141, endPoint x: 303, endPoint y: 136, distance: 122.3
click at [303, 136] on div "Jardim Arcoverde 2 H / 19 [PERSON_NAME] [PERSON_NAME]" at bounding box center [536, 140] width 922 height 24
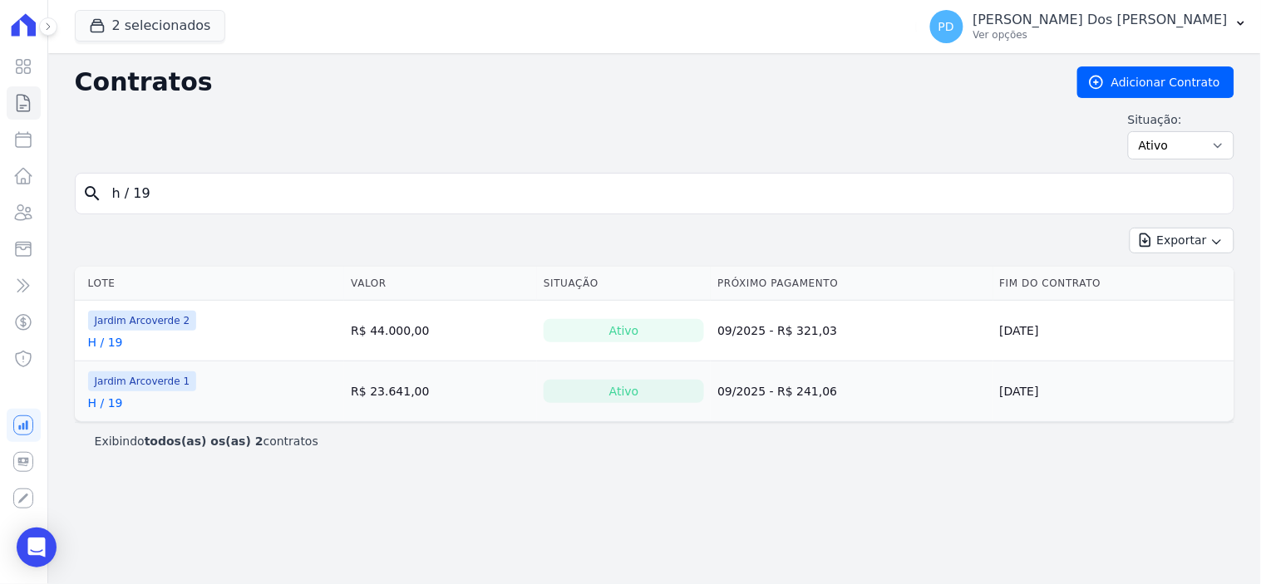
click at [187, 205] on input "h / 19" at bounding box center [664, 193] width 1125 height 33
type input "h / 20"
click at [116, 339] on link "H / 20" at bounding box center [105, 342] width 35 height 17
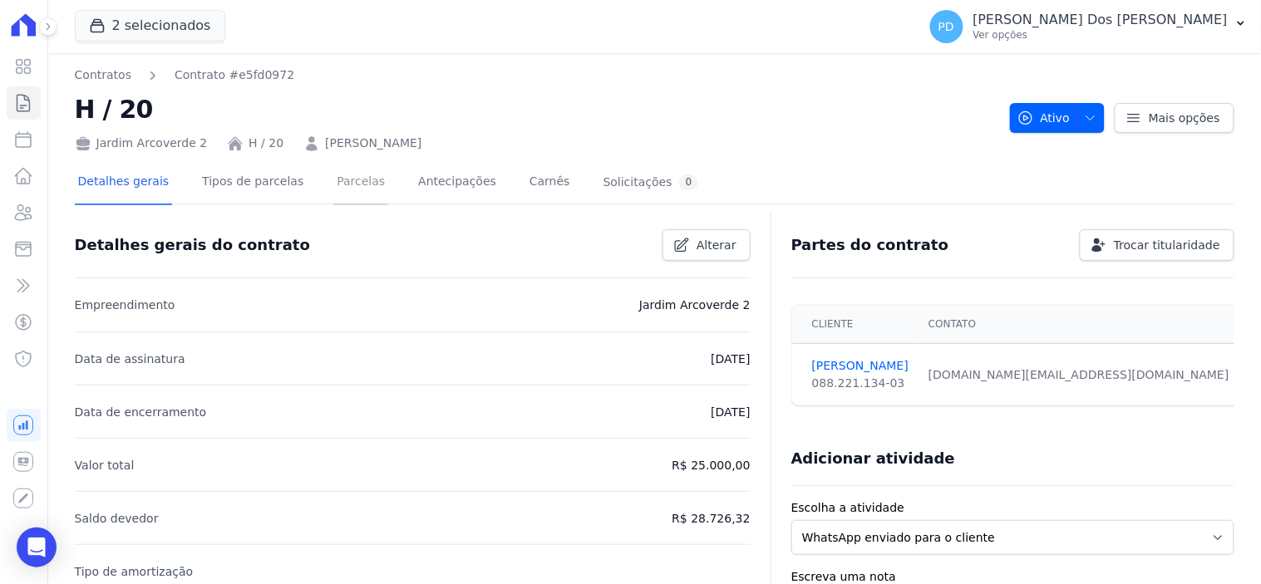
click at [334, 184] on link "Parcelas" at bounding box center [360, 183] width 55 height 44
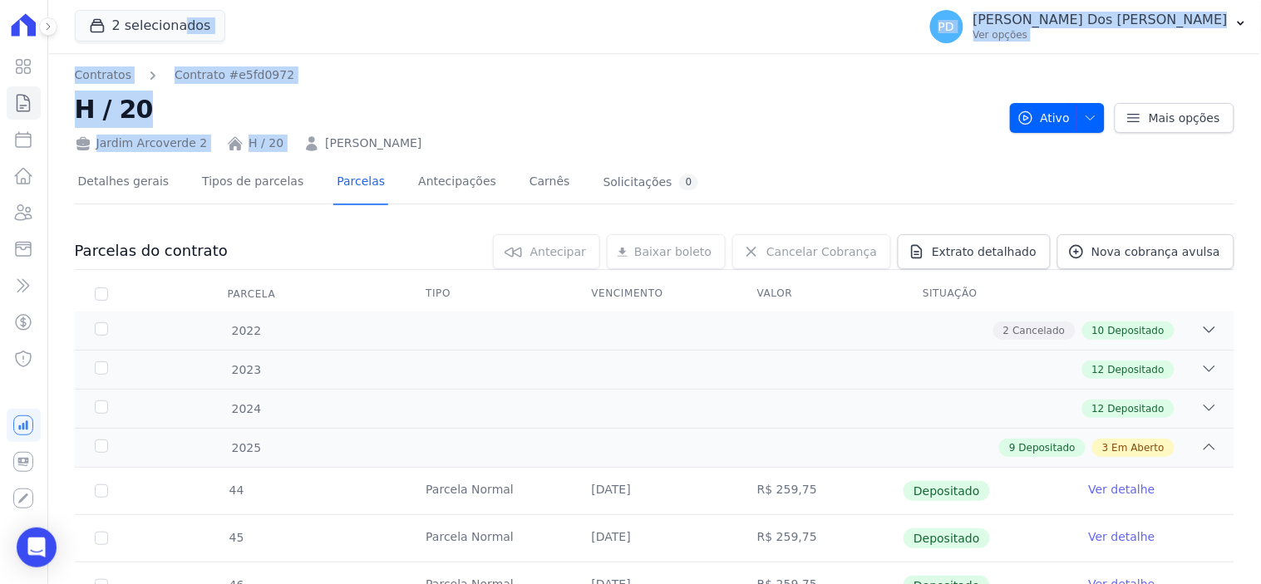
drag, startPoint x: 431, startPoint y: 147, endPoint x: 308, endPoint y: 143, distance: 123.1
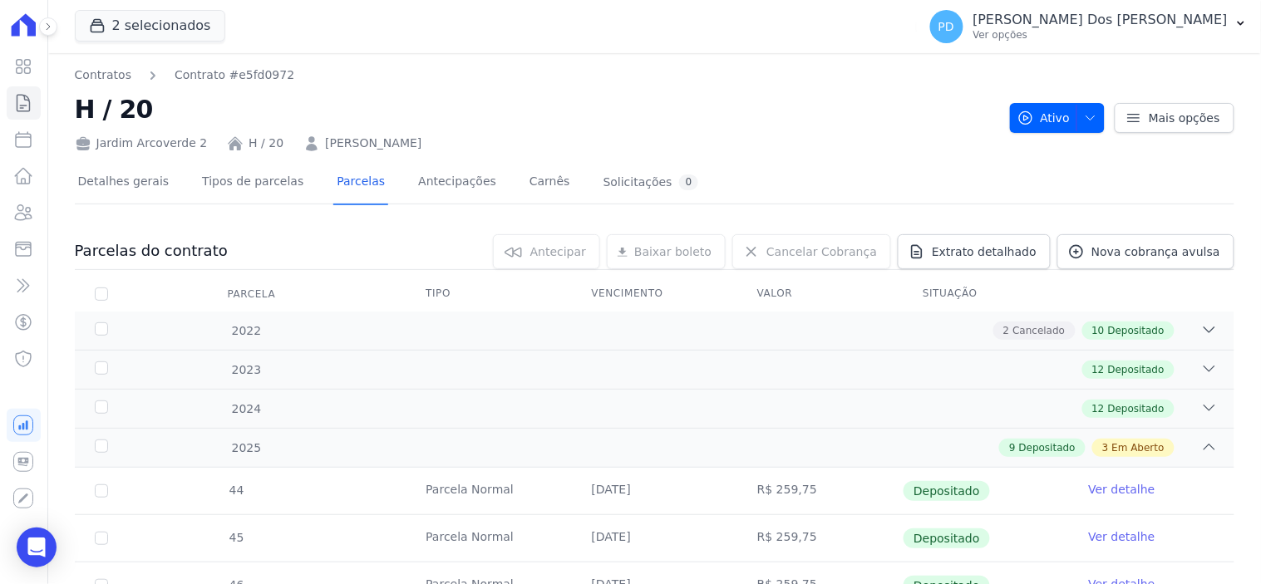
click at [485, 137] on div "Jardim Arcoverde 2 H / 20 [PERSON_NAME]" at bounding box center [536, 140] width 922 height 24
drag, startPoint x: 437, startPoint y: 144, endPoint x: 310, endPoint y: 147, distance: 127.2
click at [310, 147] on div "Jardim Arcoverde 2 H / 20 [PERSON_NAME]" at bounding box center [536, 140] width 922 height 24
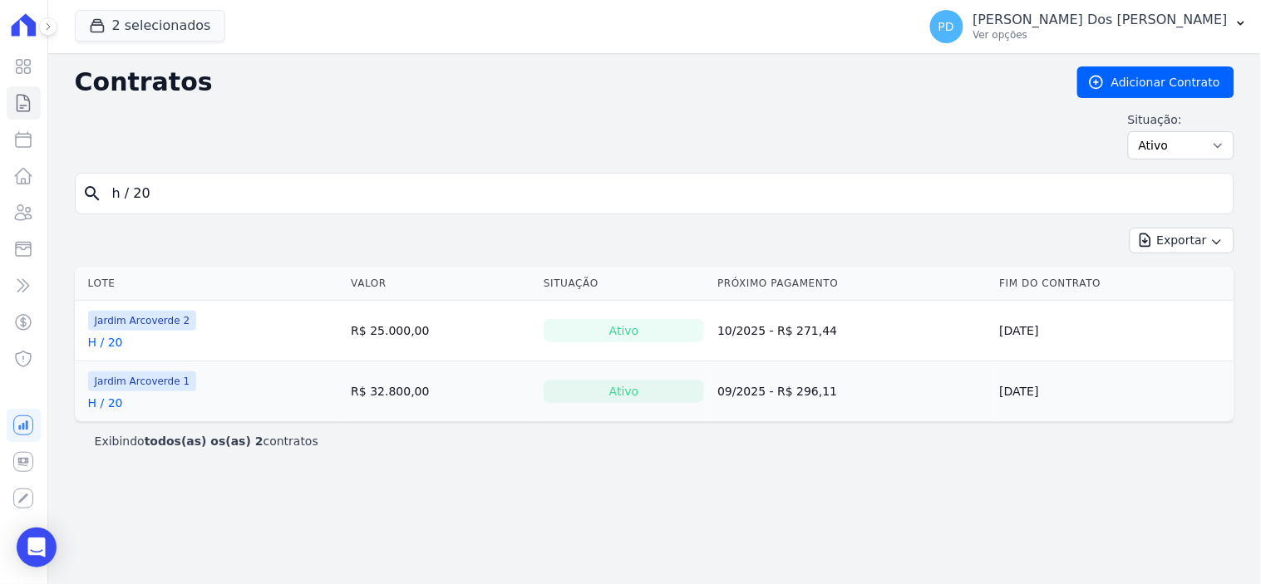
click at [231, 195] on input "h / 20" at bounding box center [664, 193] width 1125 height 33
type input "h / 21"
click at [111, 342] on link "H / 21" at bounding box center [105, 342] width 35 height 17
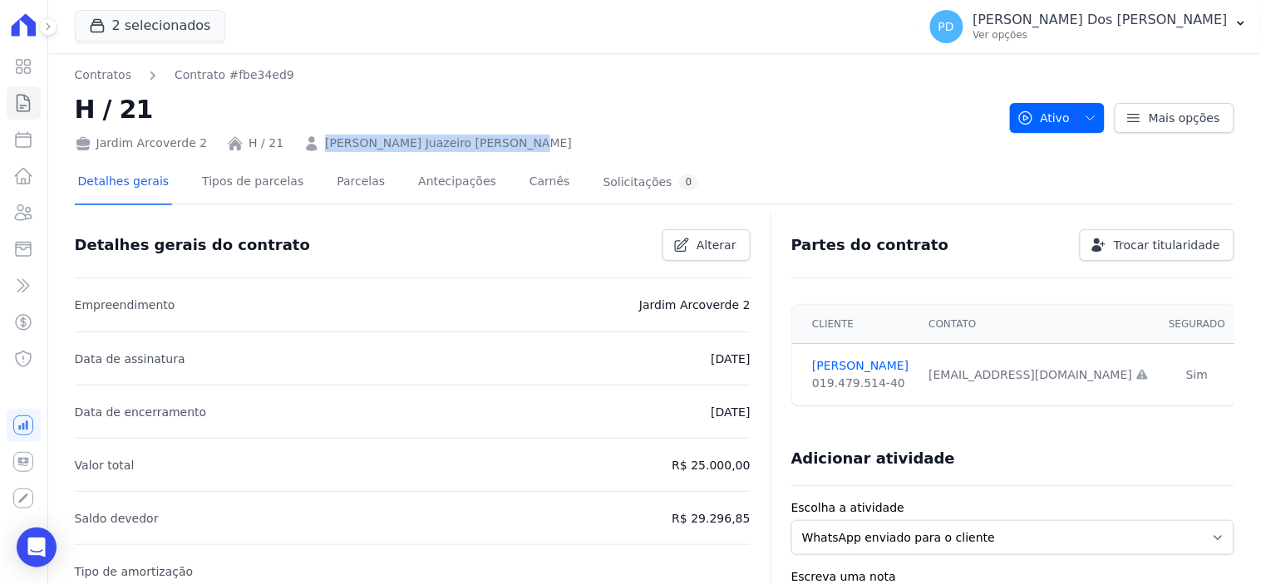
drag, startPoint x: 468, startPoint y: 147, endPoint x: 311, endPoint y: 147, distance: 157.1
click at [311, 147] on div "Jardim Arcoverde 2 H / 21 [PERSON_NAME] Juazeiro [PERSON_NAME]" at bounding box center [536, 140] width 922 height 24
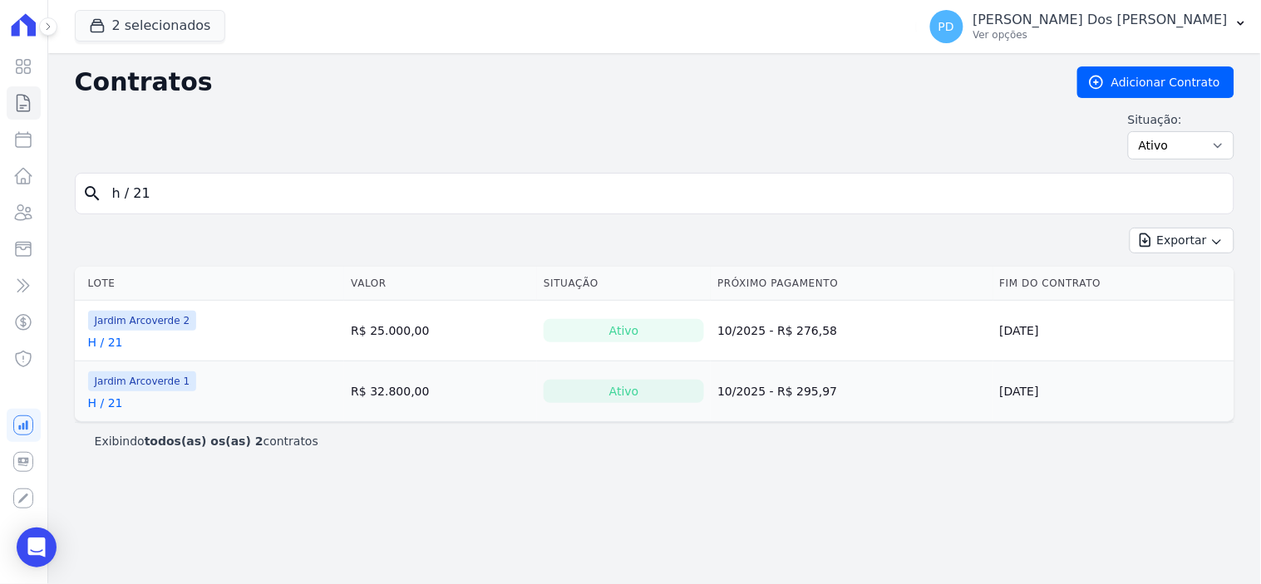
click at [180, 205] on input "h / 21" at bounding box center [664, 193] width 1125 height 33
type input "h / 22"
click at [106, 343] on link "H / 22" at bounding box center [105, 342] width 35 height 17
click at [164, 197] on input "h / 22" at bounding box center [664, 193] width 1125 height 33
type input "h / 23"
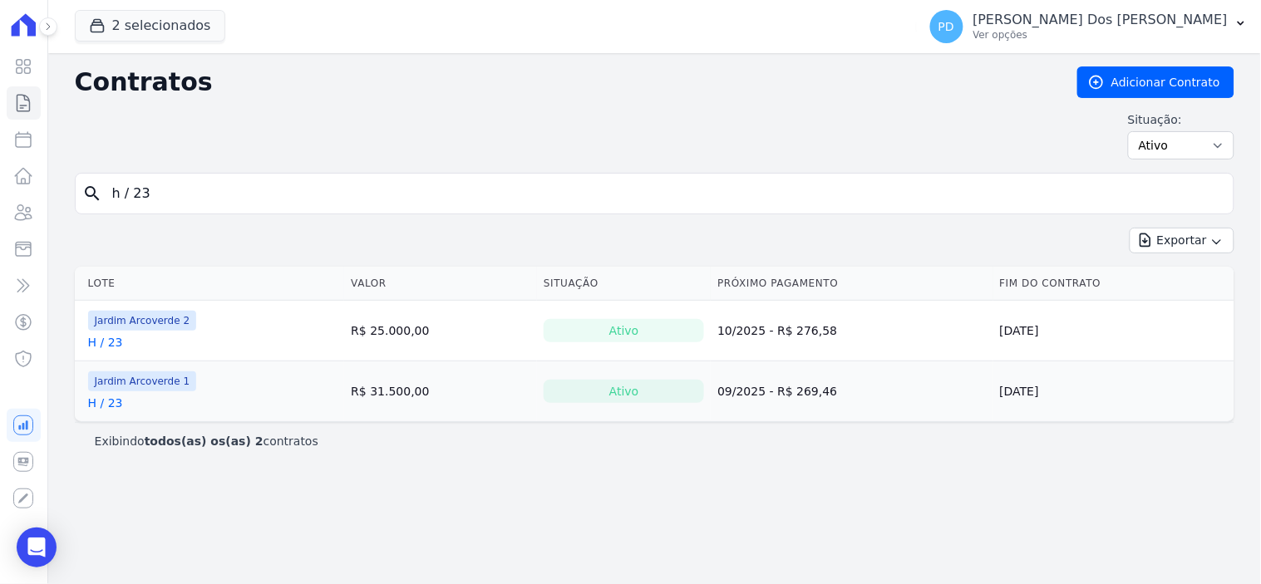
click at [113, 343] on link "H / 23" at bounding box center [105, 342] width 35 height 17
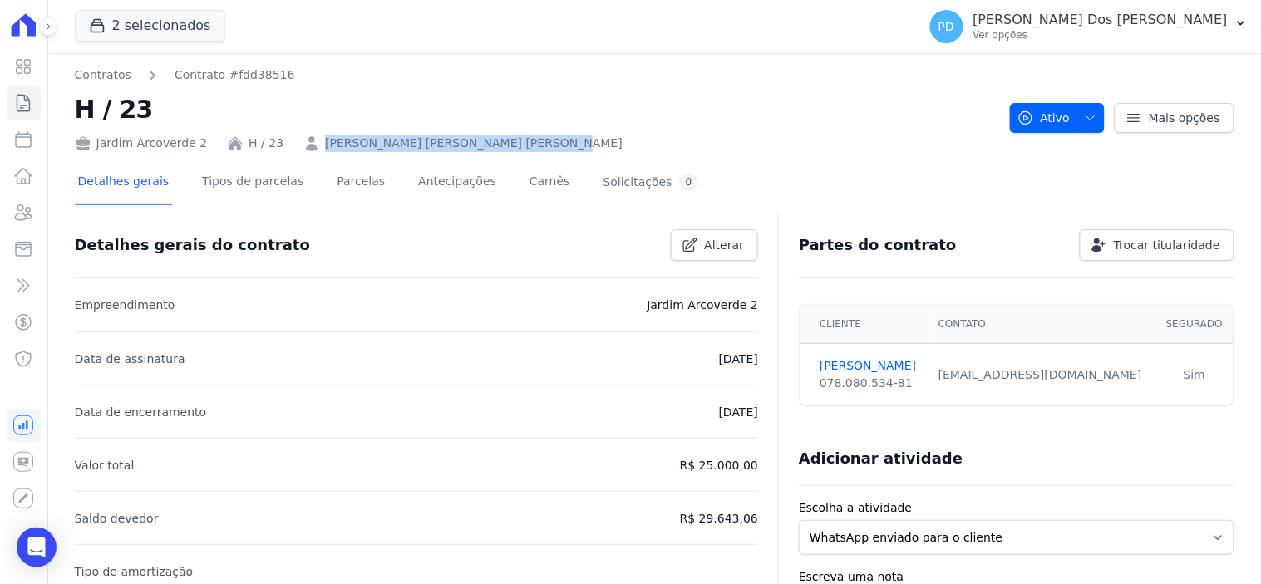
drag, startPoint x: 512, startPoint y: 141, endPoint x: 312, endPoint y: 143, distance: 200.4
click at [312, 143] on div "Jardim Arcoverde 2 H / 23 [PERSON_NAME] [PERSON_NAME] [PERSON_NAME]" at bounding box center [536, 140] width 922 height 24
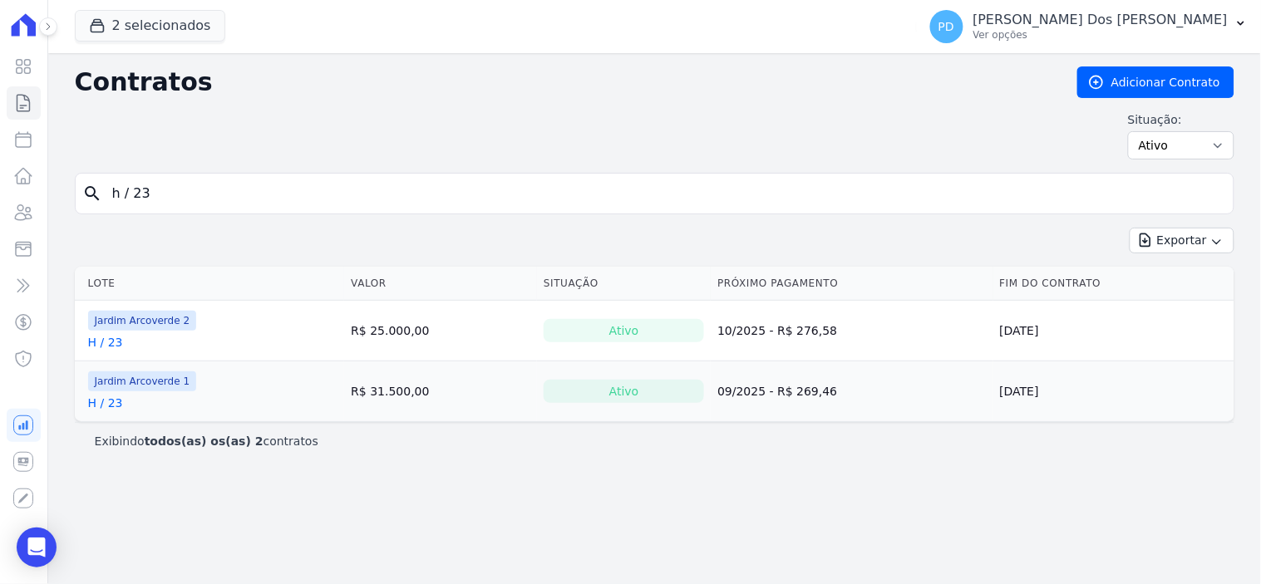
click at [185, 189] on input "h / 23" at bounding box center [664, 193] width 1125 height 33
type input "h / 25"
click at [111, 346] on link "H / 25" at bounding box center [105, 342] width 35 height 17
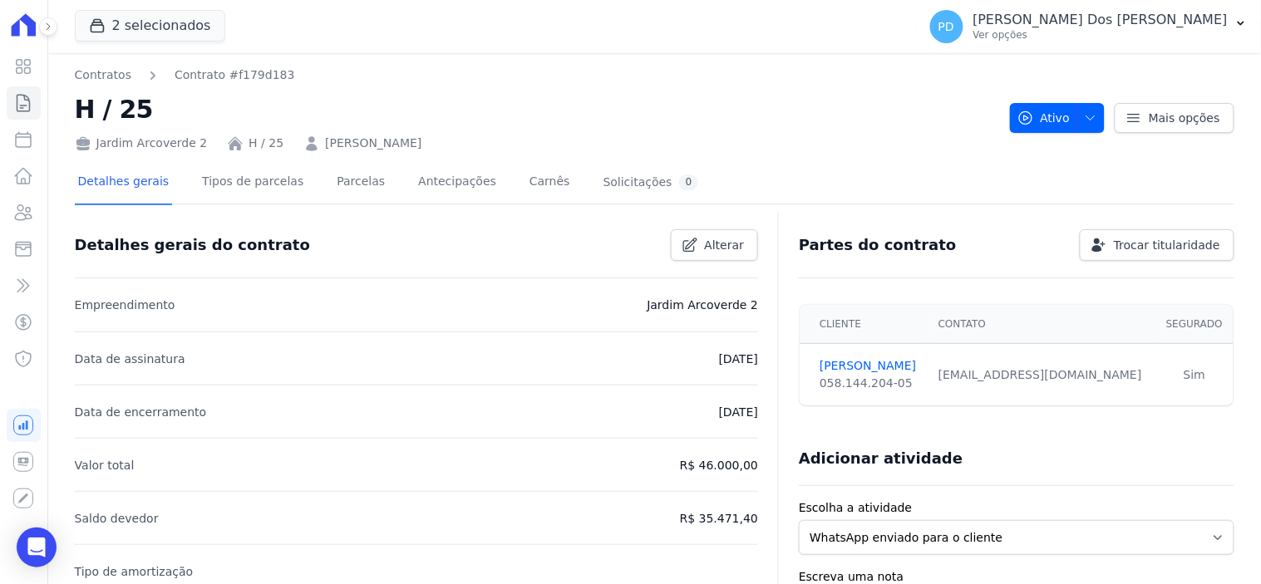
drag, startPoint x: 513, startPoint y: 140, endPoint x: 311, endPoint y: 140, distance: 202.0
click at [311, 140] on div "Jardim Arcoverde 2 H / 25 [PERSON_NAME]" at bounding box center [536, 140] width 922 height 24
drag, startPoint x: 28, startPoint y: 106, endPoint x: 127, endPoint y: 170, distance: 118.3
click at [28, 106] on icon at bounding box center [23, 103] width 20 height 20
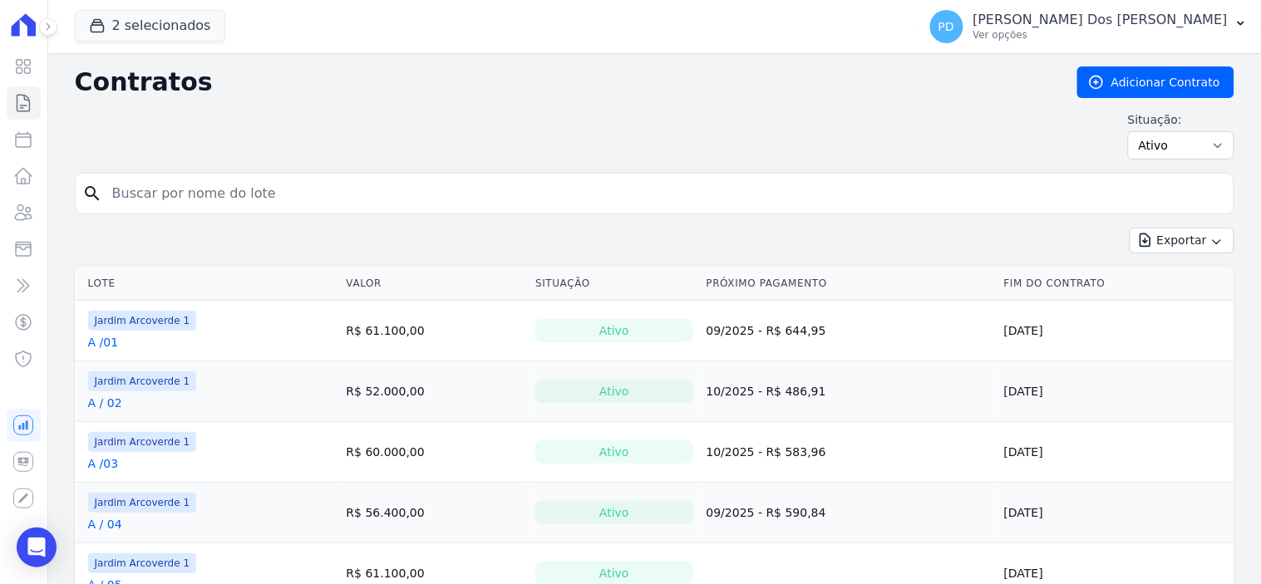
drag, startPoint x: 181, startPoint y: 214, endPoint x: 187, endPoint y: 195, distance: 19.2
click at [185, 205] on div "search" at bounding box center [655, 194] width 1160 height 42
click at [187, 195] on input "search" at bounding box center [664, 193] width 1125 height 33
click at [218, 171] on div "Contratos Adicionar Contrato Situação: Ativo Todos Pausado Distratado Rascunho …" at bounding box center [655, 120] width 1160 height 106
click at [185, 194] on input "search" at bounding box center [664, 193] width 1125 height 33
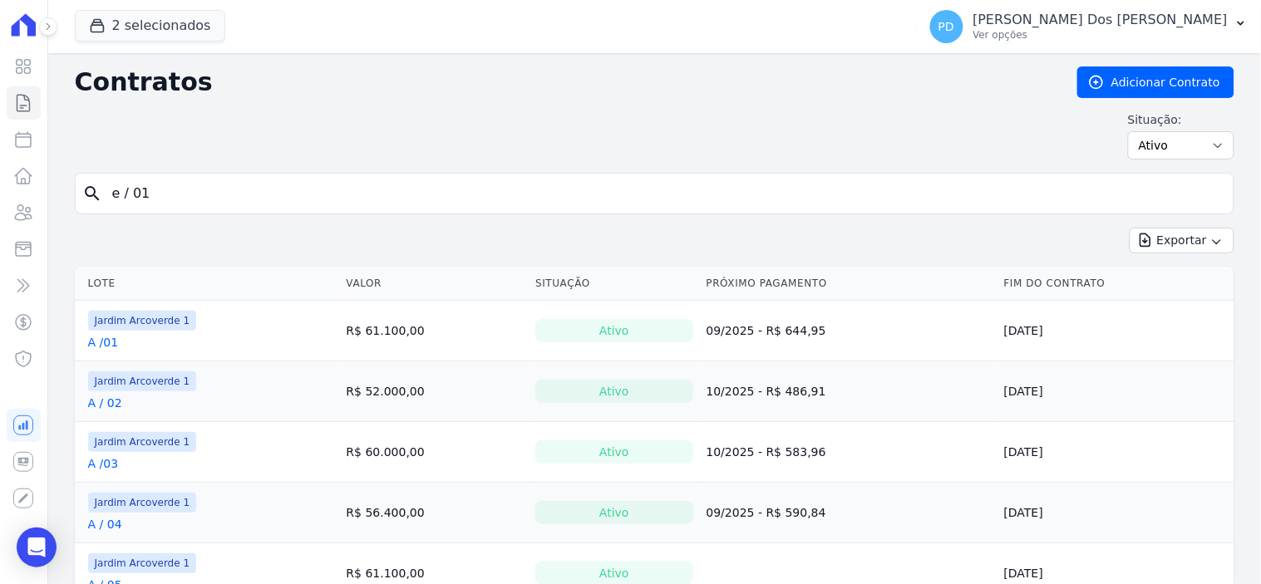
type input "e / 01"
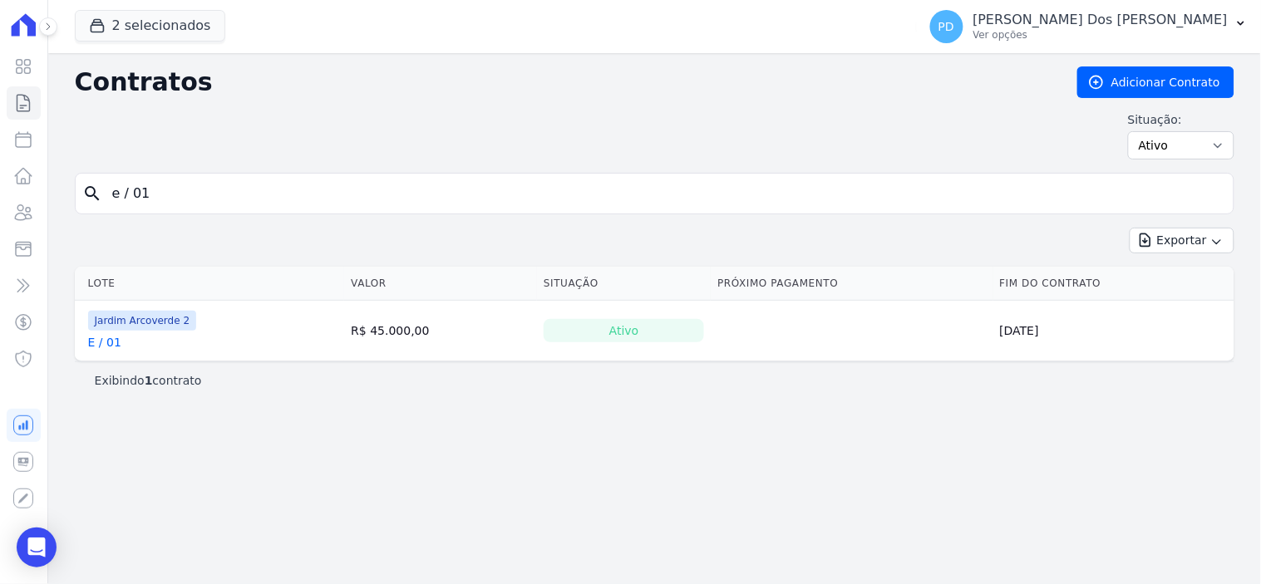
click at [111, 343] on link "E / 01" at bounding box center [104, 342] width 33 height 17
click at [128, 194] on input "e / 01" at bounding box center [664, 193] width 1125 height 33
type input "e 01"
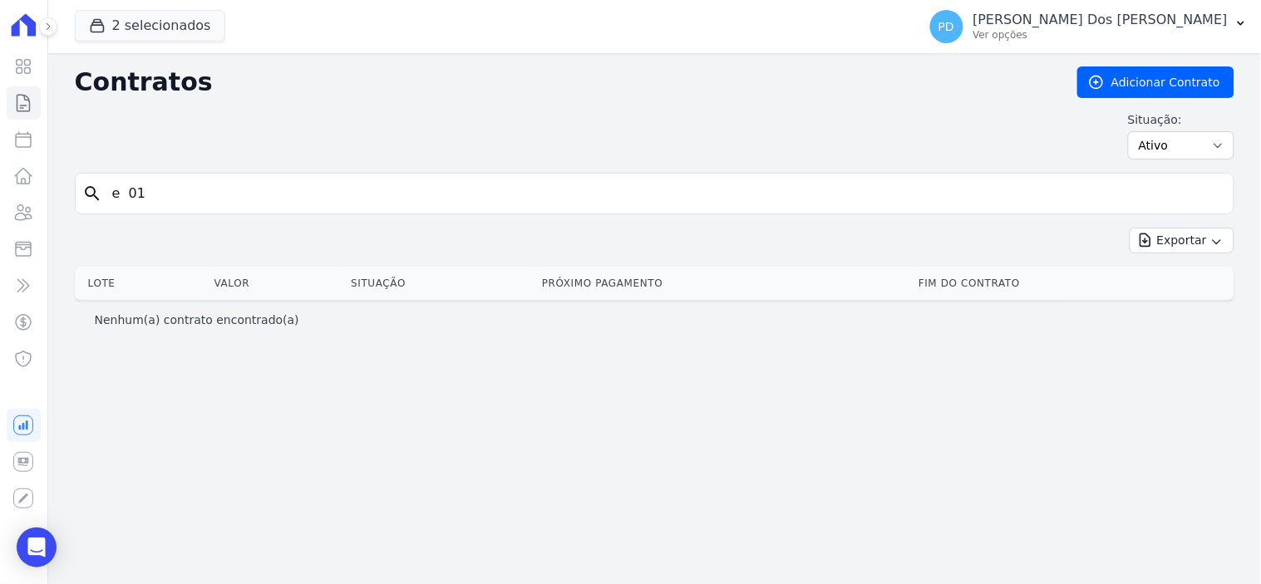
click at [276, 200] on input "e 01" at bounding box center [664, 193] width 1125 height 33
type input "e /01"
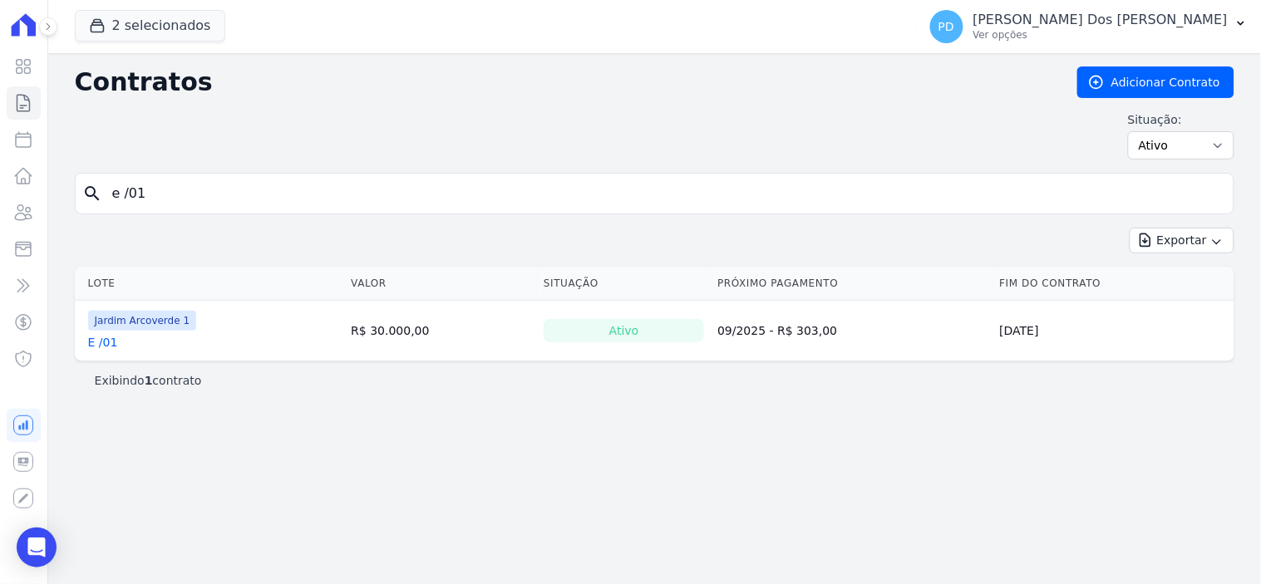
click at [105, 345] on link "E /01" at bounding box center [103, 342] width 30 height 17
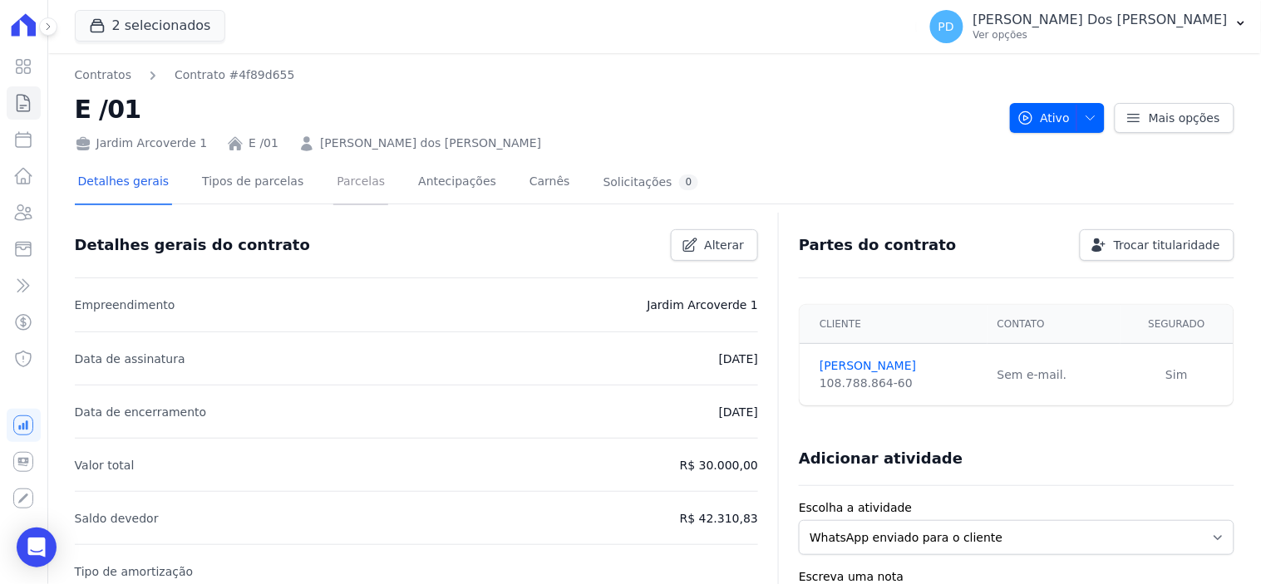
click at [343, 177] on link "Parcelas" at bounding box center [360, 183] width 55 height 44
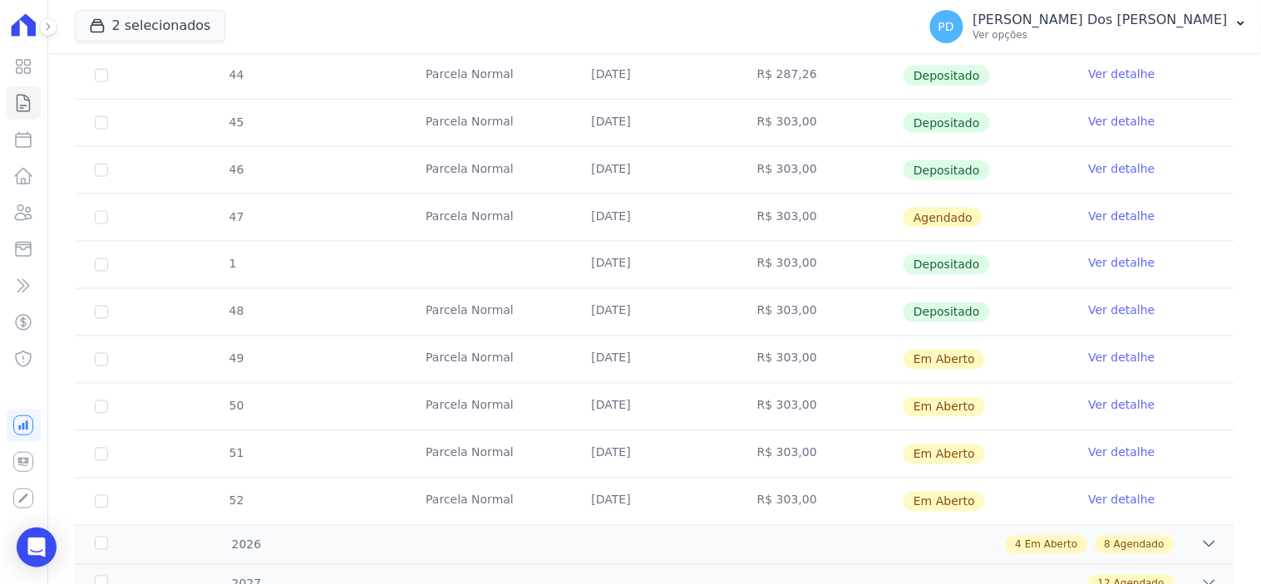
scroll to position [646, 0]
